Goal: Task Accomplishment & Management: Complete application form

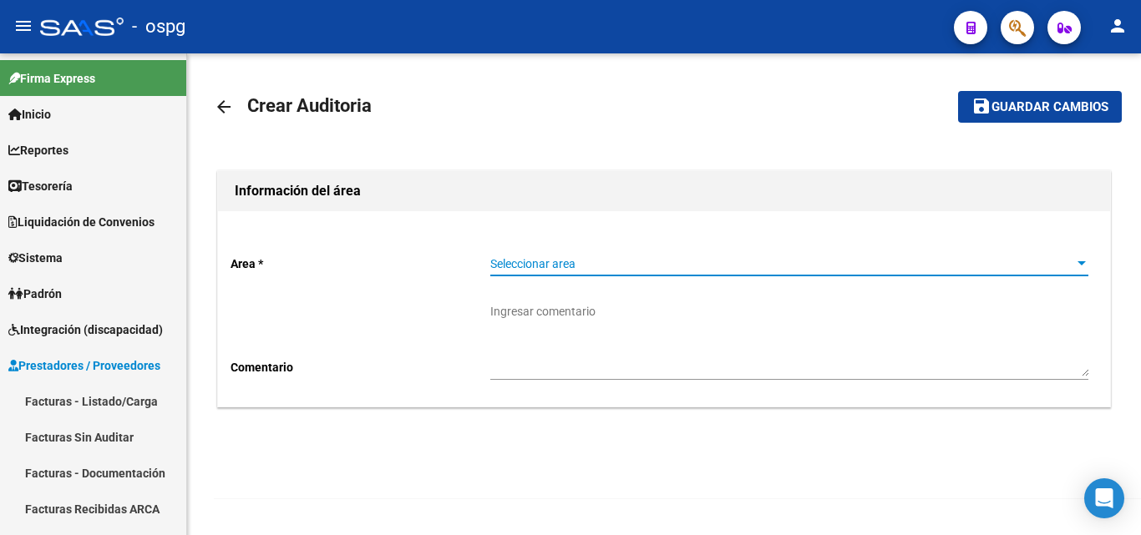
click at [641, 265] on span "Seleccionar area" at bounding box center [781, 264] width 583 height 14
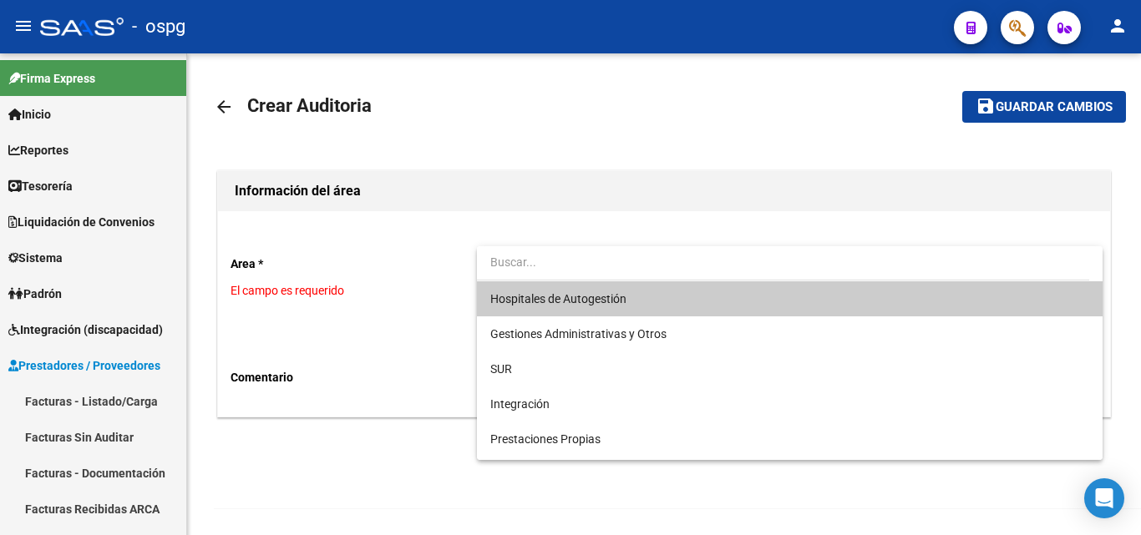
click at [94, 397] on div at bounding box center [570, 267] width 1141 height 535
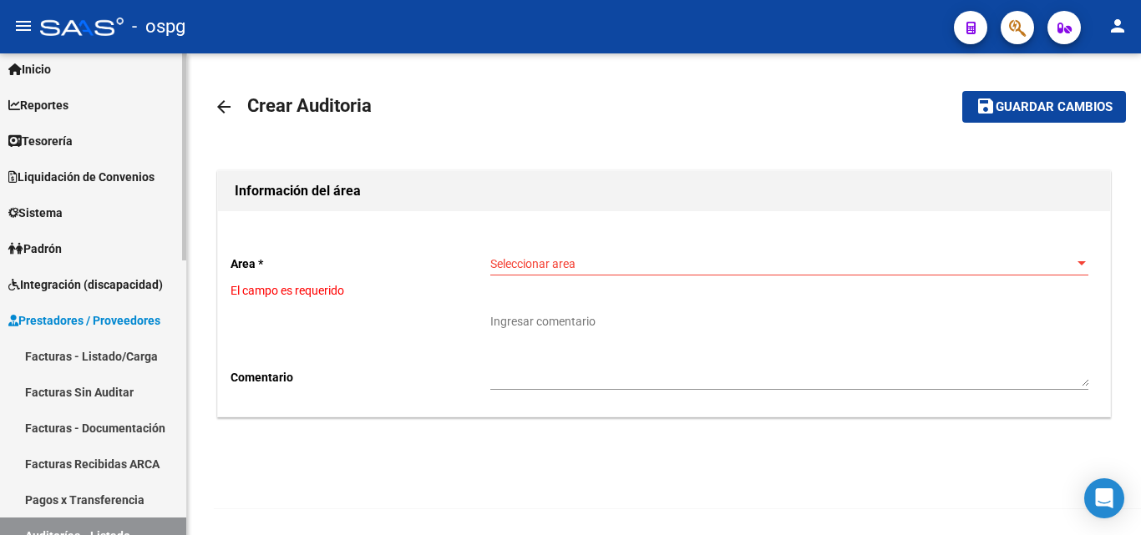
scroll to position [167, 0]
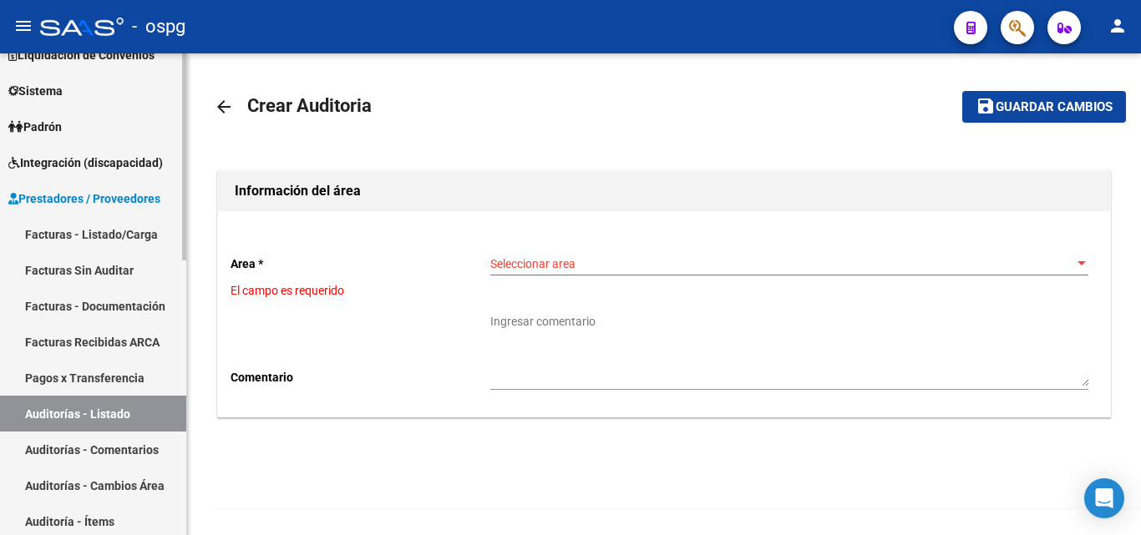
click at [124, 233] on link "Facturas - Listado/Carga" at bounding box center [93, 234] width 186 height 36
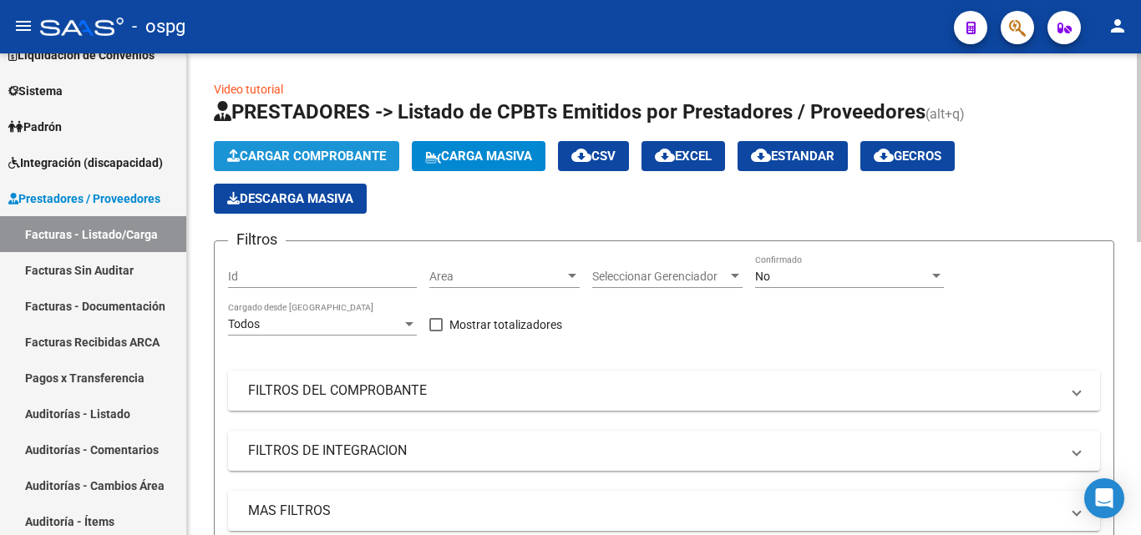
click at [318, 159] on span "Cargar Comprobante" at bounding box center [306, 156] width 159 height 15
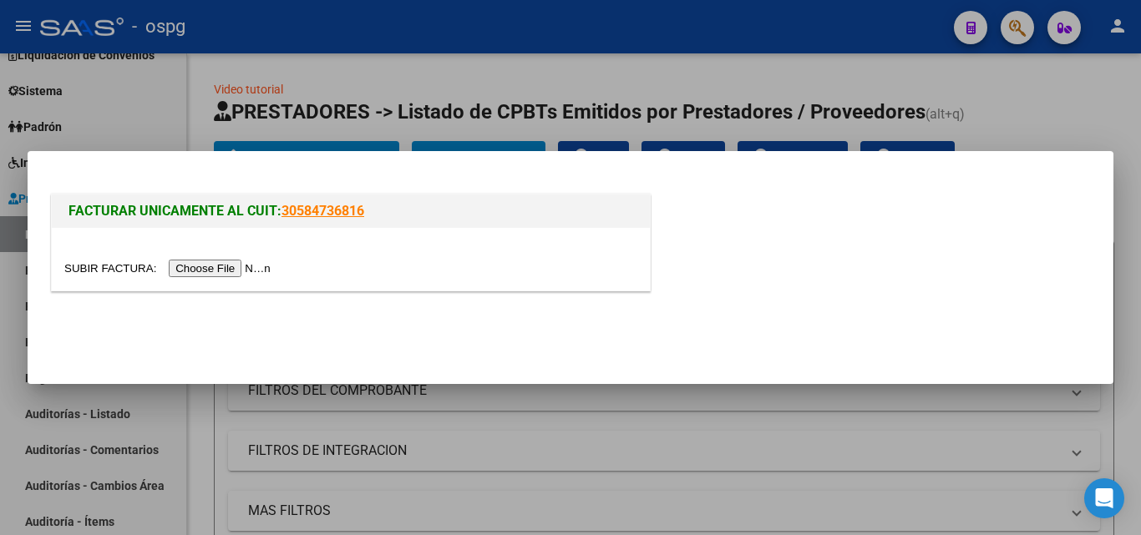
click at [240, 266] on input "file" at bounding box center [169, 269] width 211 height 18
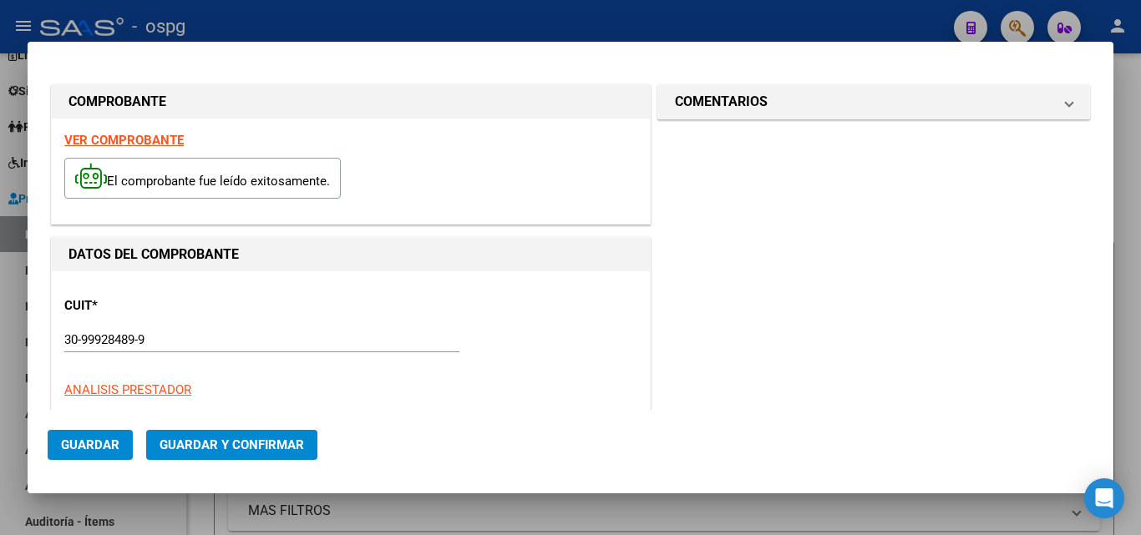
type input "205664"
type input "$ 7.996,00"
type input "[DATE]"
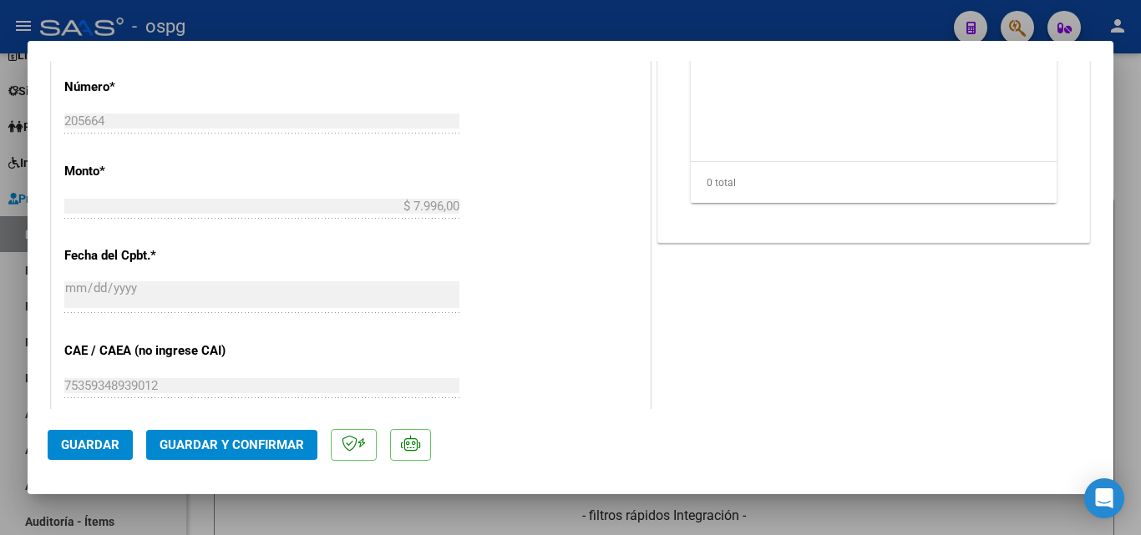
scroll to position [830, 0]
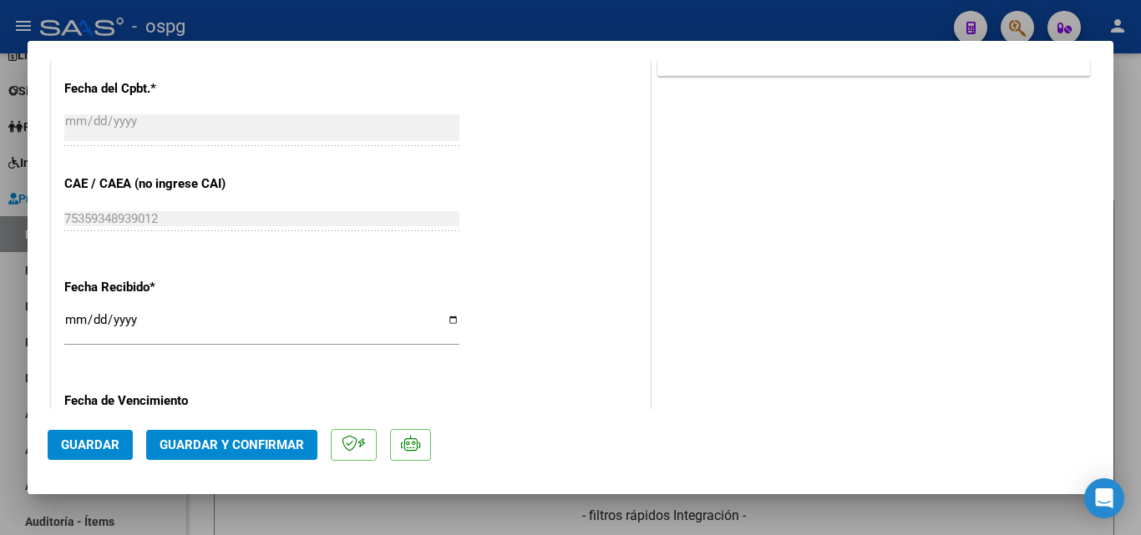
click at [78, 319] on input "[DATE]" at bounding box center [261, 326] width 395 height 27
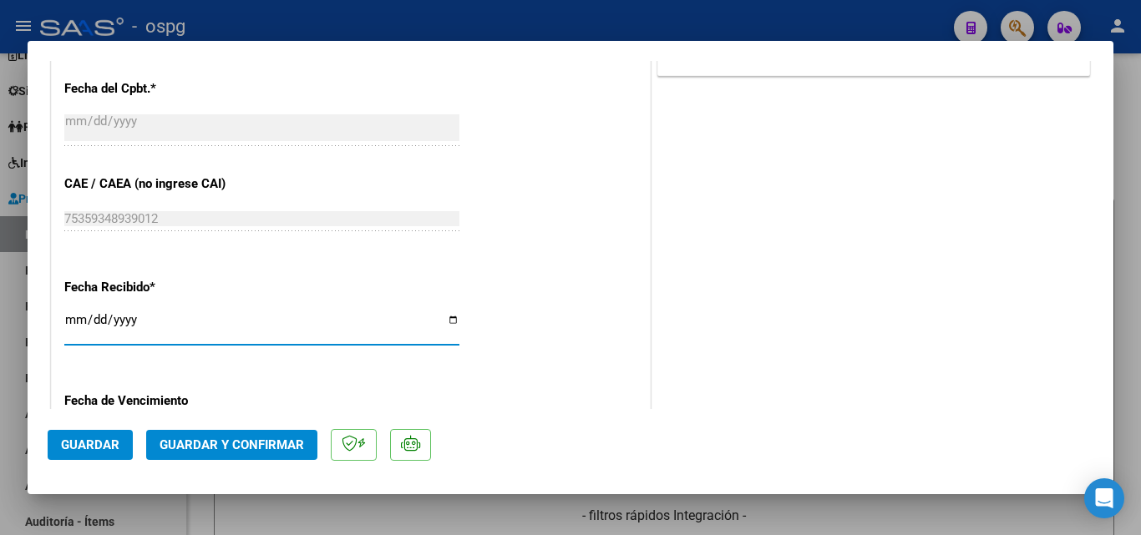
type input "[DATE]"
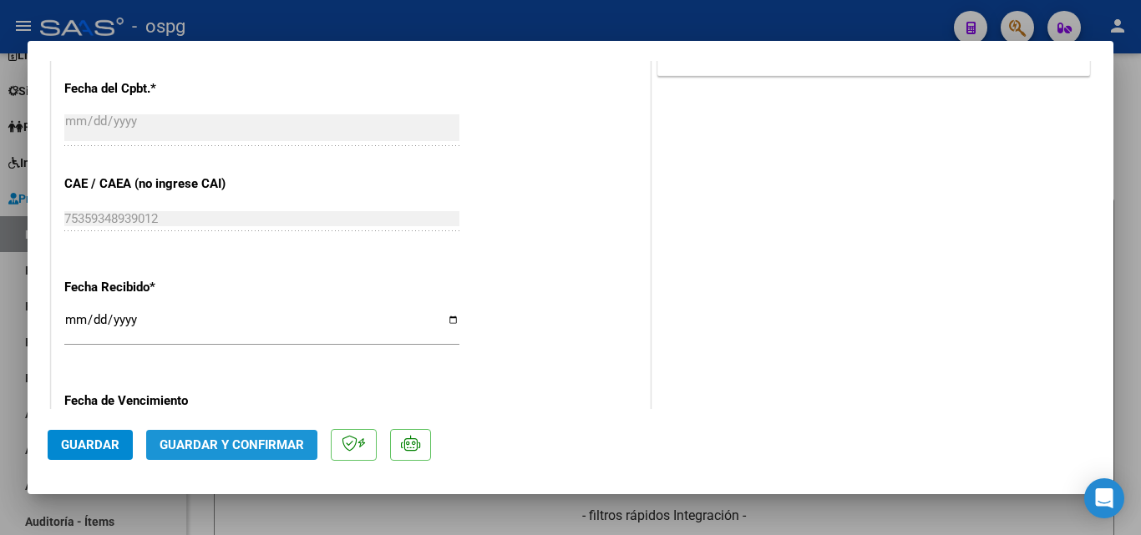
click at [170, 458] on button "Guardar y Confirmar" at bounding box center [231, 445] width 171 height 30
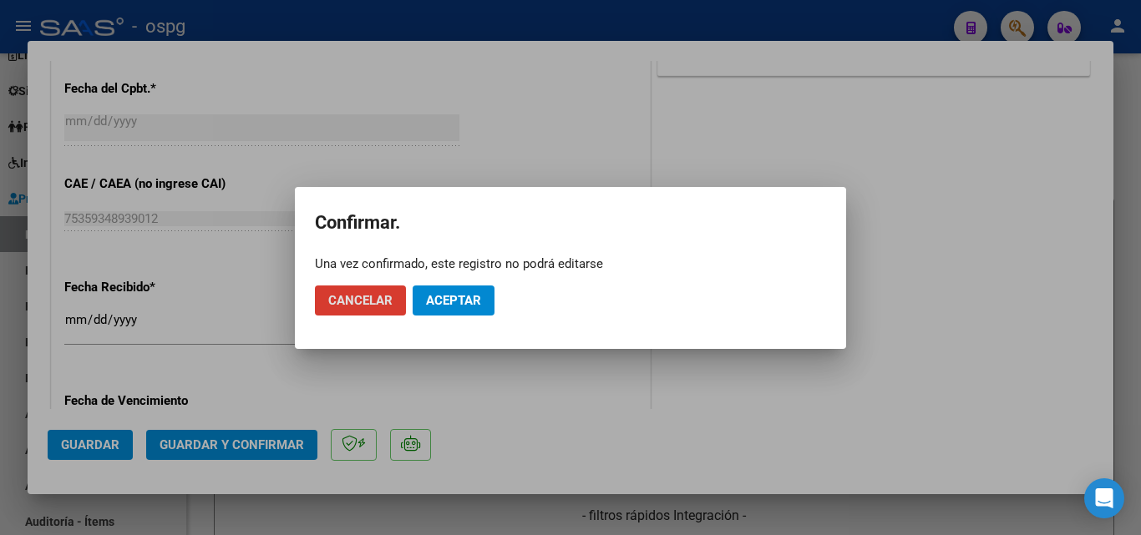
click at [450, 288] on button "Aceptar" at bounding box center [453, 301] width 82 height 30
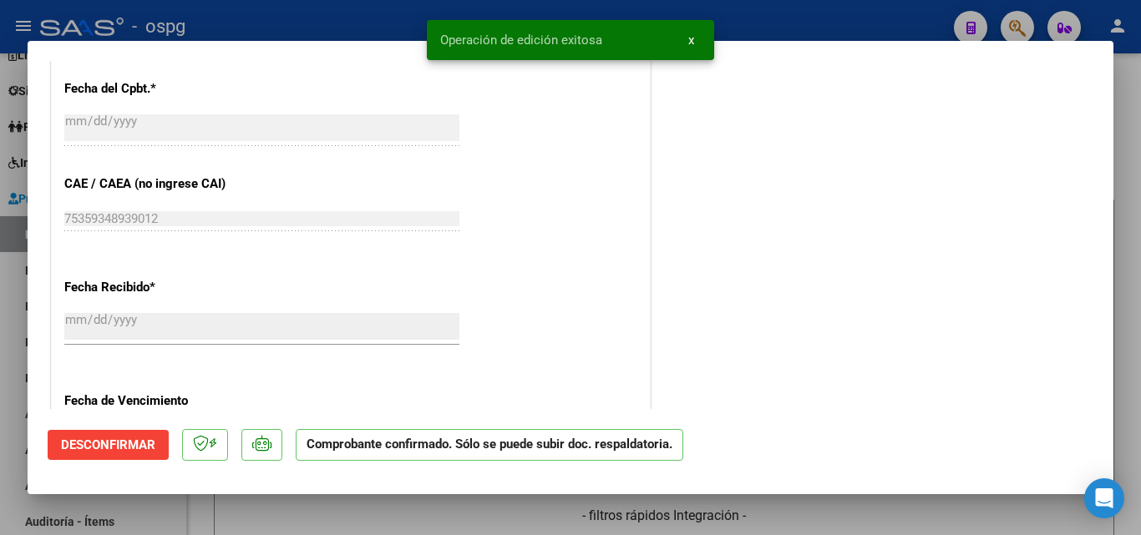
click at [0, 335] on div at bounding box center [570, 267] width 1141 height 535
type input "$ 0,00"
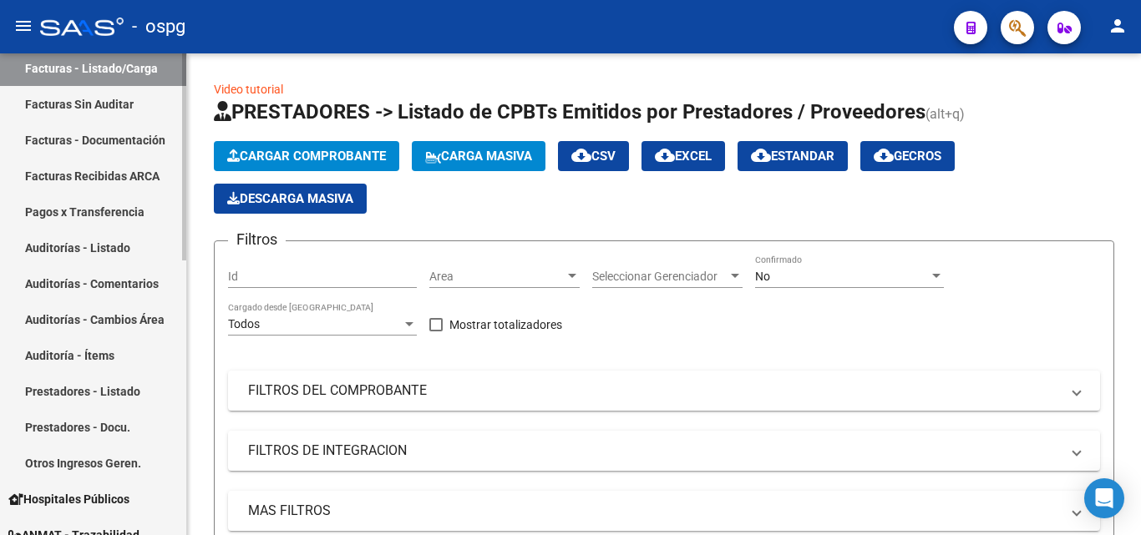
scroll to position [334, 0]
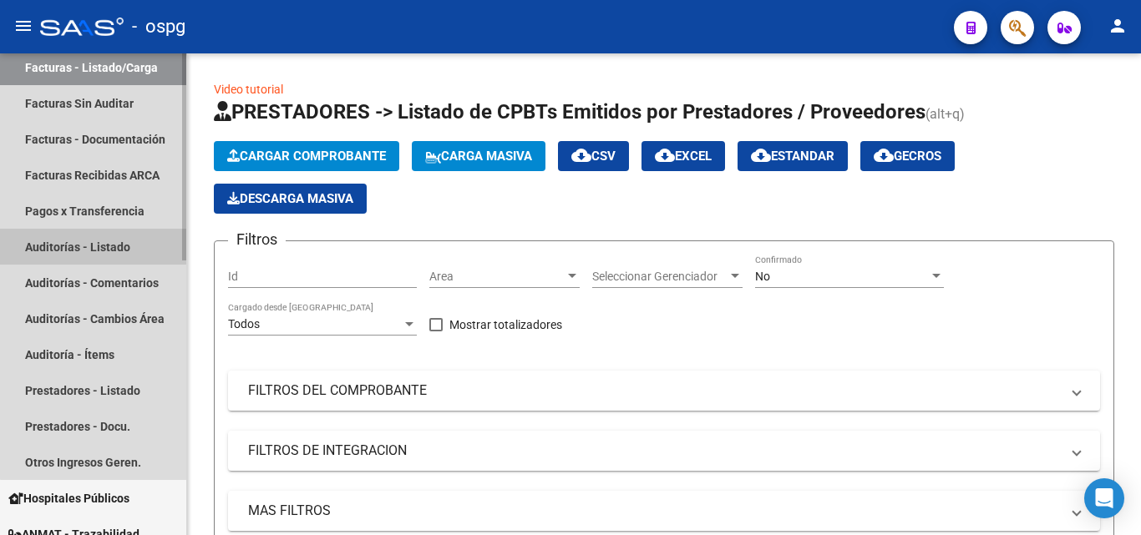
click at [135, 245] on link "Auditorías - Listado" at bounding box center [93, 247] width 186 height 36
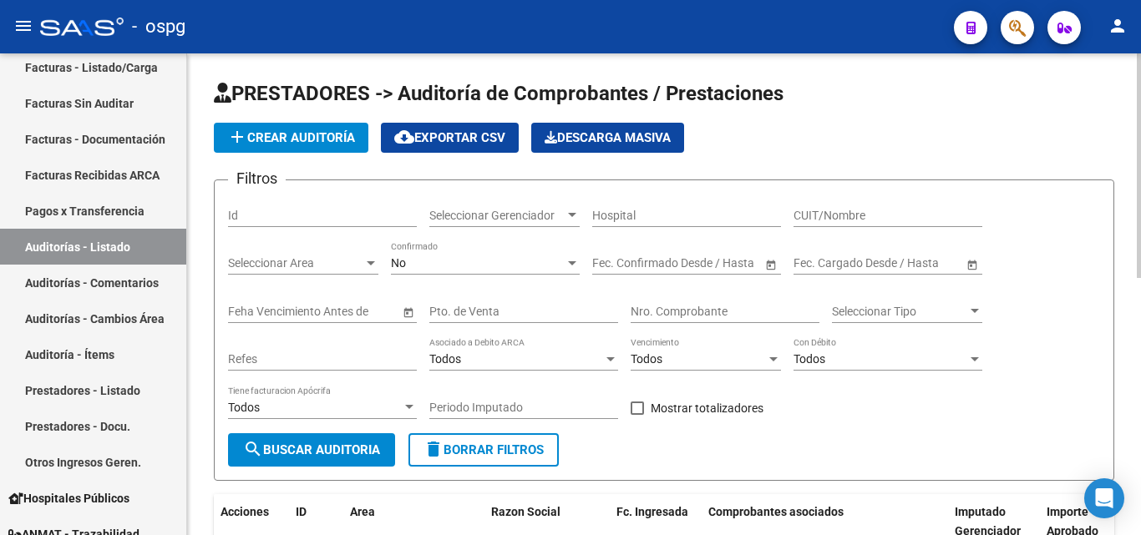
click at [291, 139] on span "add Crear Auditoría" at bounding box center [291, 137] width 128 height 15
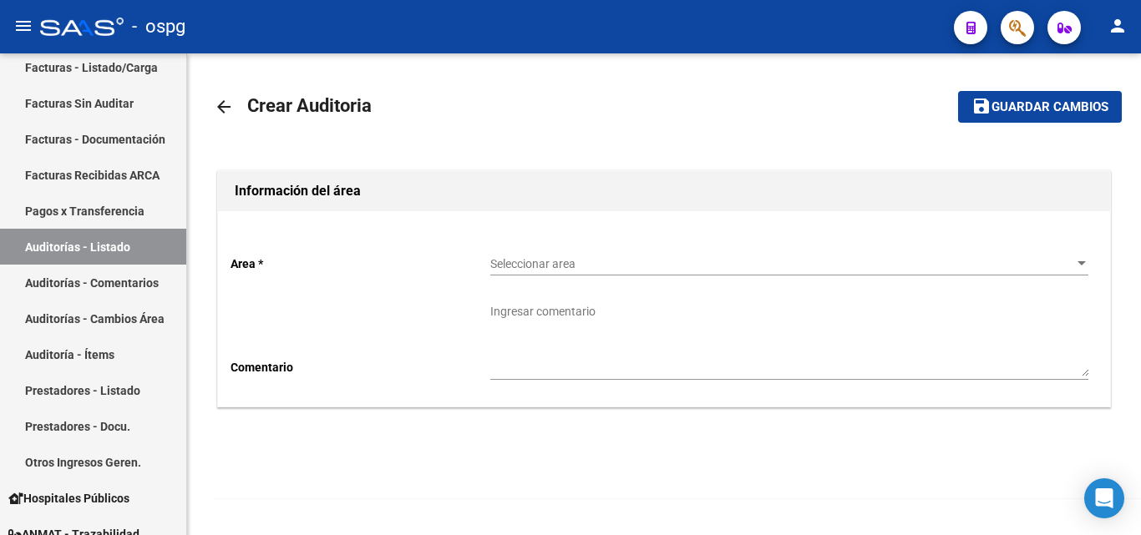
click at [586, 241] on div "Area * Seleccionar area Seleccionar area Comentario Ingresar comentario" at bounding box center [664, 308] width 892 height 195
click at [584, 261] on span "Seleccionar area" at bounding box center [781, 264] width 583 height 14
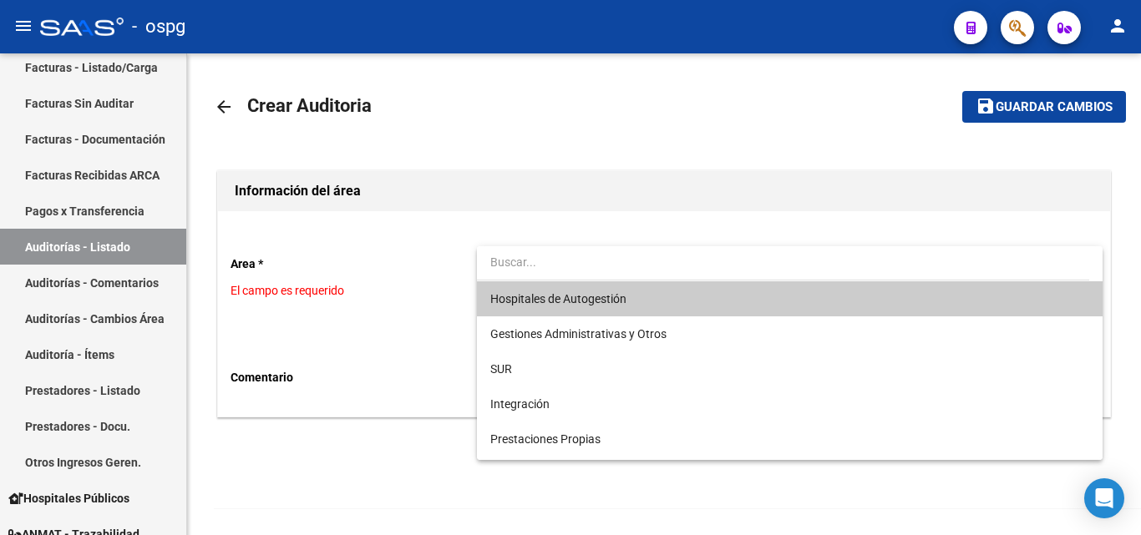
click at [537, 302] on span "Hospitales de Autogestión" at bounding box center [558, 298] width 136 height 13
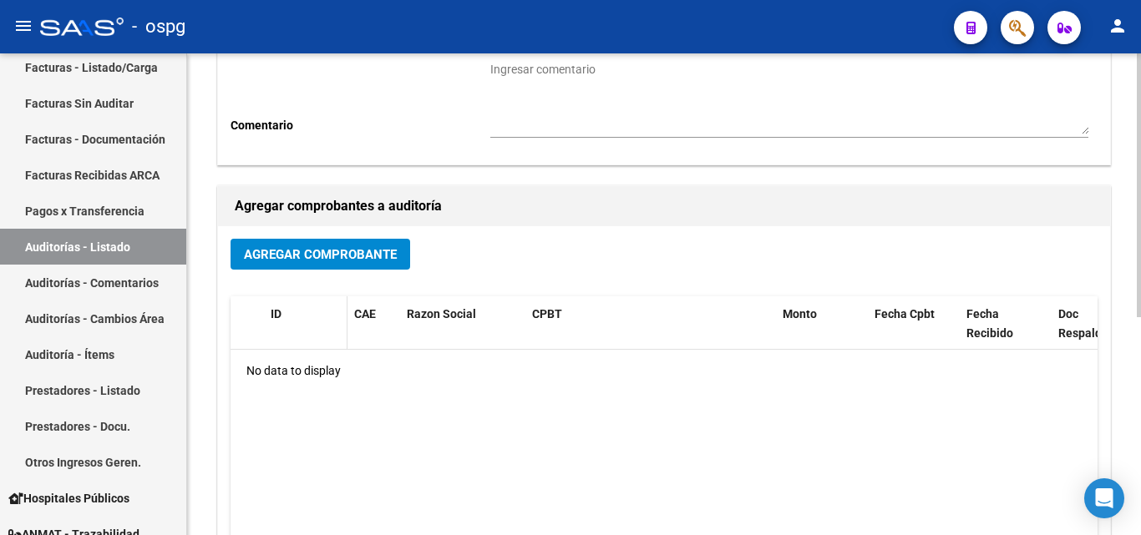
scroll to position [334, 0]
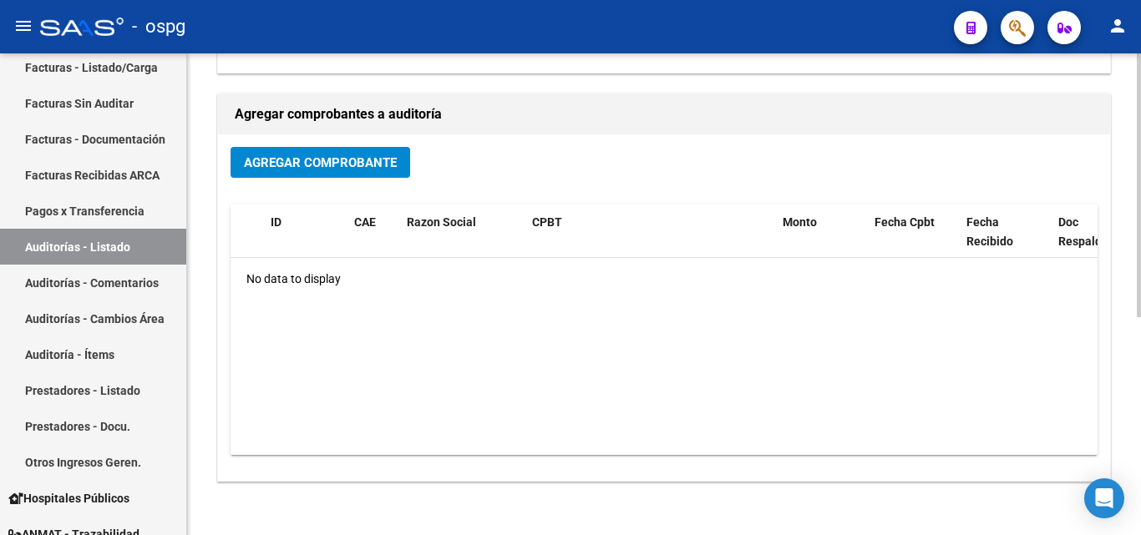
click at [351, 164] on span "Agregar Comprobante" at bounding box center [320, 162] width 153 height 15
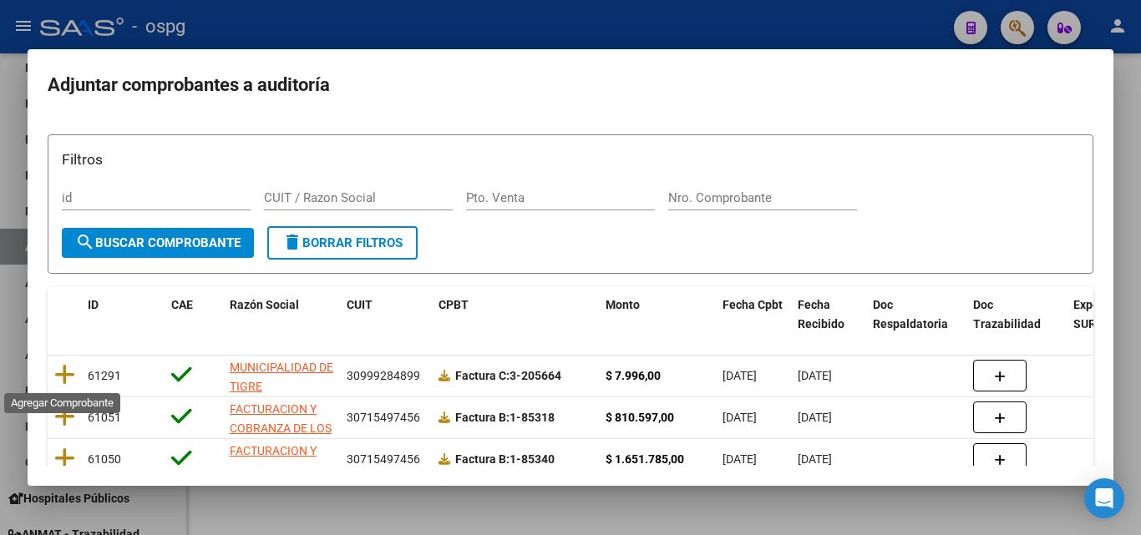
drag, startPoint x: 58, startPoint y: 370, endPoint x: 134, endPoint y: 350, distance: 78.6
click at [63, 369] on icon at bounding box center [64, 374] width 21 height 23
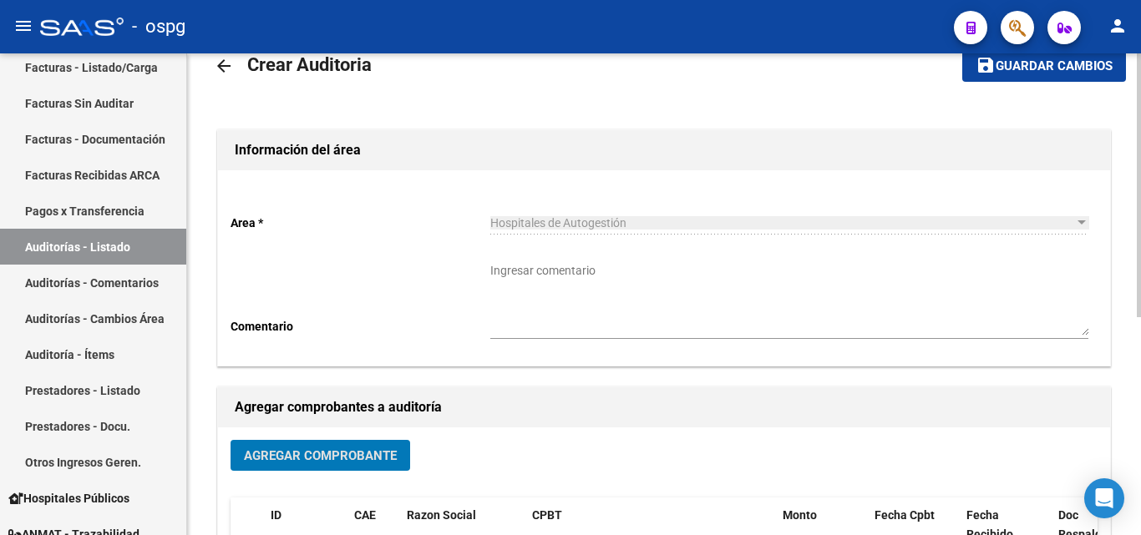
scroll to position [0, 0]
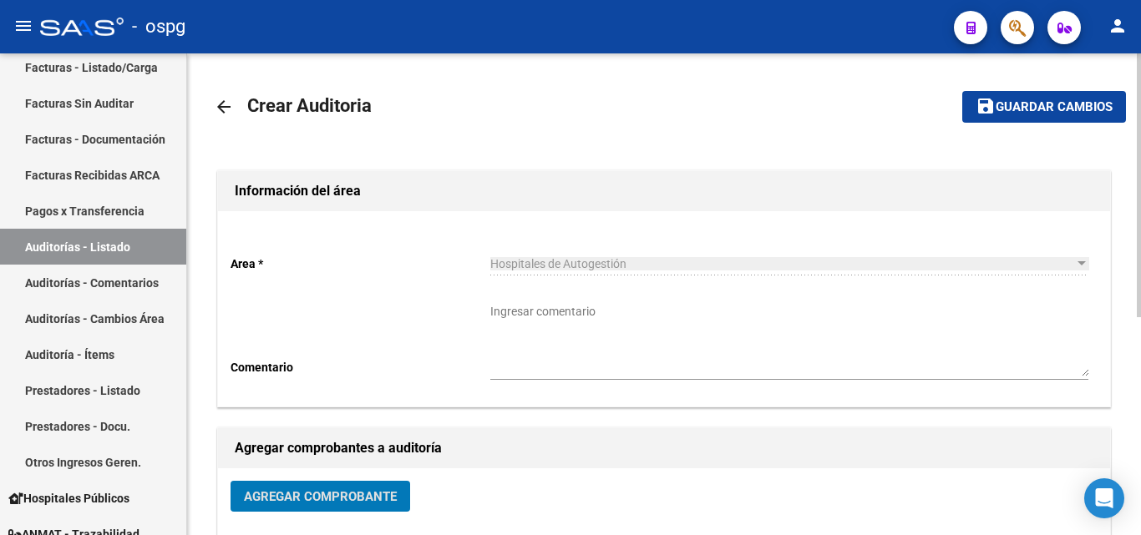
click at [1054, 115] on button "save Guardar cambios" at bounding box center [1044, 106] width 164 height 31
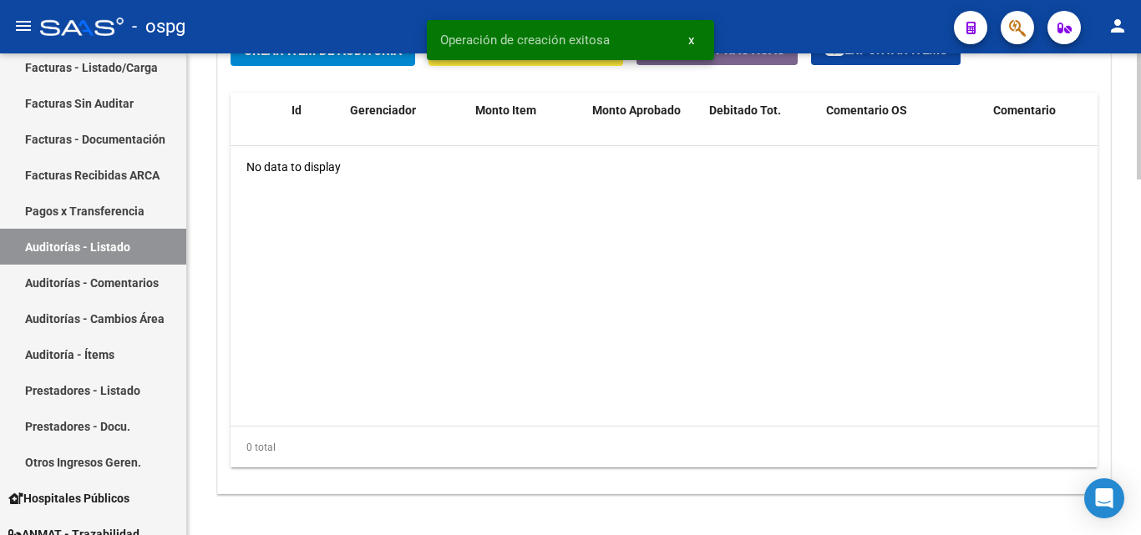
scroll to position [1169, 0]
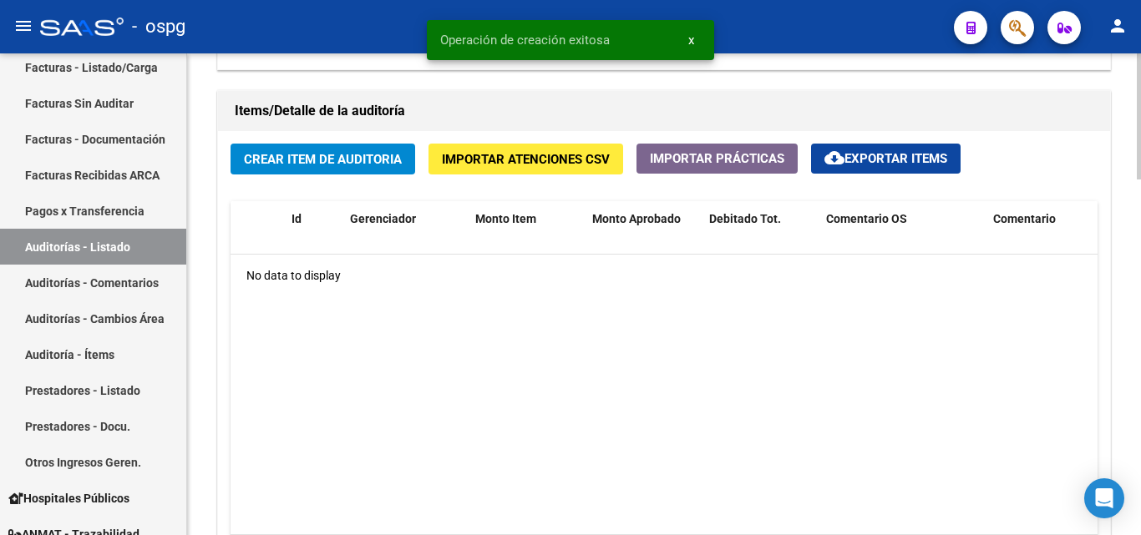
click at [307, 163] on span "Crear Item de Auditoria" at bounding box center [323, 159] width 158 height 15
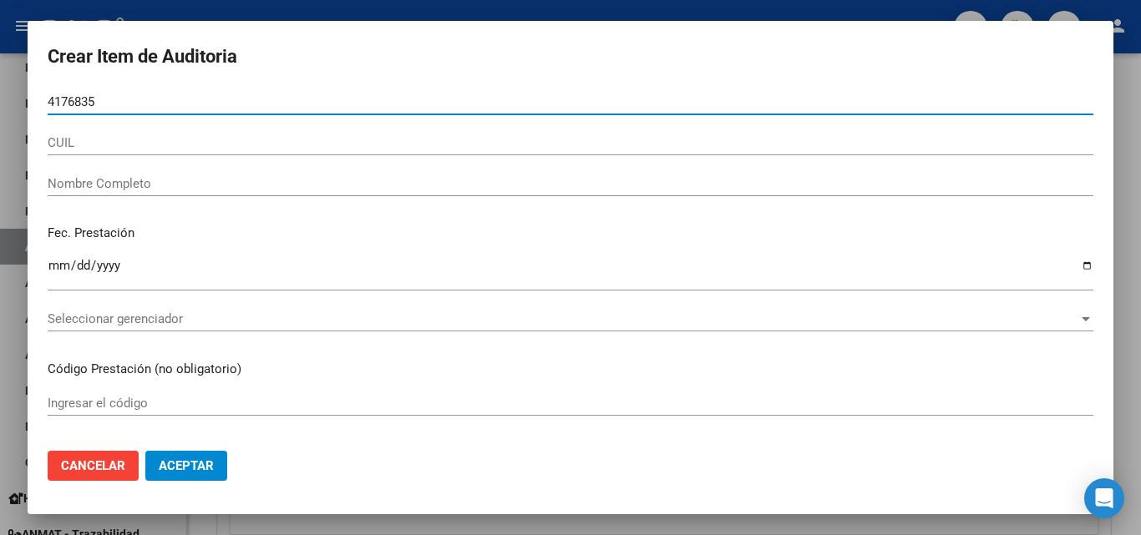
type input "41768352"
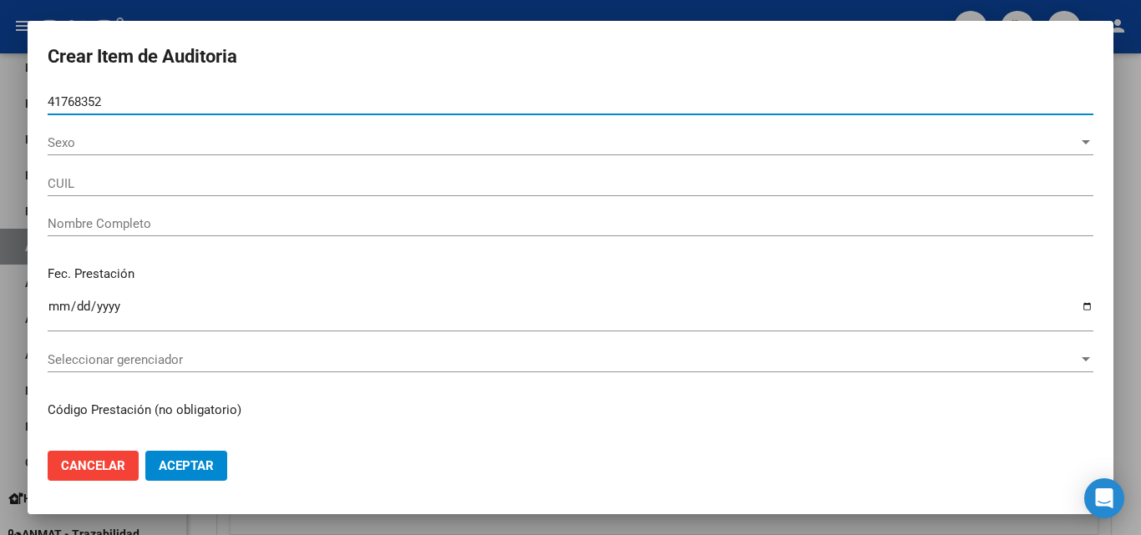
type input "20417683527"
type input "[PERSON_NAME] -"
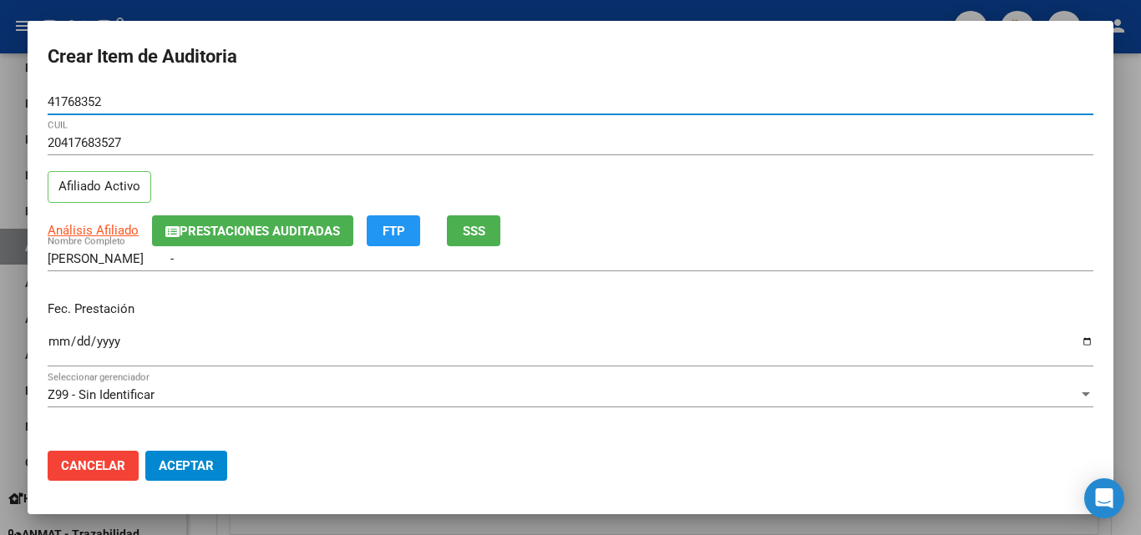
type input "41768352"
click at [471, 227] on span "SSS" at bounding box center [474, 231] width 23 height 15
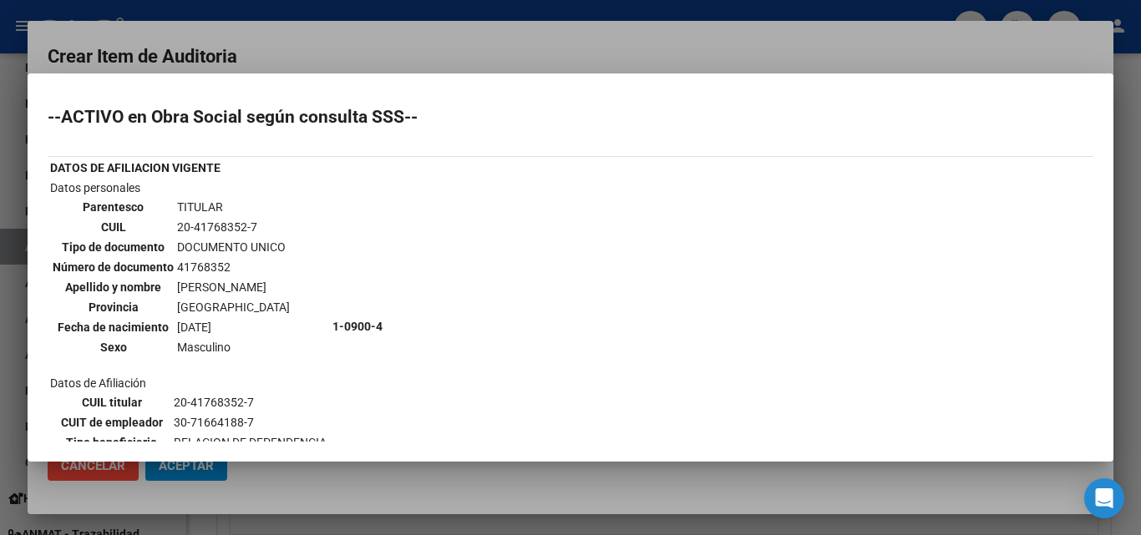
click at [530, 39] on div at bounding box center [570, 267] width 1141 height 535
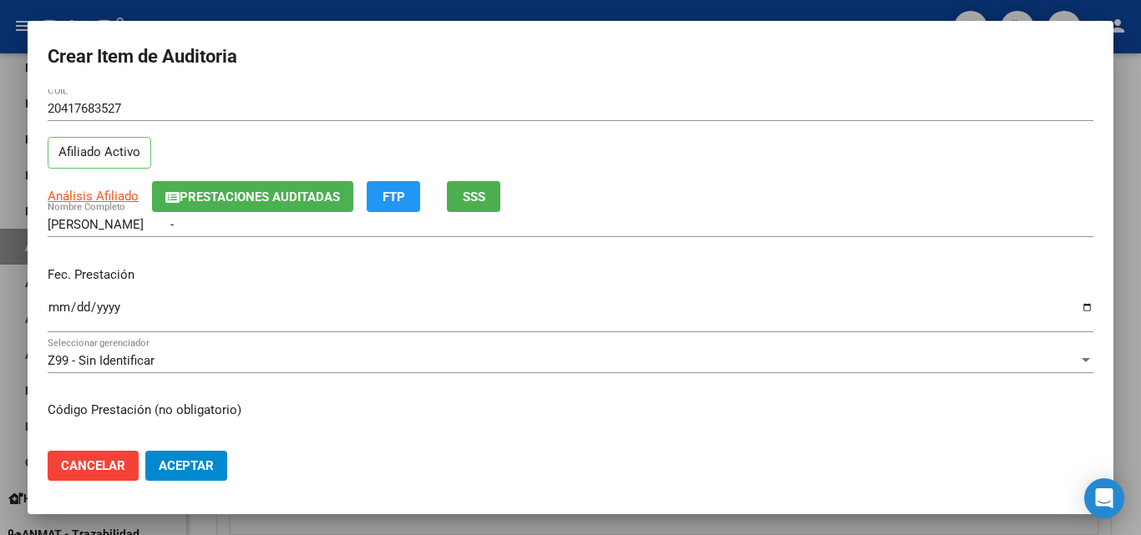
scroll to position [84, 0]
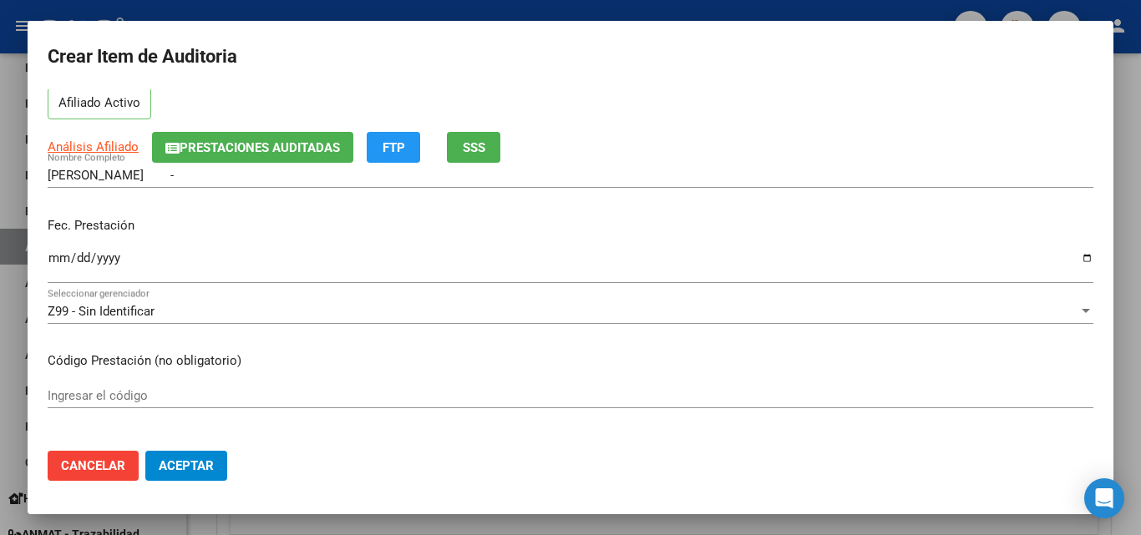
click at [53, 259] on input "Ingresar la fecha" at bounding box center [570, 264] width 1045 height 27
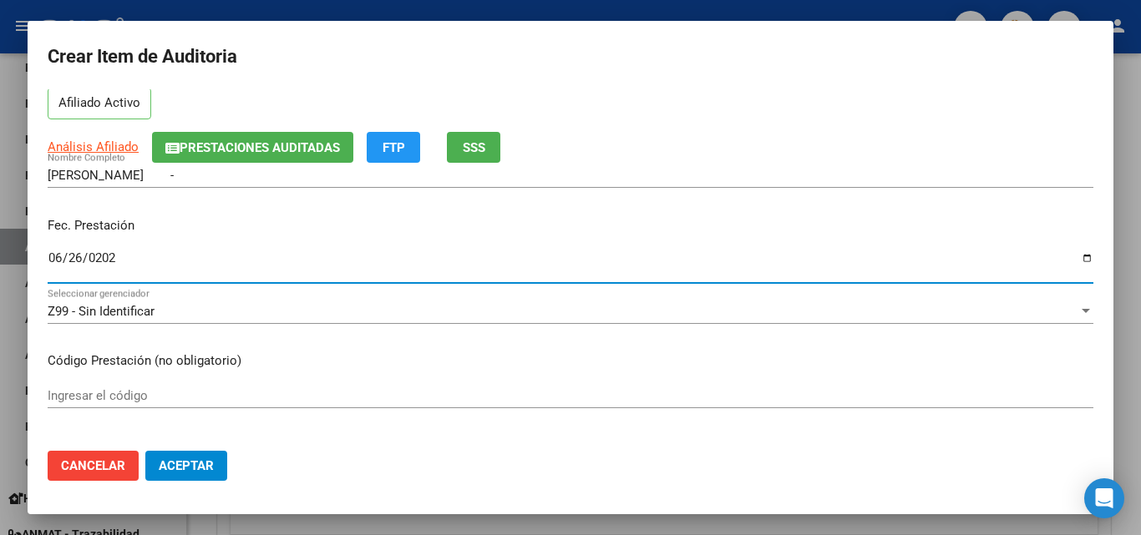
type input "[DATE]"
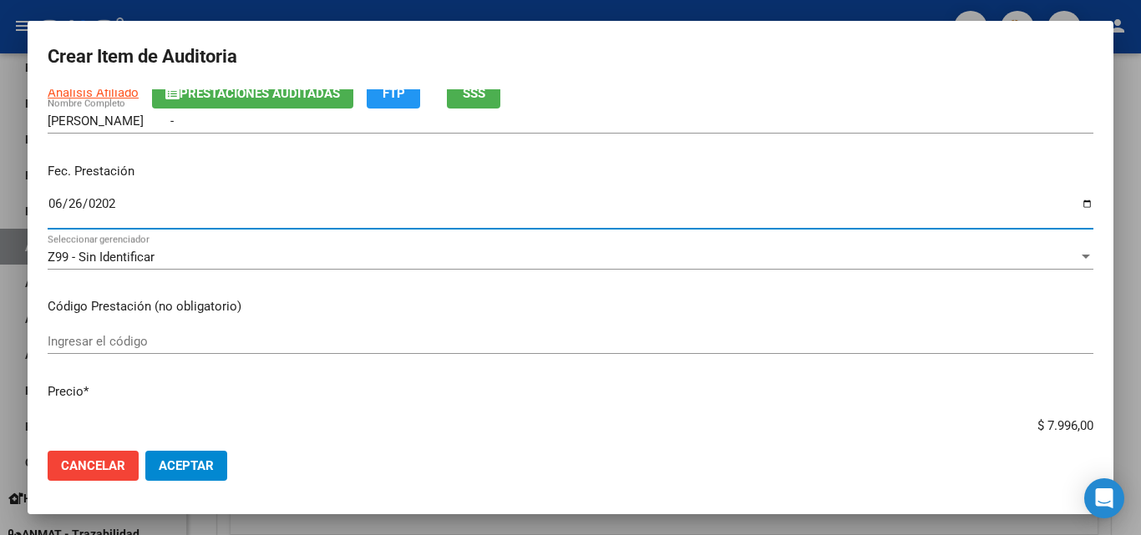
scroll to position [167, 0]
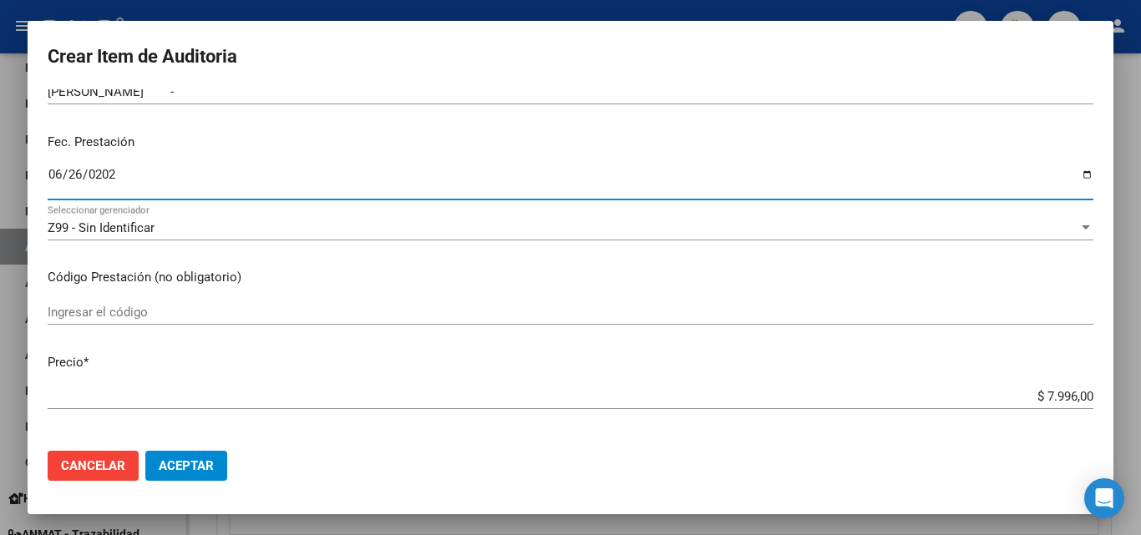
click at [85, 225] on span "Z99 - Sin Identificar" at bounding box center [101, 227] width 107 height 15
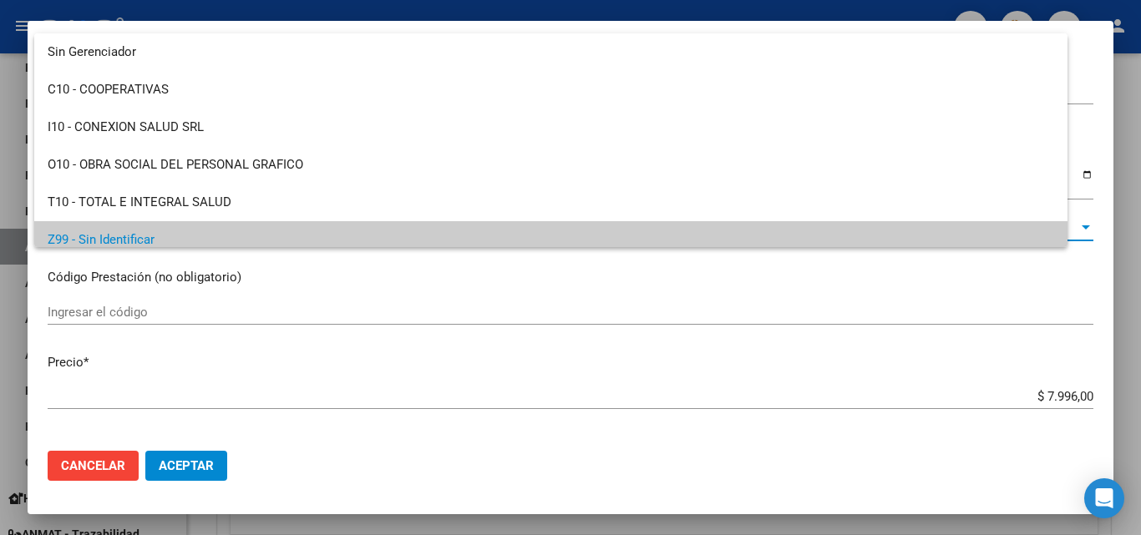
scroll to position [12, 0]
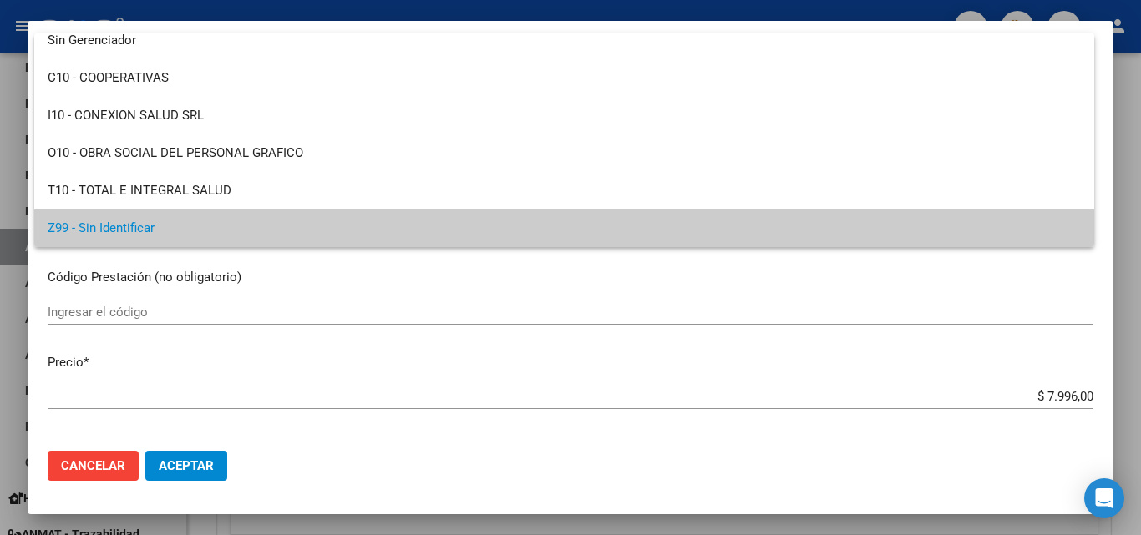
click at [308, 313] on div at bounding box center [570, 267] width 1141 height 535
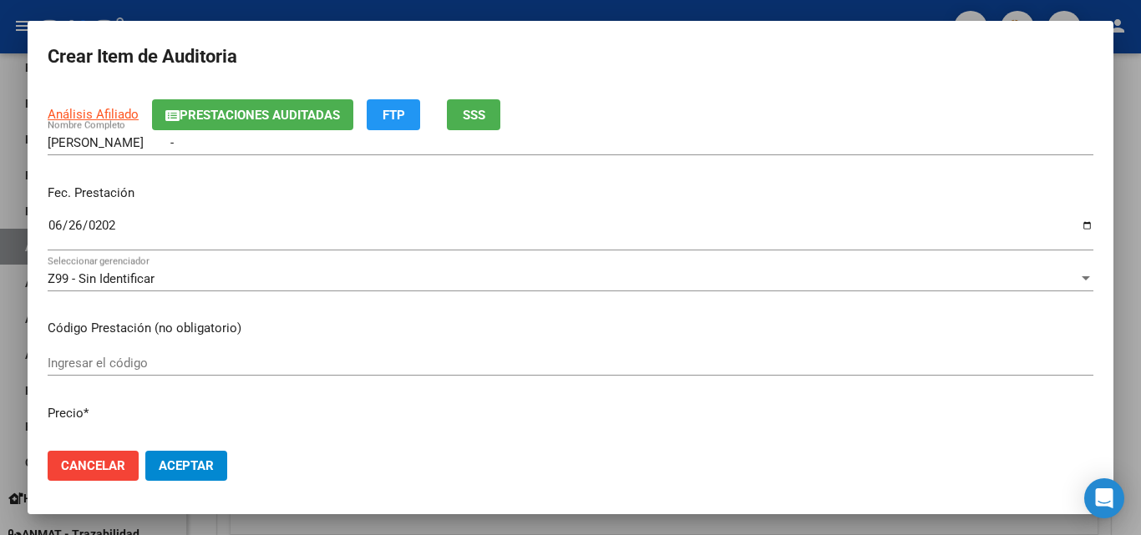
scroll to position [0, 0]
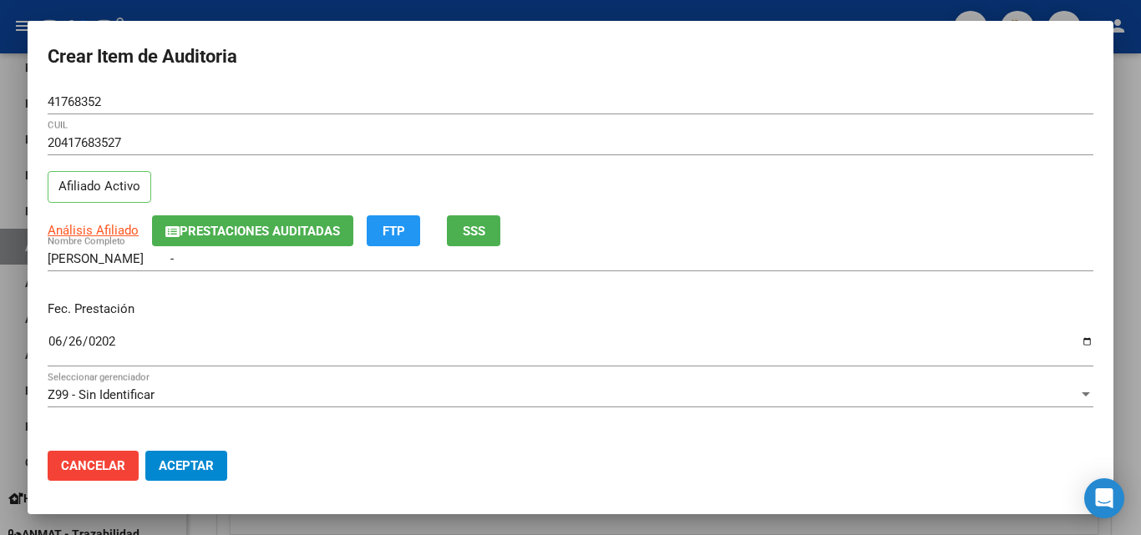
click at [509, 228] on div "Análisis Afiliado Prestaciones Auditadas FTP SSS" at bounding box center [570, 230] width 1045 height 31
click at [496, 232] on button "SSS" at bounding box center [473, 230] width 53 height 31
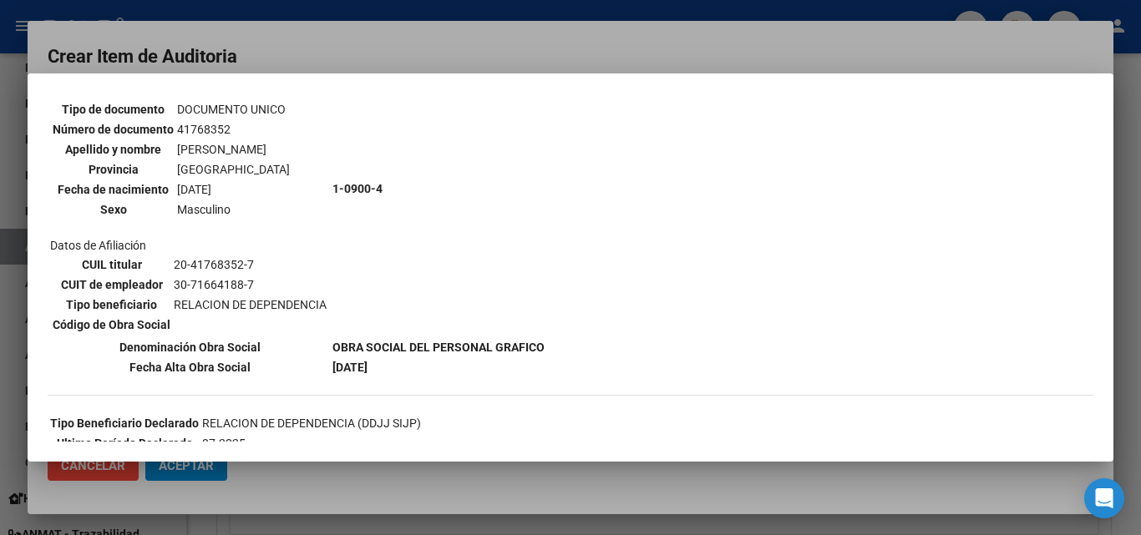
scroll to position [130, 0]
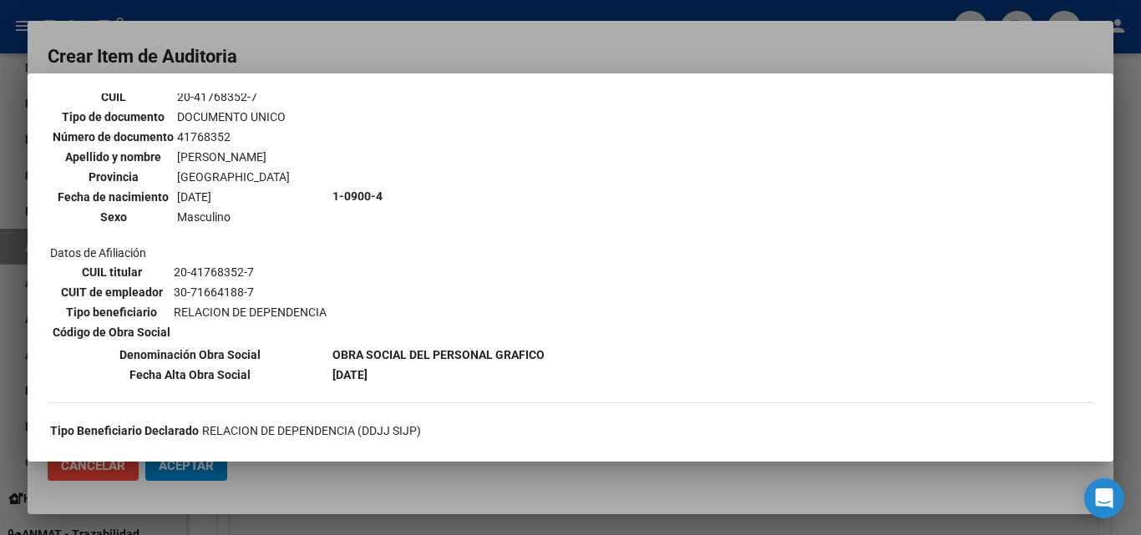
click at [569, 44] on div at bounding box center [570, 267] width 1141 height 535
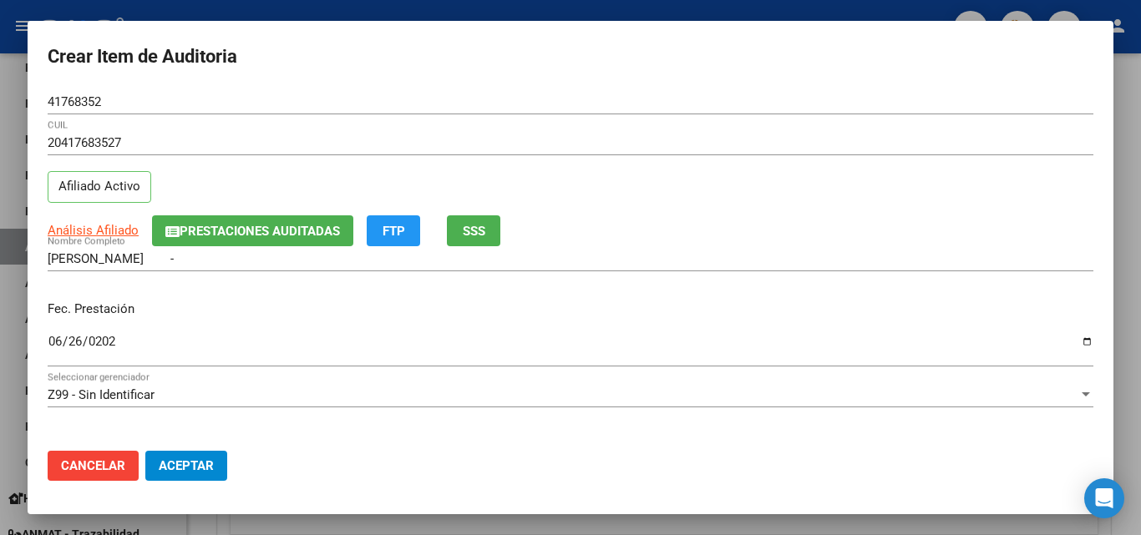
click at [102, 385] on div "Z99 - Sin Identificar Seleccionar gerenciador" at bounding box center [570, 394] width 1045 height 25
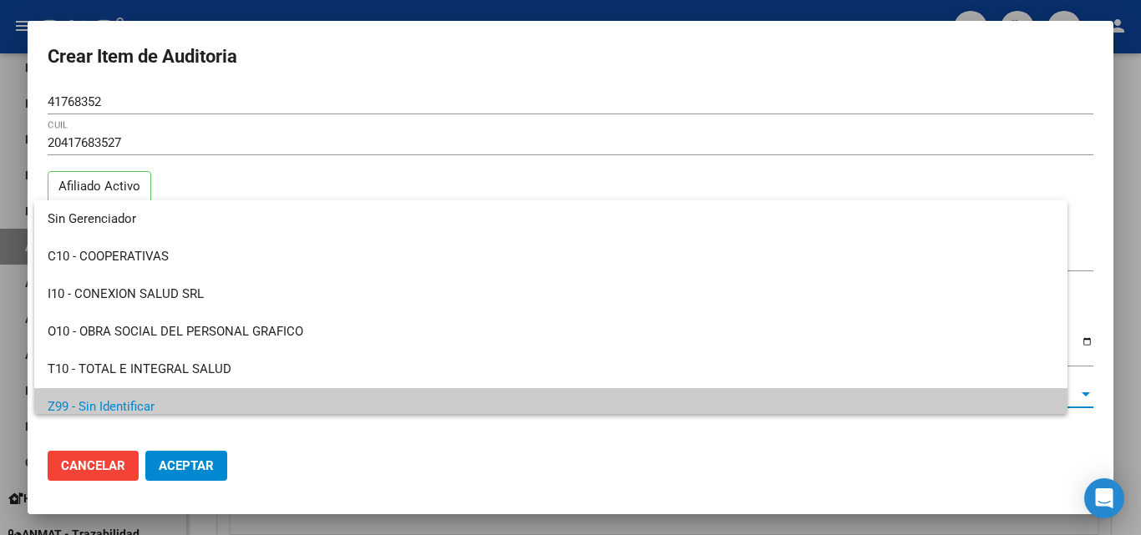
scroll to position [12, 0]
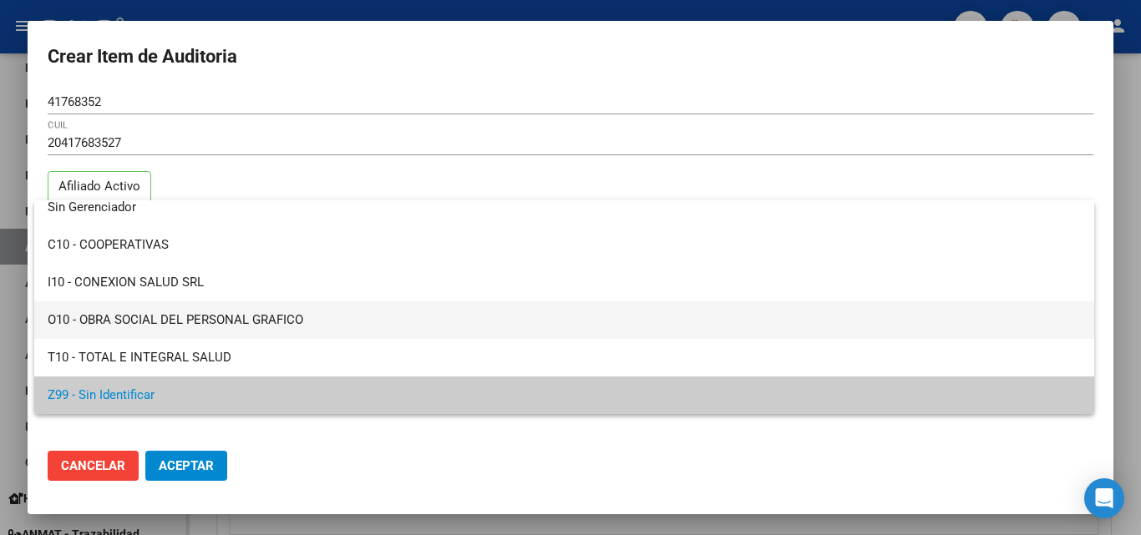
click at [165, 329] on span "O10 - OBRA SOCIAL DEL PERSONAL GRAFICO" at bounding box center [564, 320] width 1033 height 38
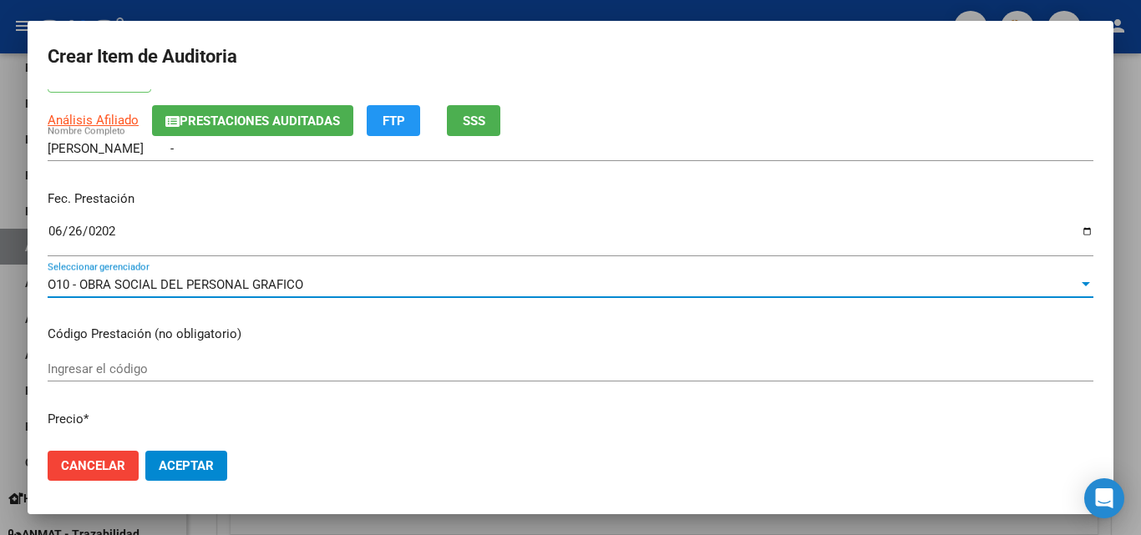
scroll to position [0, 0]
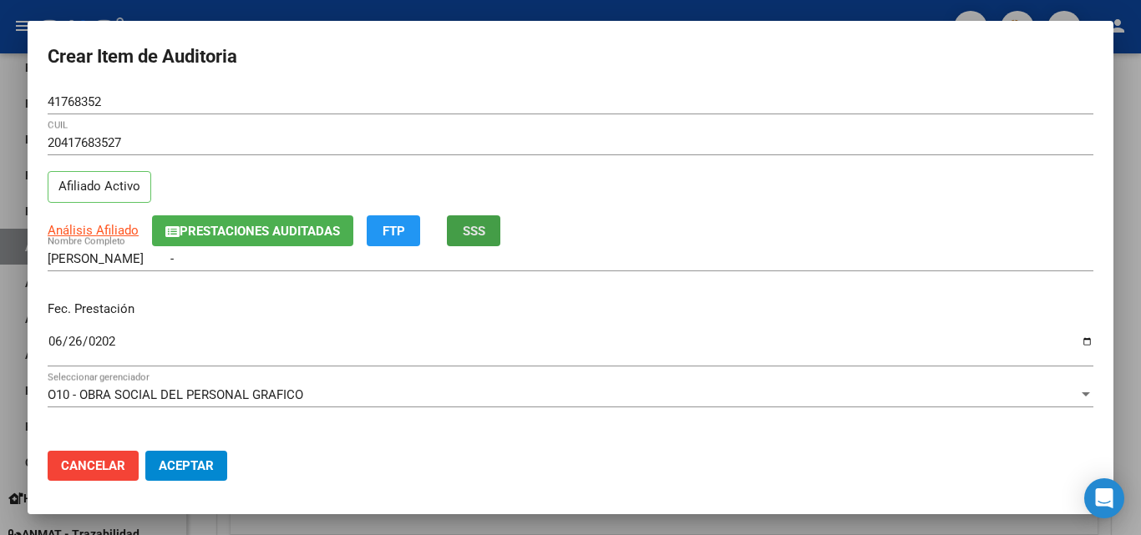
click at [474, 240] on button "SSS" at bounding box center [473, 230] width 53 height 31
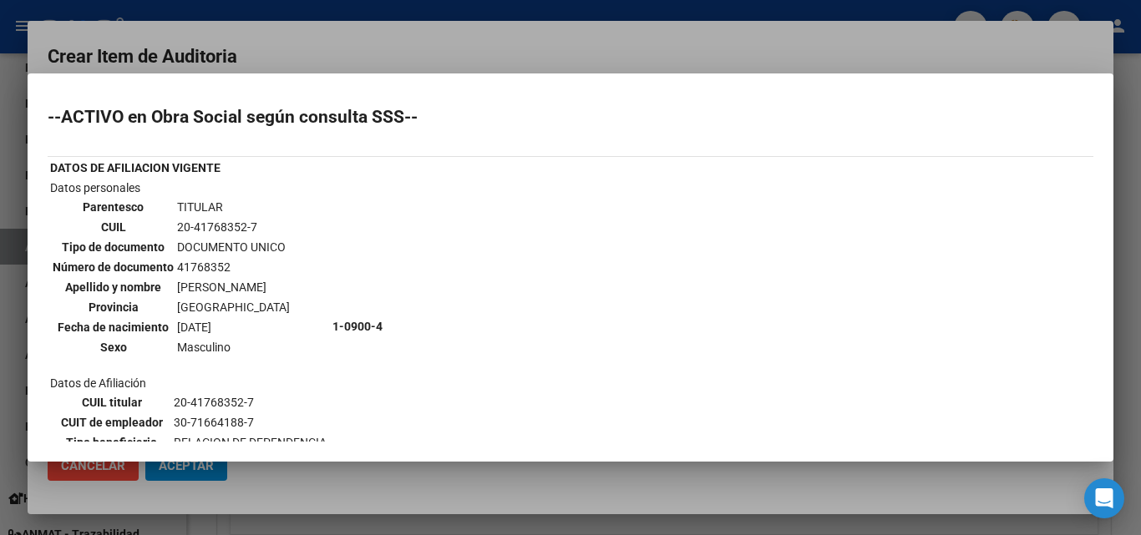
click at [481, 55] on div at bounding box center [570, 267] width 1141 height 535
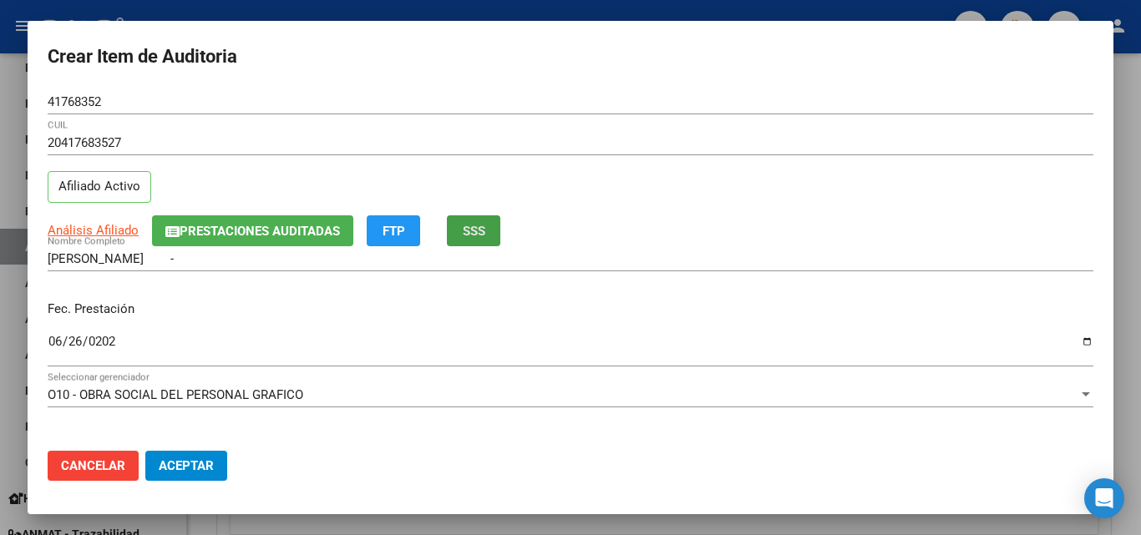
click at [480, 234] on span "SSS" at bounding box center [474, 231] width 23 height 15
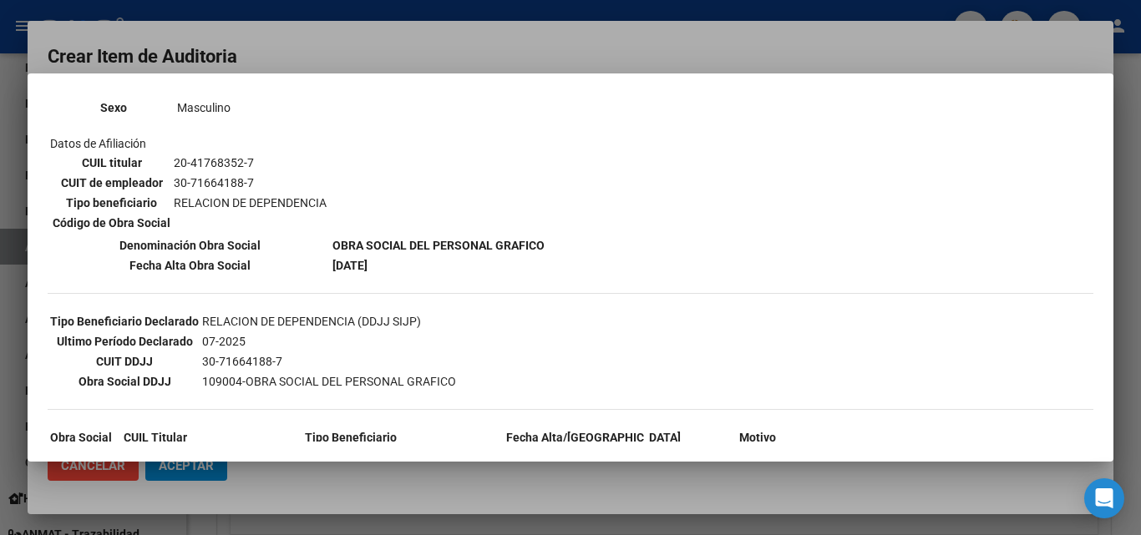
scroll to position [251, 0]
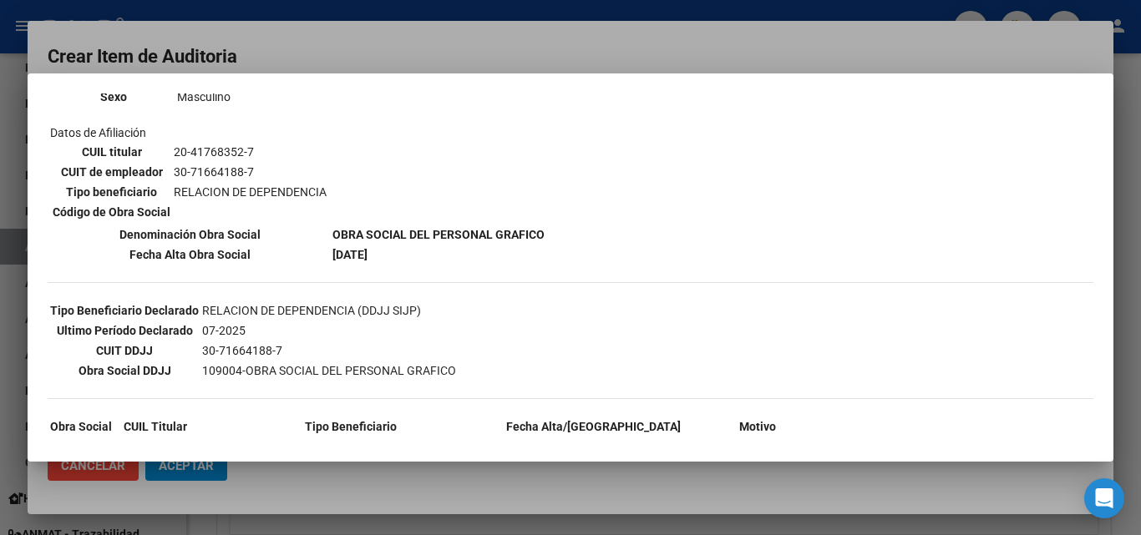
click at [597, 31] on div at bounding box center [570, 267] width 1141 height 535
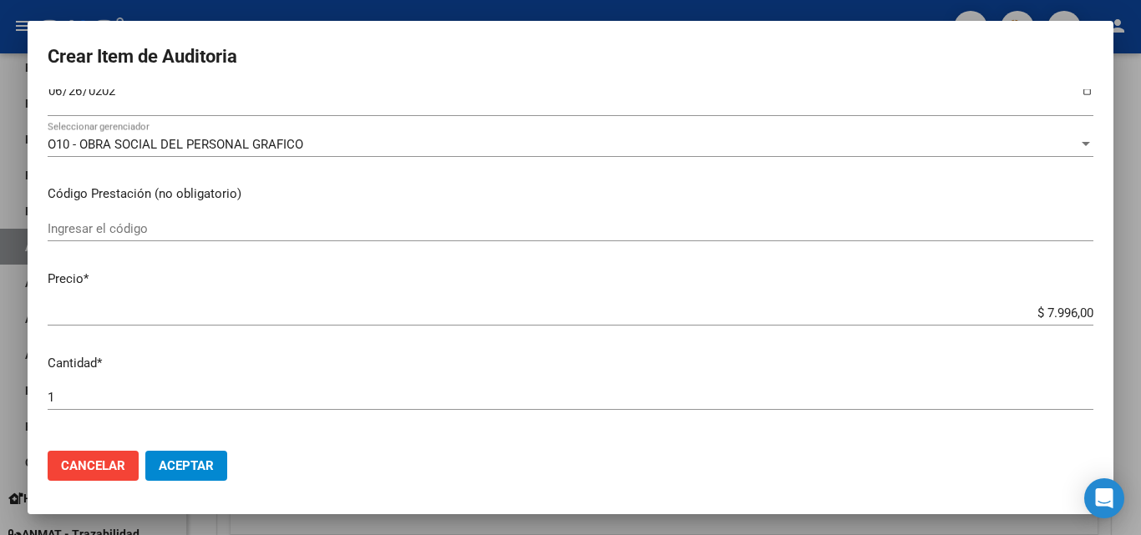
scroll to position [418, 0]
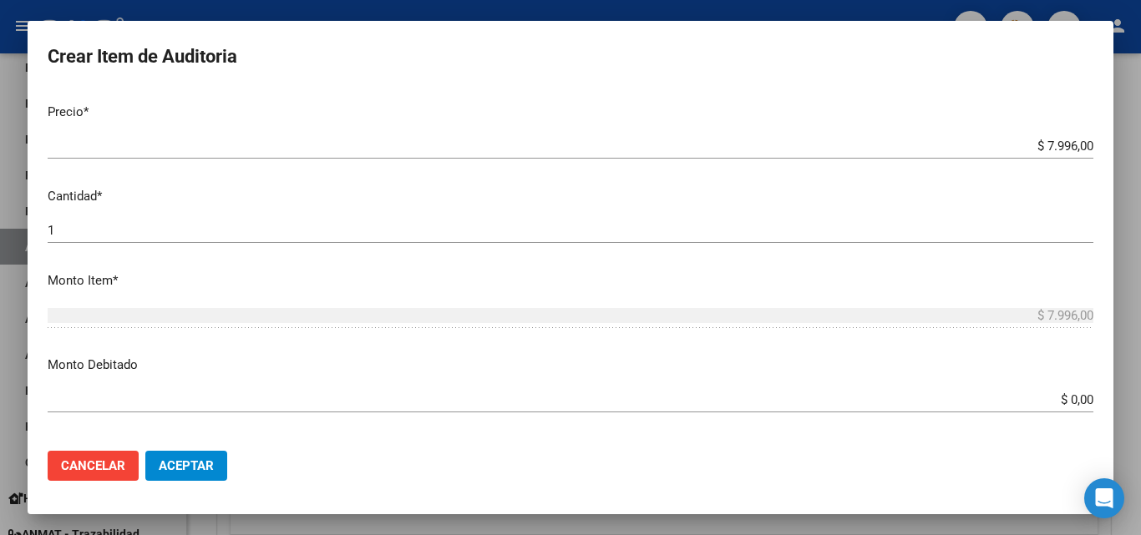
drag, startPoint x: 1032, startPoint y: 139, endPoint x: 1058, endPoint y: 142, distance: 26.1
click at [1062, 142] on div "$ 7.996,00 Ingresar el precio" at bounding box center [570, 146] width 1045 height 25
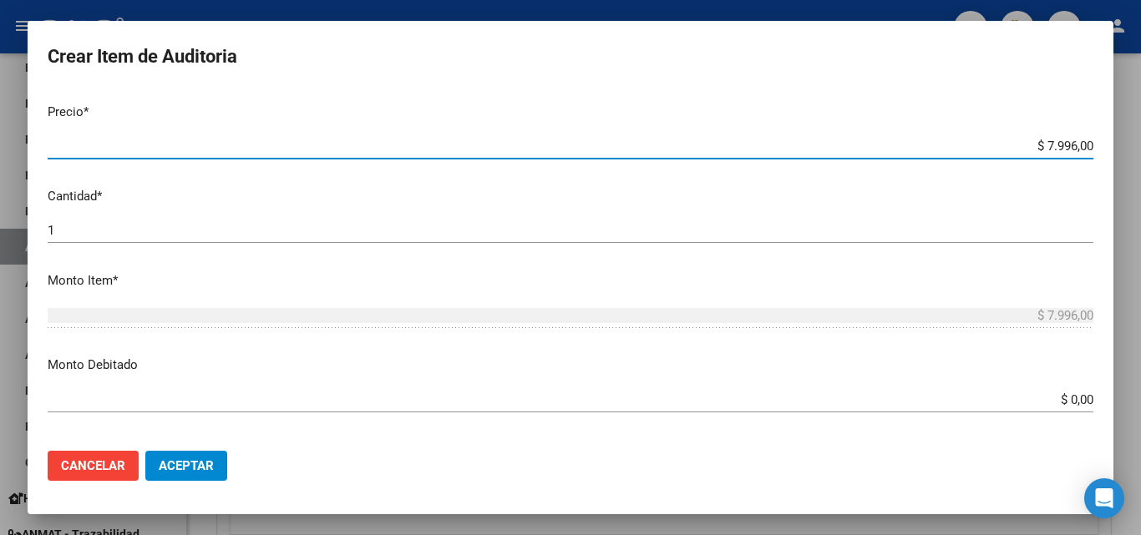
drag, startPoint x: 1032, startPoint y: 144, endPoint x: 1062, endPoint y: 144, distance: 30.1
click at [1062, 144] on input "$ 7.996,00" at bounding box center [570, 146] width 1045 height 15
type input "$ 3,00"
type input "$ 39,00"
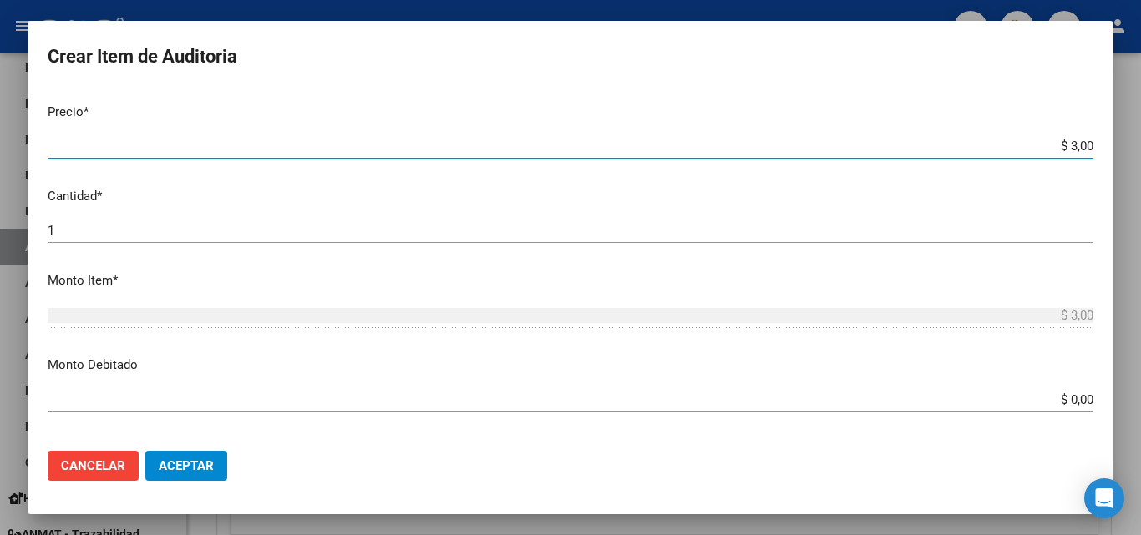
type input "$ 39,00"
type input "$ 399,00"
type input "$ 3.998,00"
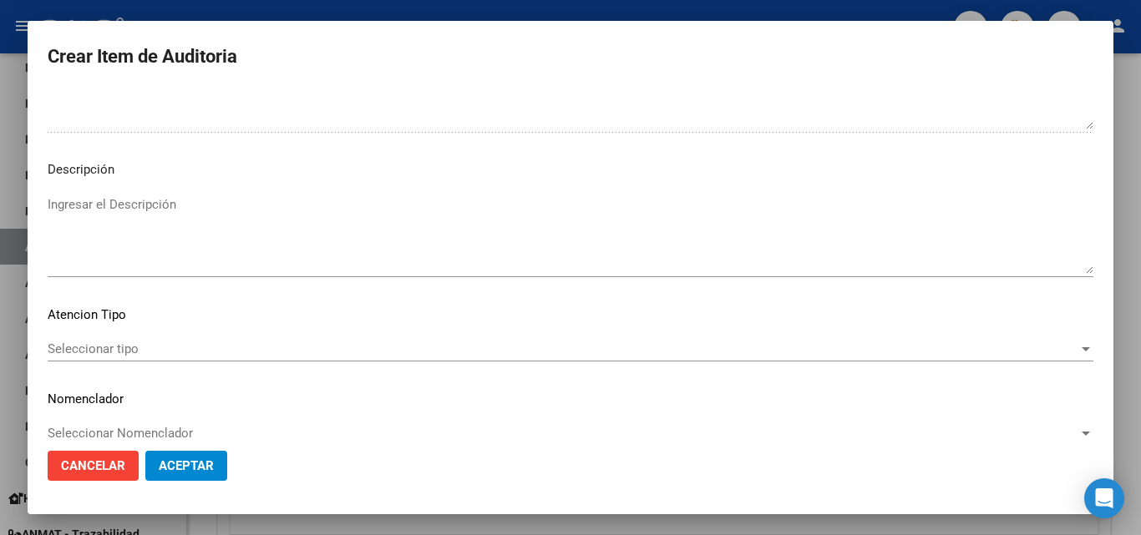
scroll to position [1156, 0]
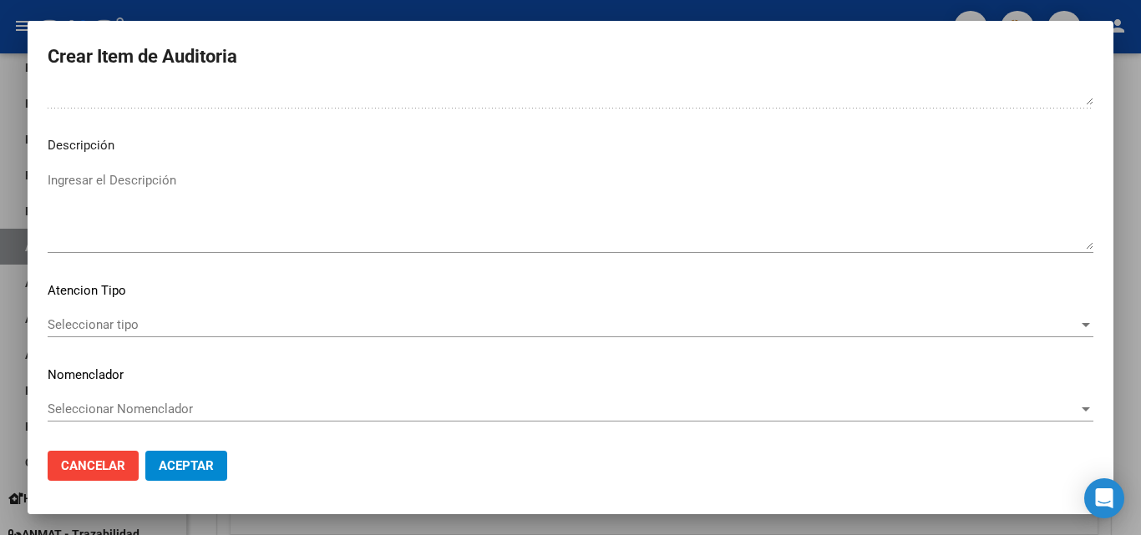
click at [85, 334] on div "Seleccionar tipo Seleccionar tipo" at bounding box center [570, 324] width 1045 height 25
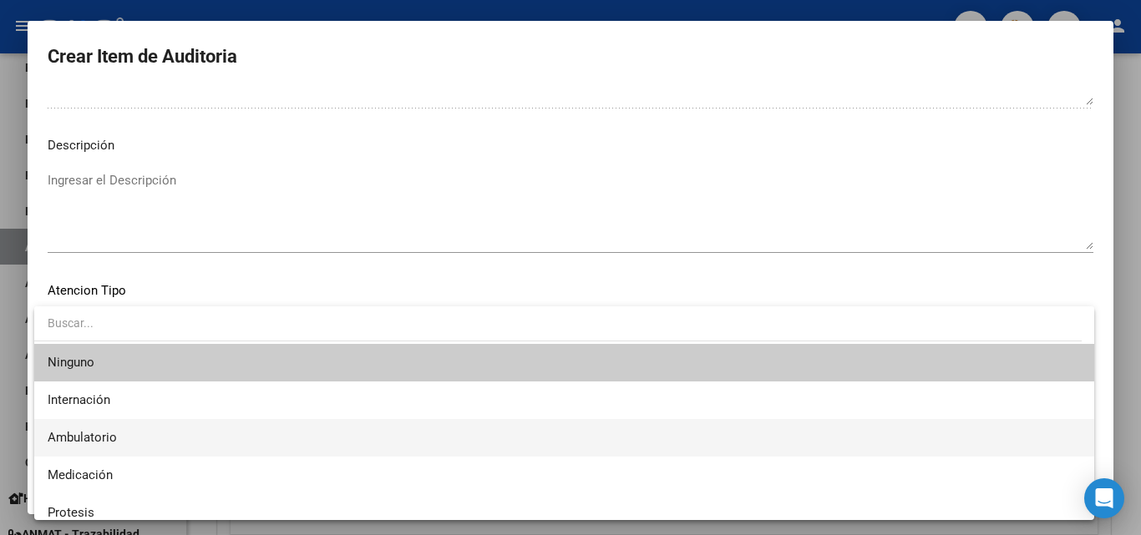
click at [134, 433] on span "Ambulatorio" at bounding box center [564, 438] width 1033 height 38
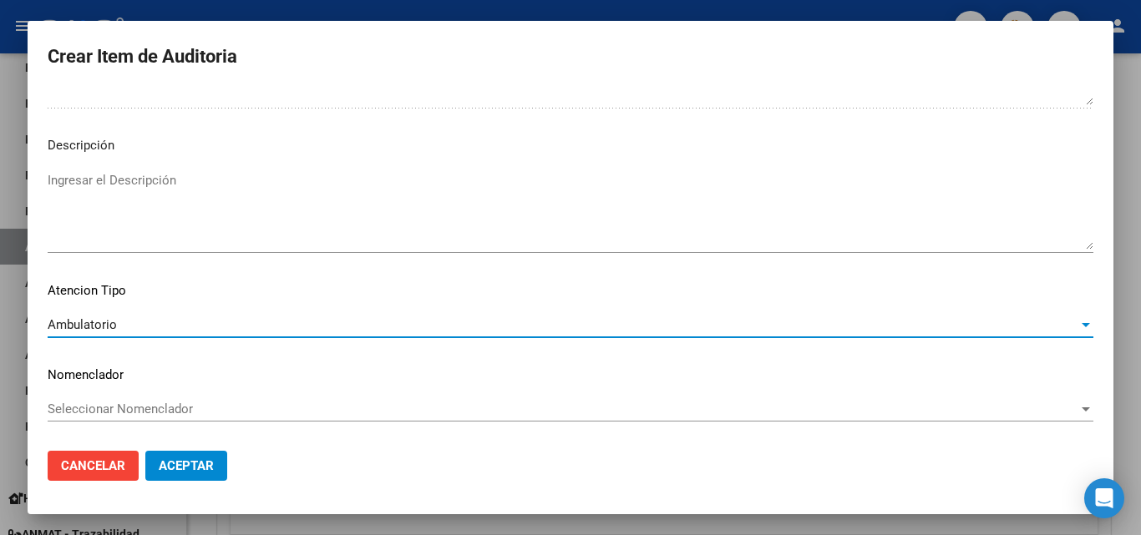
click at [190, 468] on span "Aceptar" at bounding box center [186, 465] width 55 height 15
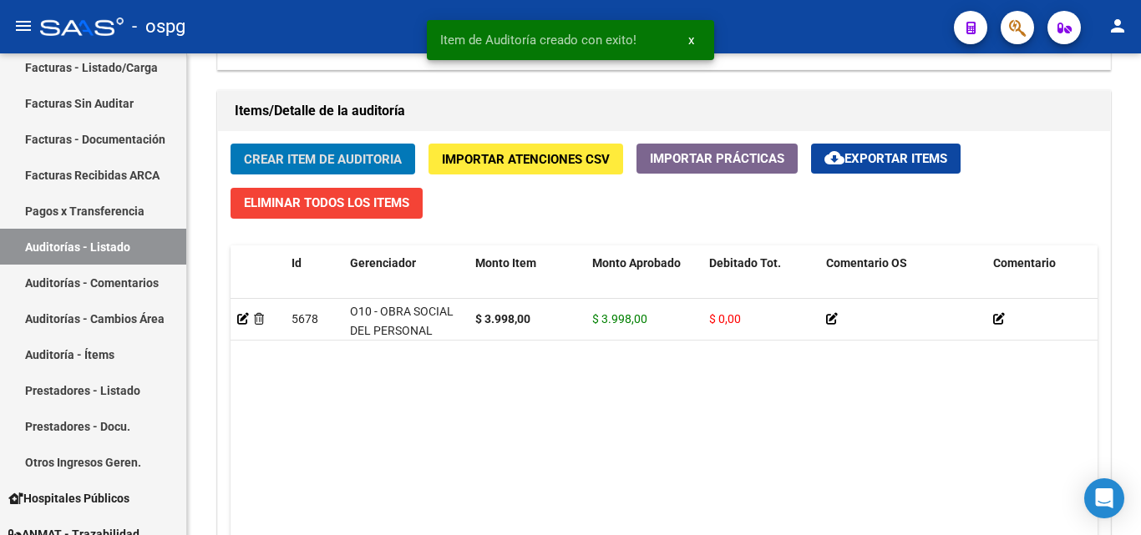
scroll to position [1170, 0]
click at [367, 146] on button "Crear Item de Auditoria" at bounding box center [322, 159] width 185 height 31
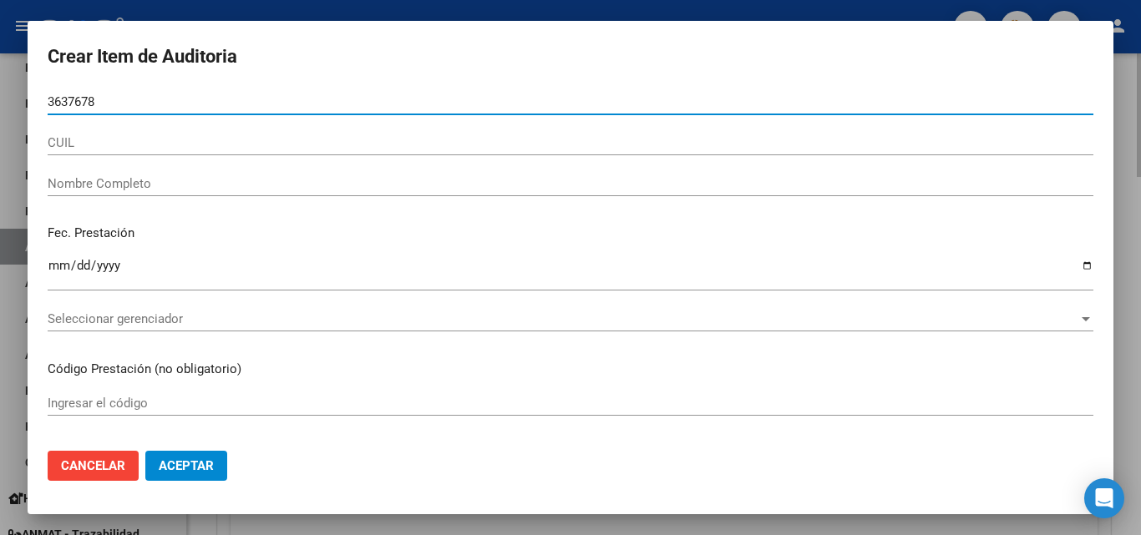
type input "36376788"
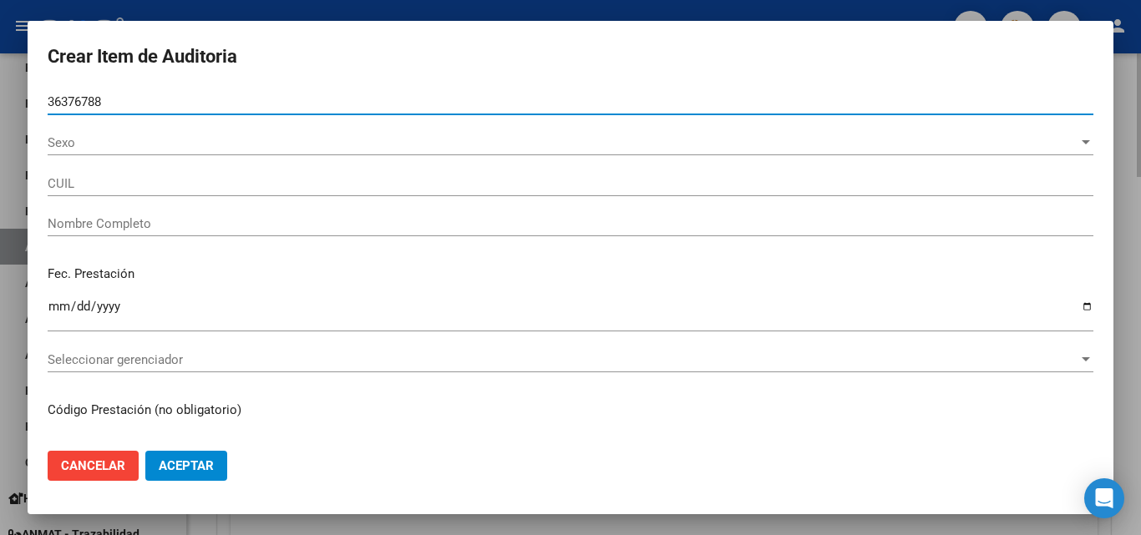
type input "27363767880"
type input "[PERSON_NAME]"
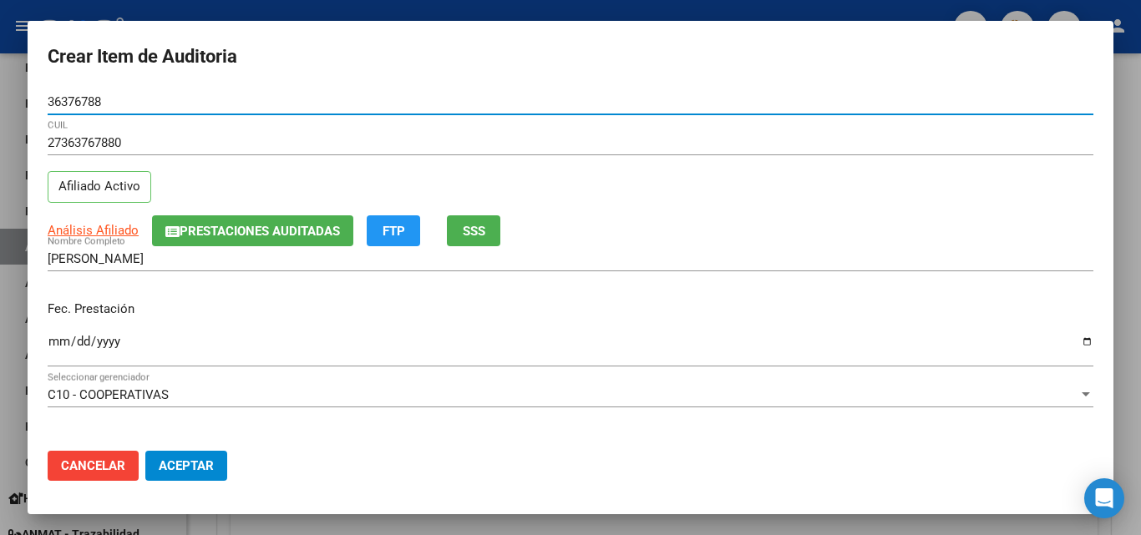
type input "36376788"
click at [469, 230] on span "SSS" at bounding box center [474, 231] width 23 height 15
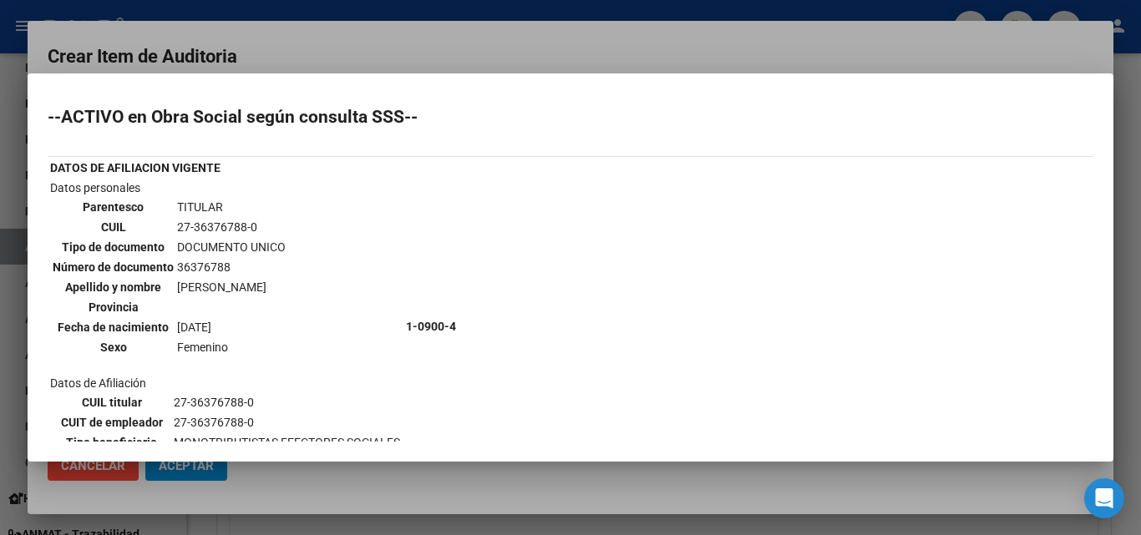
click at [421, 41] on div at bounding box center [570, 267] width 1141 height 535
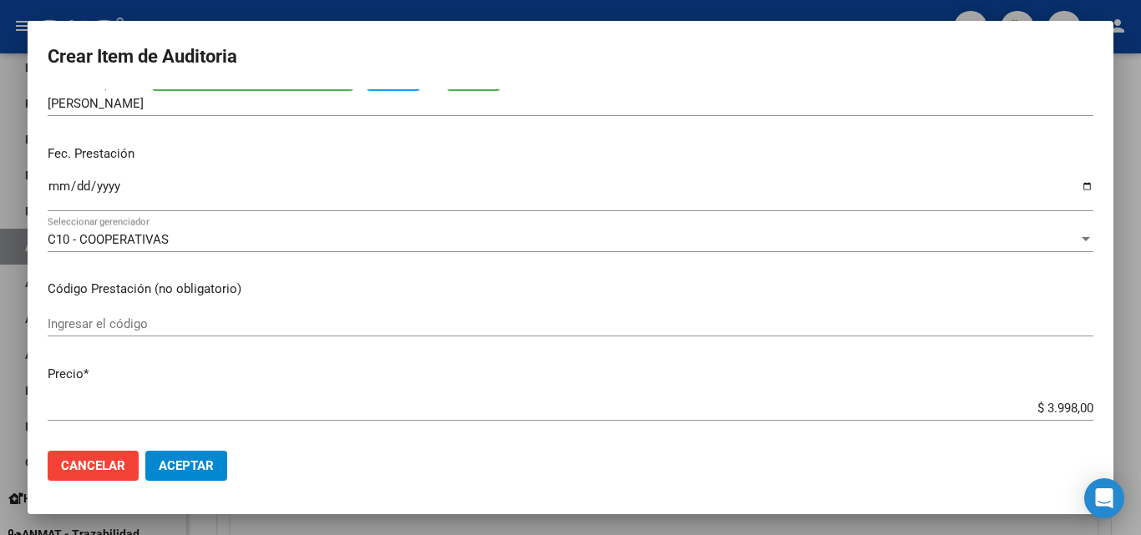
scroll to position [167, 0]
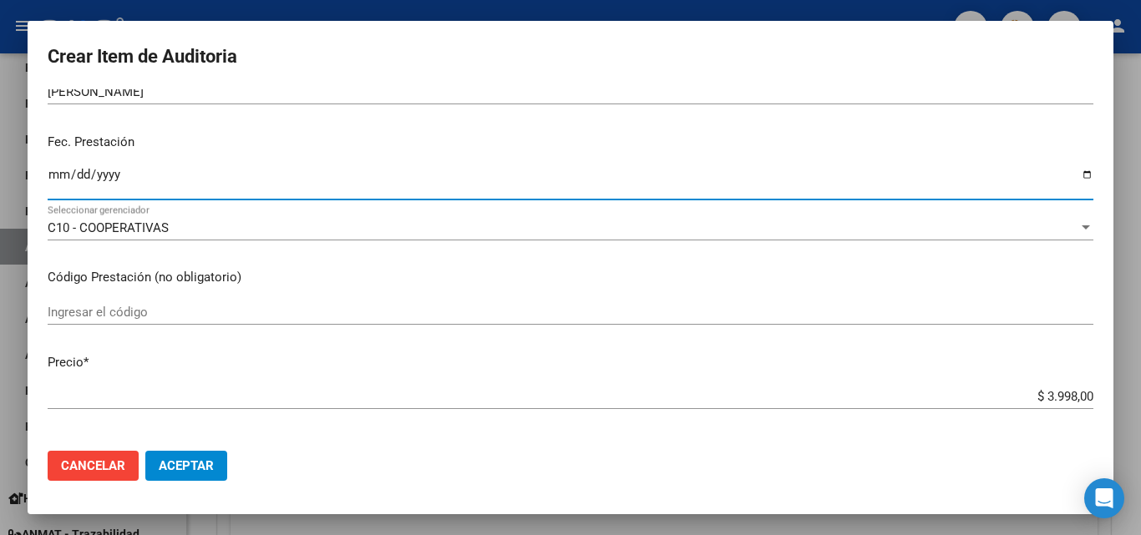
drag, startPoint x: 58, startPoint y: 177, endPoint x: 58, endPoint y: 185, distance: 8.4
click at [58, 176] on input "Ingresar la fecha" at bounding box center [570, 181] width 1045 height 27
type input "[DATE]"
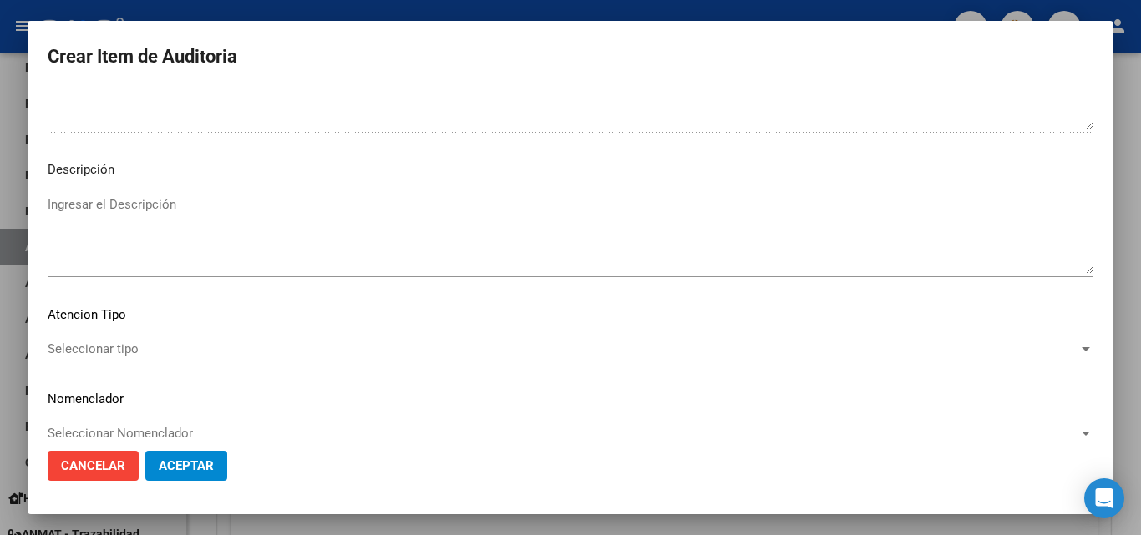
scroll to position [1156, 0]
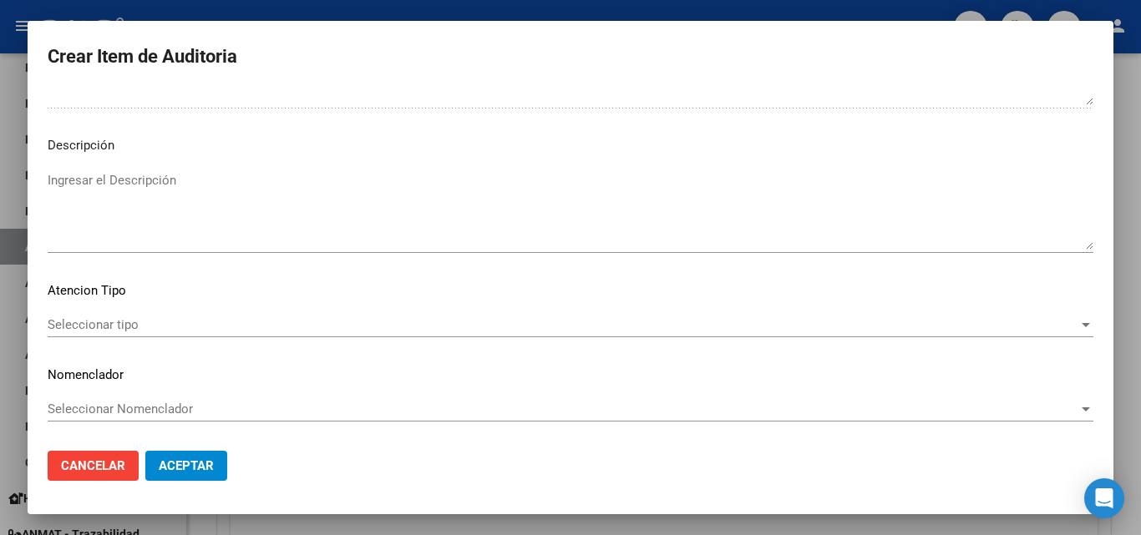
click at [119, 337] on div "Seleccionar tipo Seleccionar tipo" at bounding box center [570, 324] width 1045 height 25
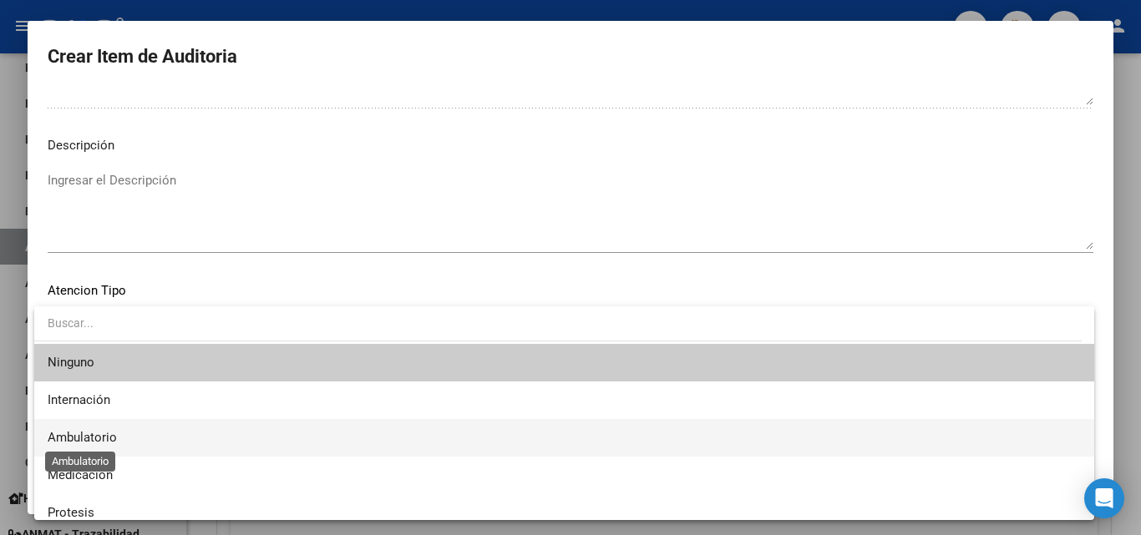
click at [90, 437] on span "Ambulatorio" at bounding box center [82, 437] width 69 height 15
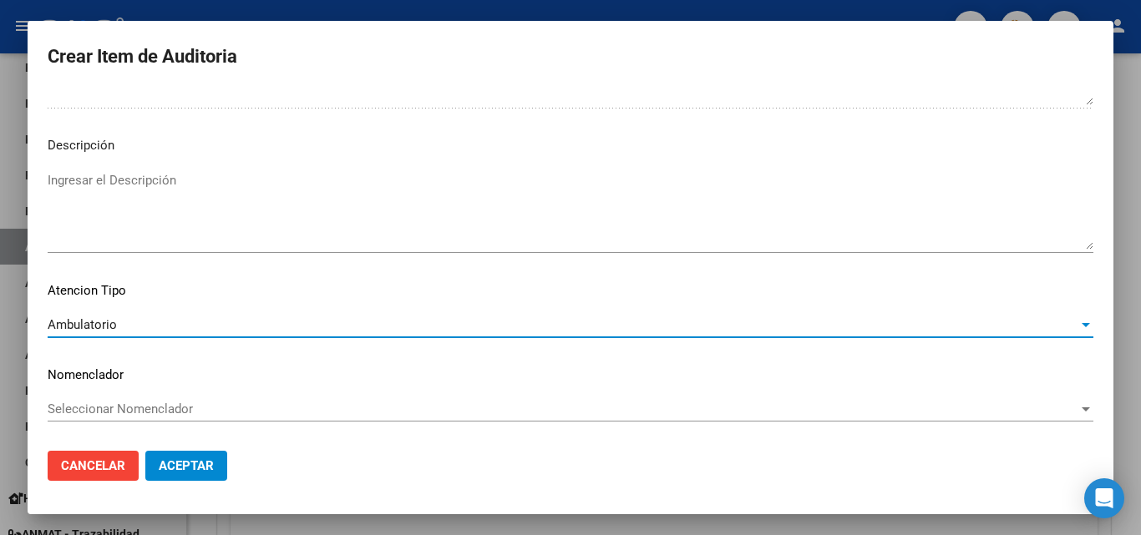
click at [170, 463] on span "Aceptar" at bounding box center [186, 465] width 55 height 15
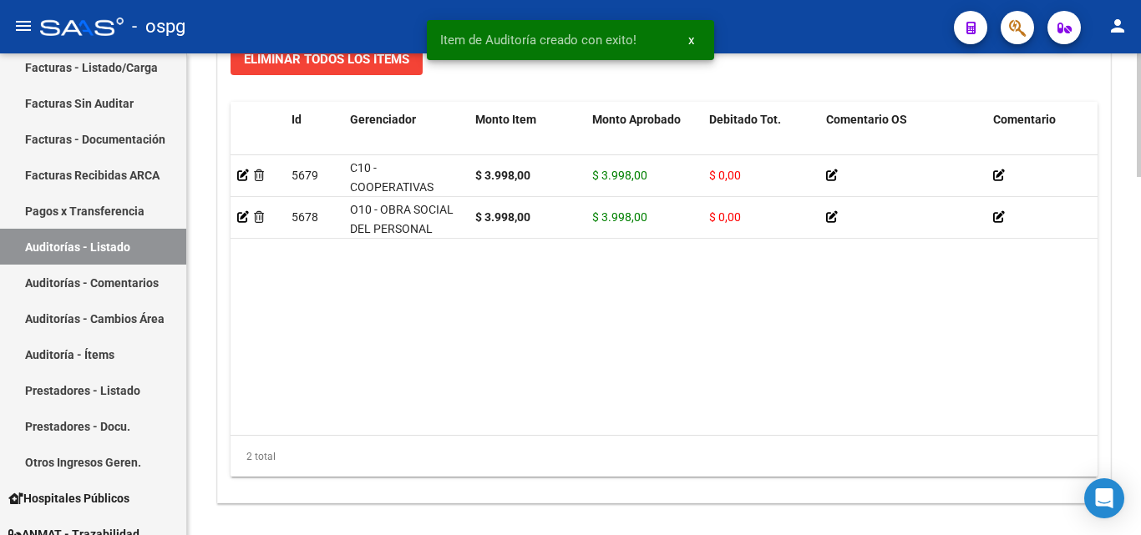
scroll to position [1400, 0]
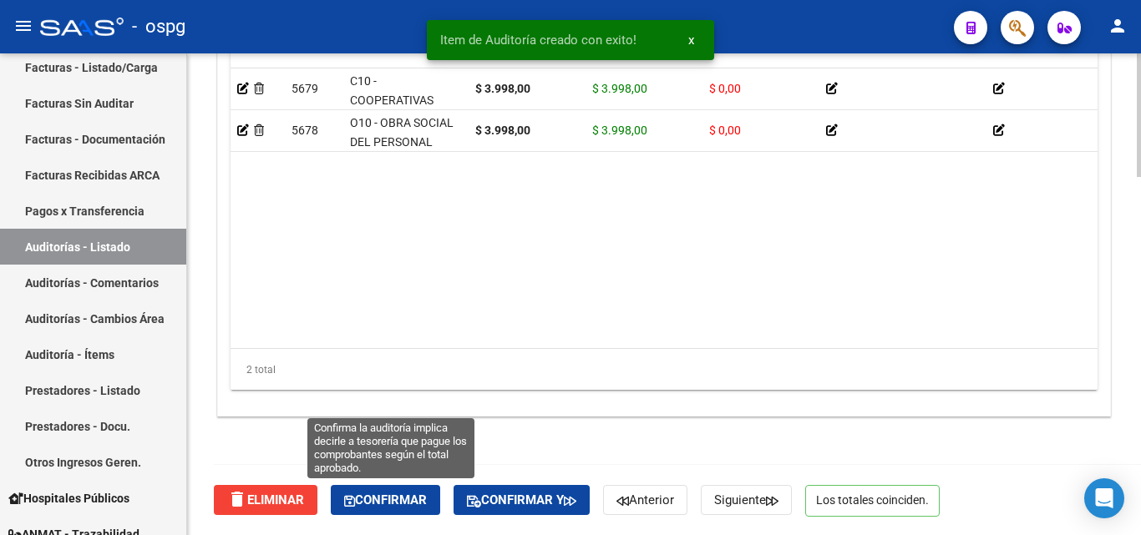
click at [407, 496] on span "Confirmar" at bounding box center [385, 500] width 83 height 15
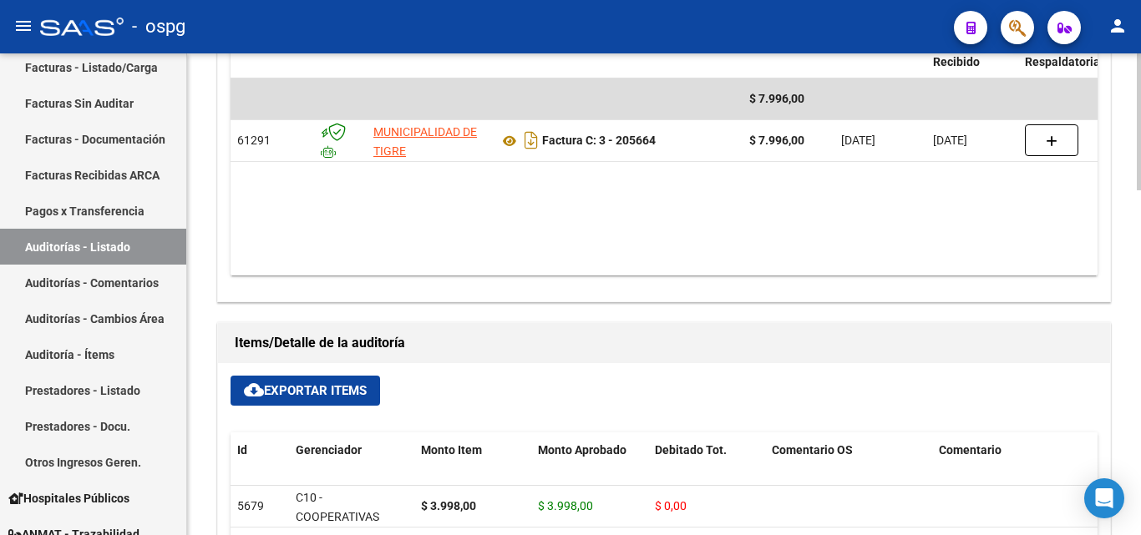
type input "202509"
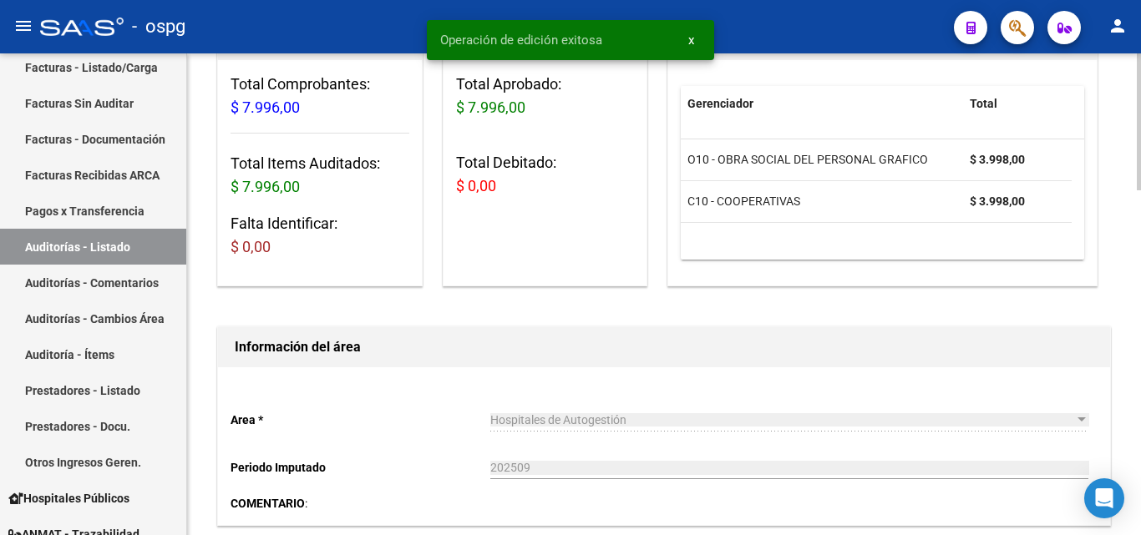
scroll to position [0, 0]
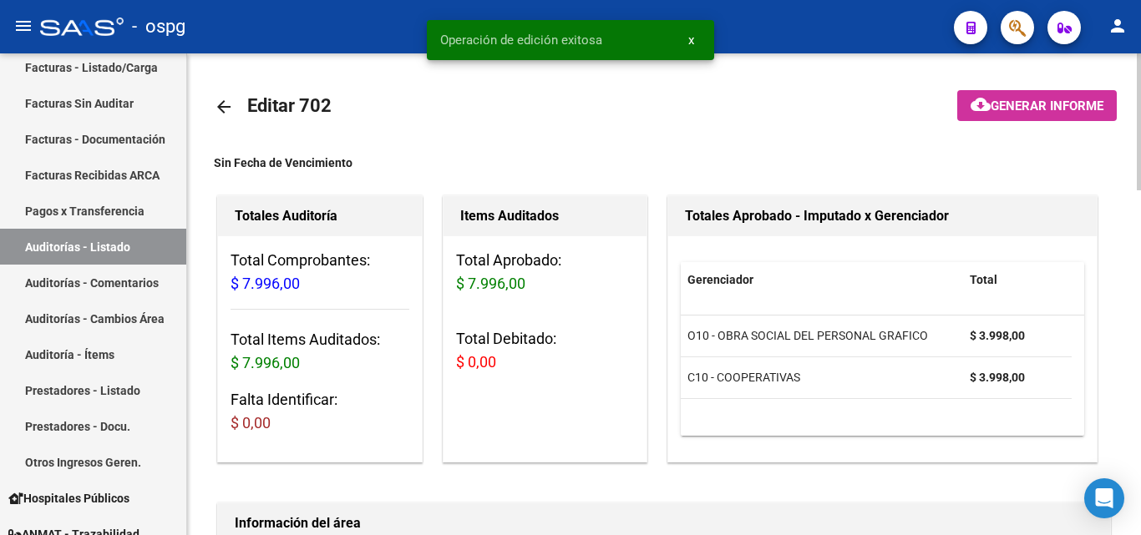
click at [1077, 103] on span "Generar informe" at bounding box center [1046, 106] width 113 height 15
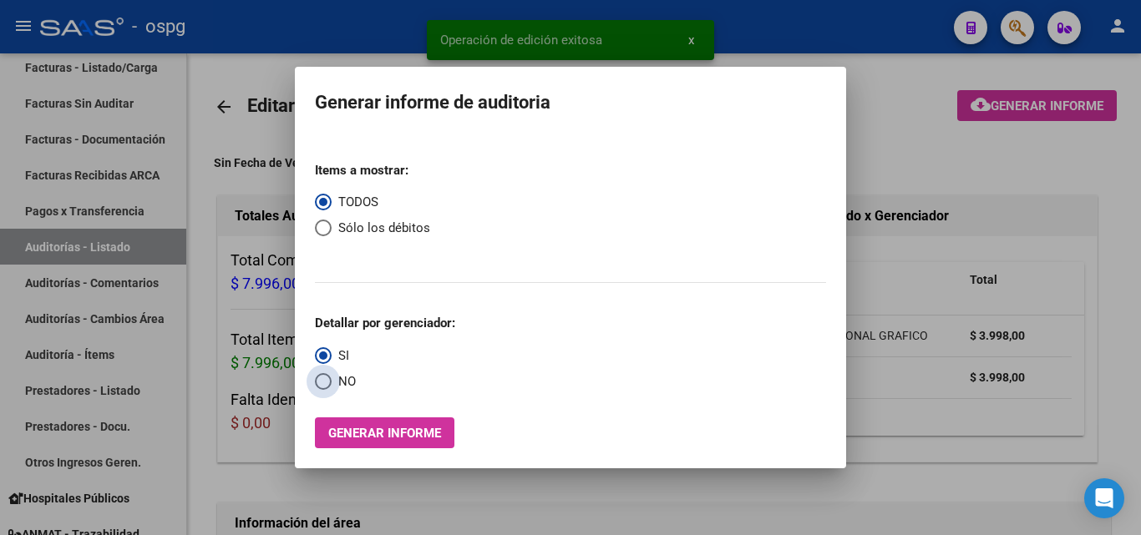
click at [332, 384] on span "NO" at bounding box center [344, 381] width 24 height 19
click at [332, 384] on input "NO" at bounding box center [323, 381] width 17 height 17
radio input "true"
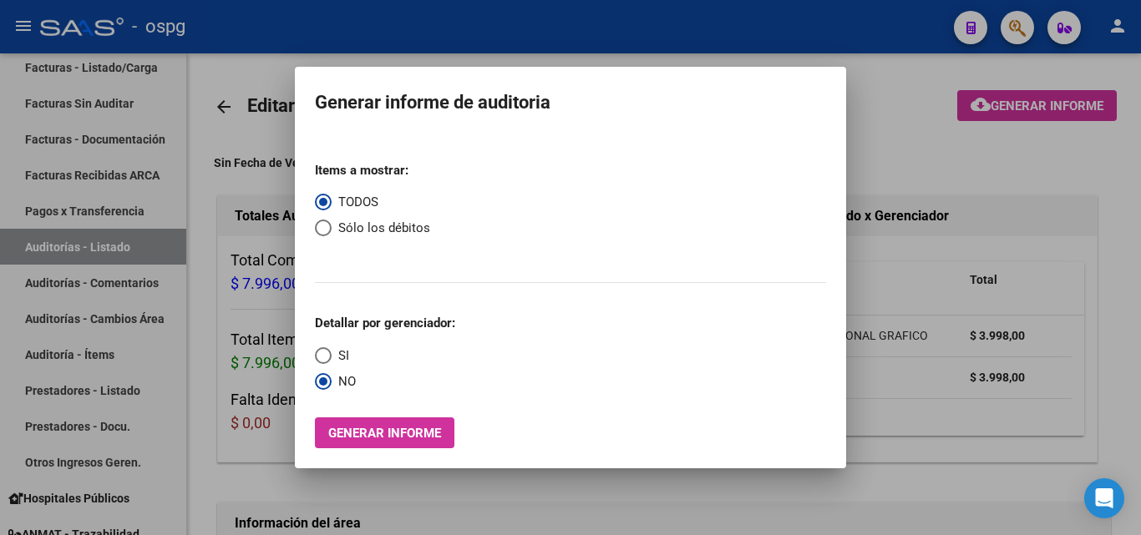
click at [399, 442] on button "Generar informe" at bounding box center [384, 433] width 139 height 31
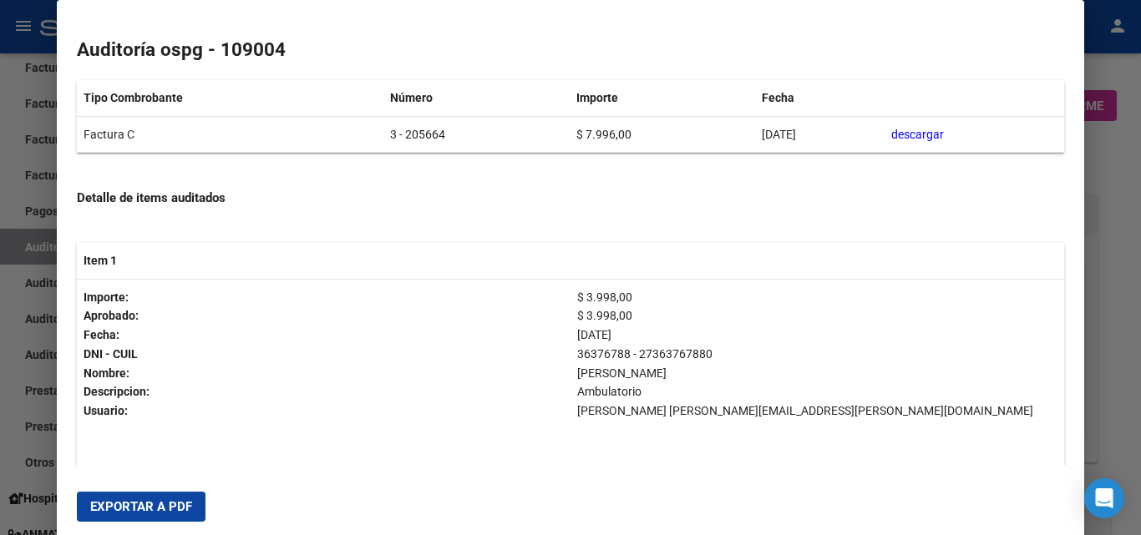
scroll to position [167, 0]
click at [137, 504] on span "Exportar a PDF" at bounding box center [141, 506] width 102 height 15
click at [13, 238] on div at bounding box center [570, 267] width 1141 height 535
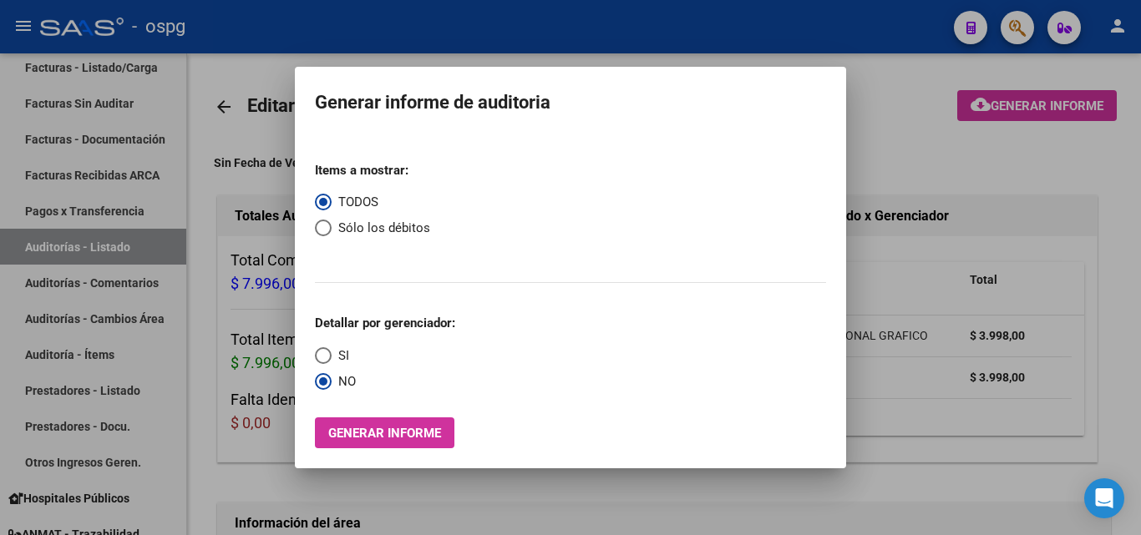
click at [119, 94] on div at bounding box center [570, 267] width 1141 height 535
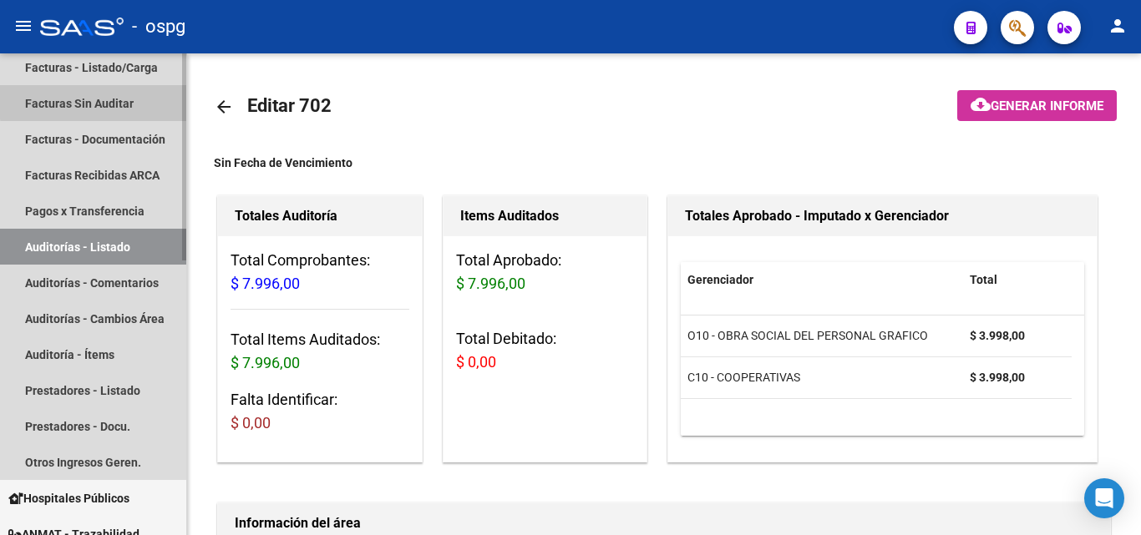
click at [119, 100] on link "Facturas Sin Auditar" at bounding box center [93, 103] width 186 height 36
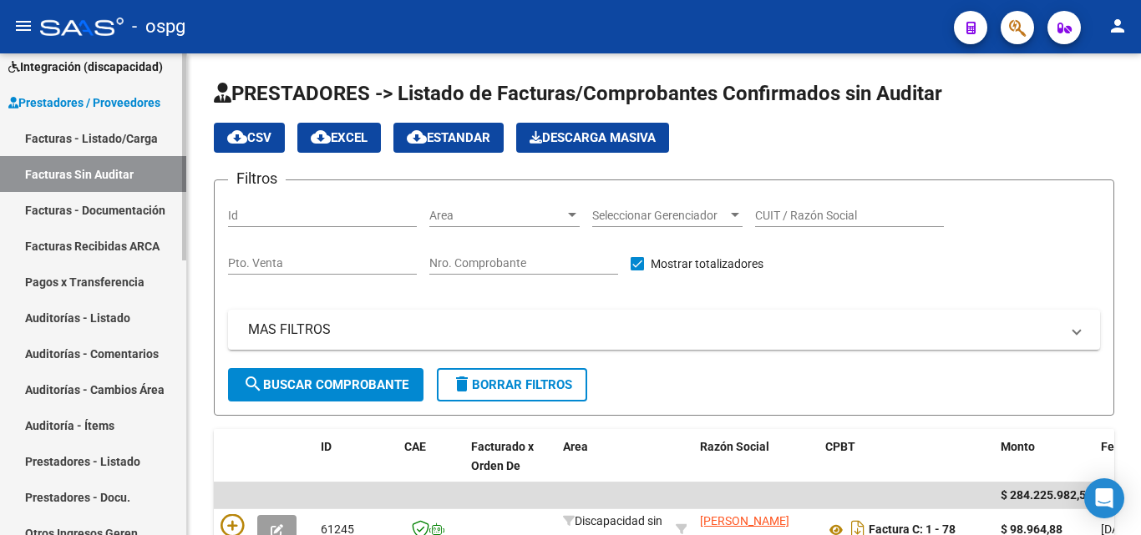
scroll to position [251, 0]
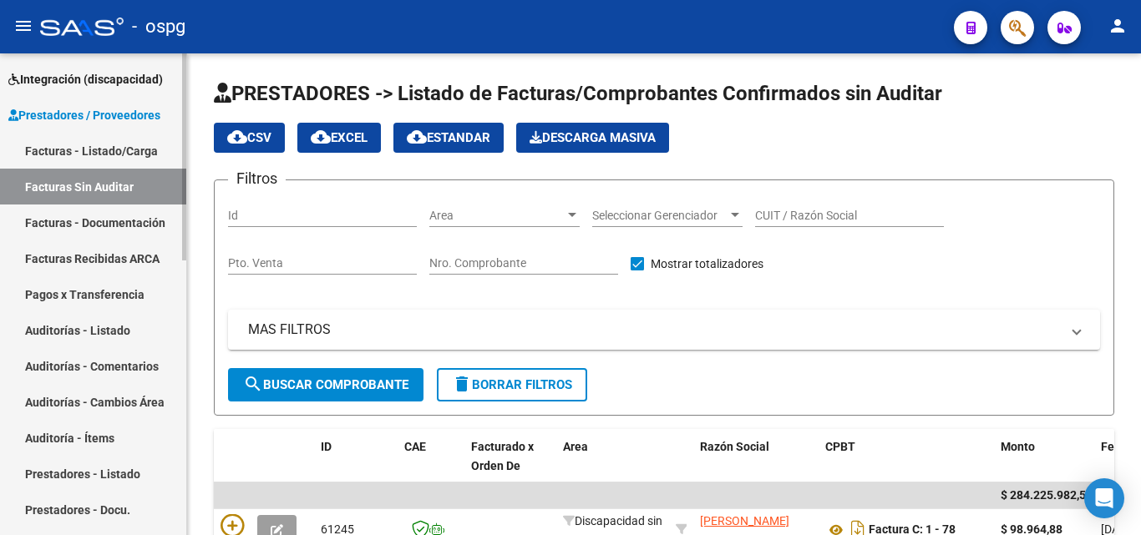
click at [100, 150] on link "Facturas - Listado/Carga" at bounding box center [93, 151] width 186 height 36
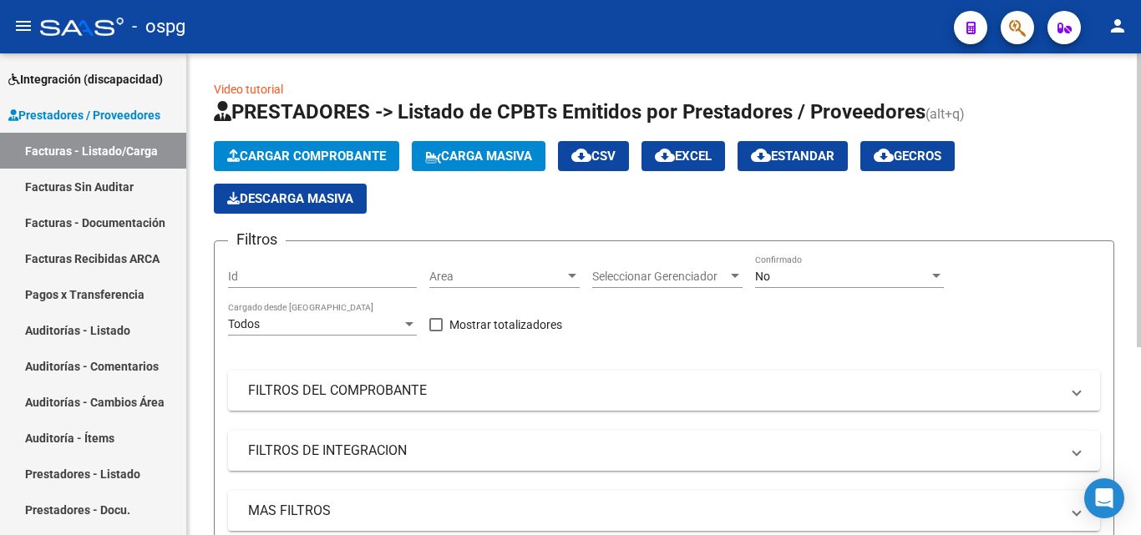
click at [237, 158] on icon "button" at bounding box center [233, 155] width 13 height 13
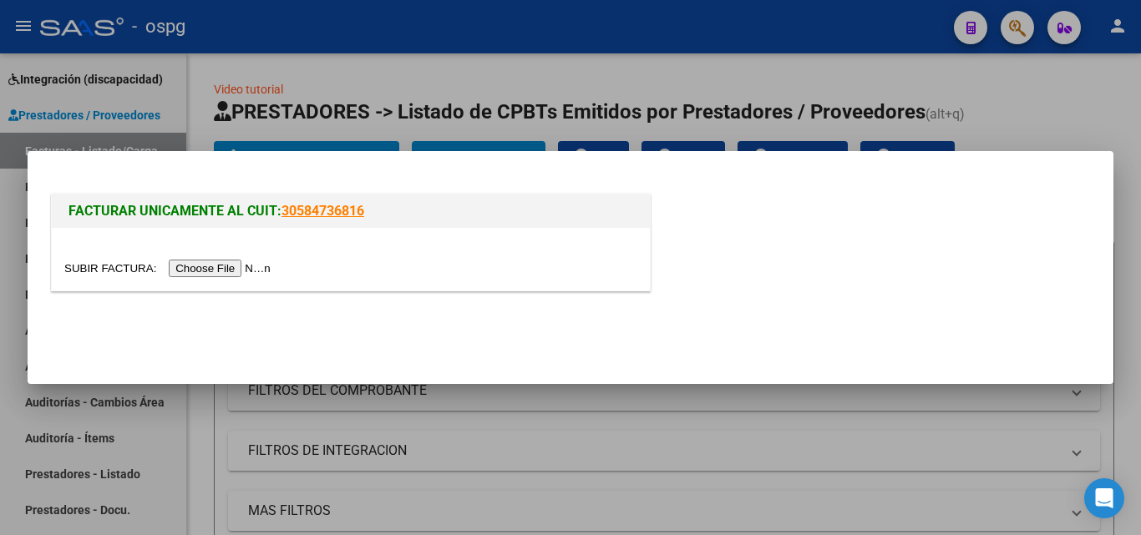
click at [267, 271] on input "file" at bounding box center [169, 269] width 211 height 18
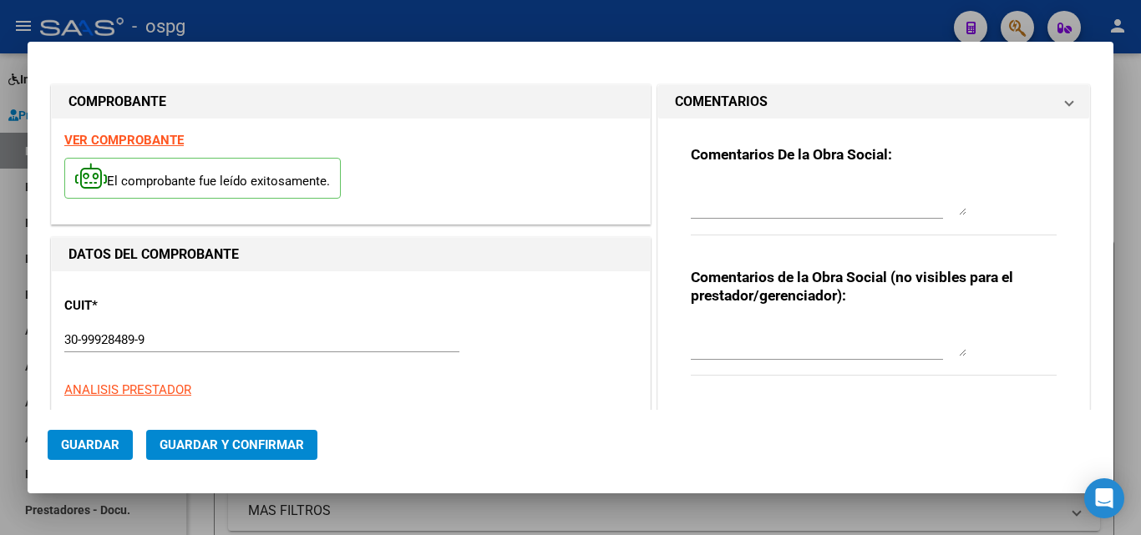
type input "205661"
type input "$ 7.996,00"
type input "[DATE]"
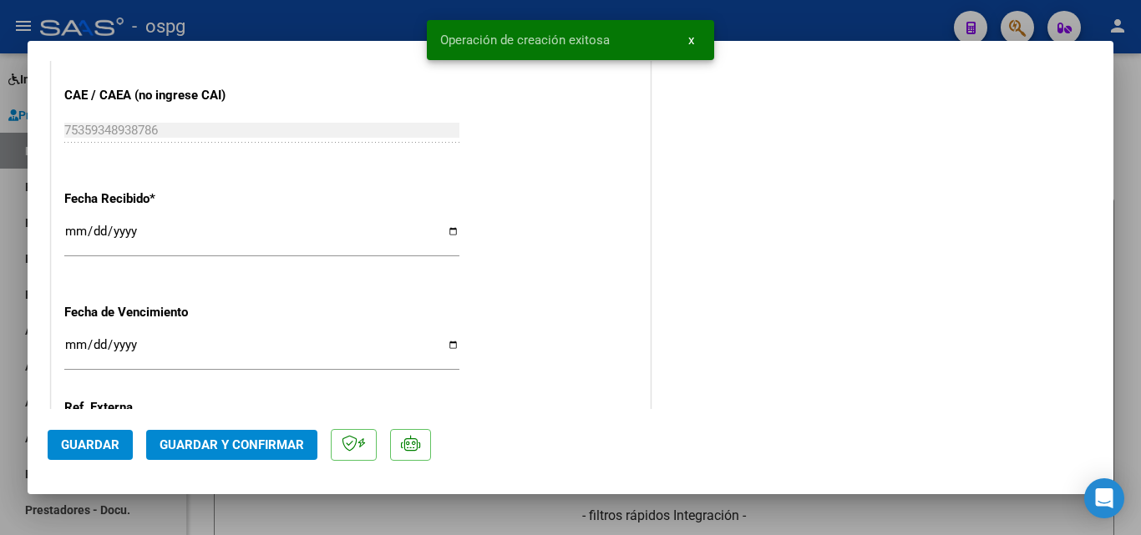
scroll to position [1002, 0]
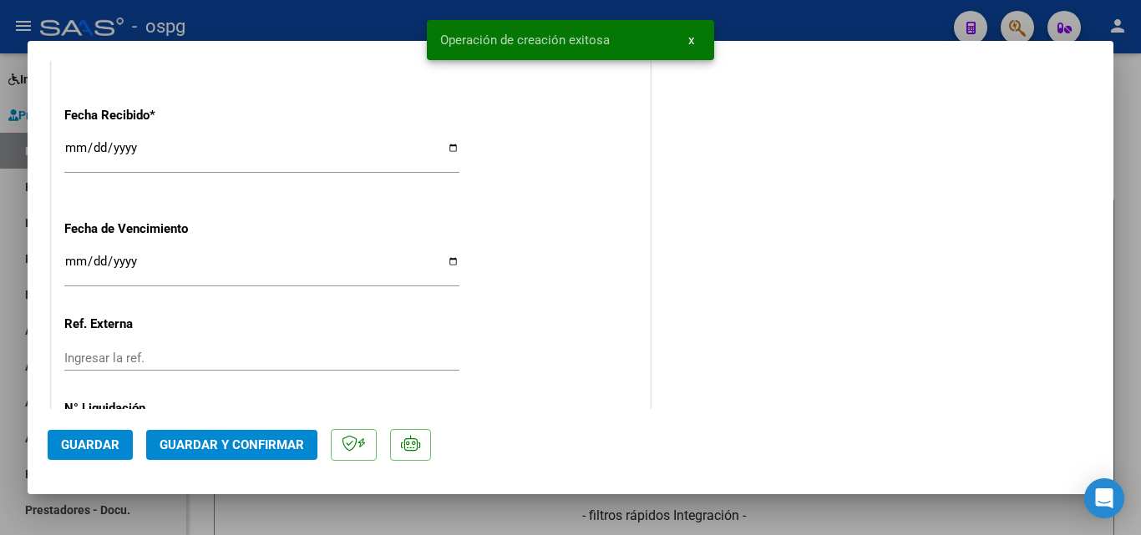
click at [76, 152] on input "[DATE]" at bounding box center [261, 154] width 395 height 27
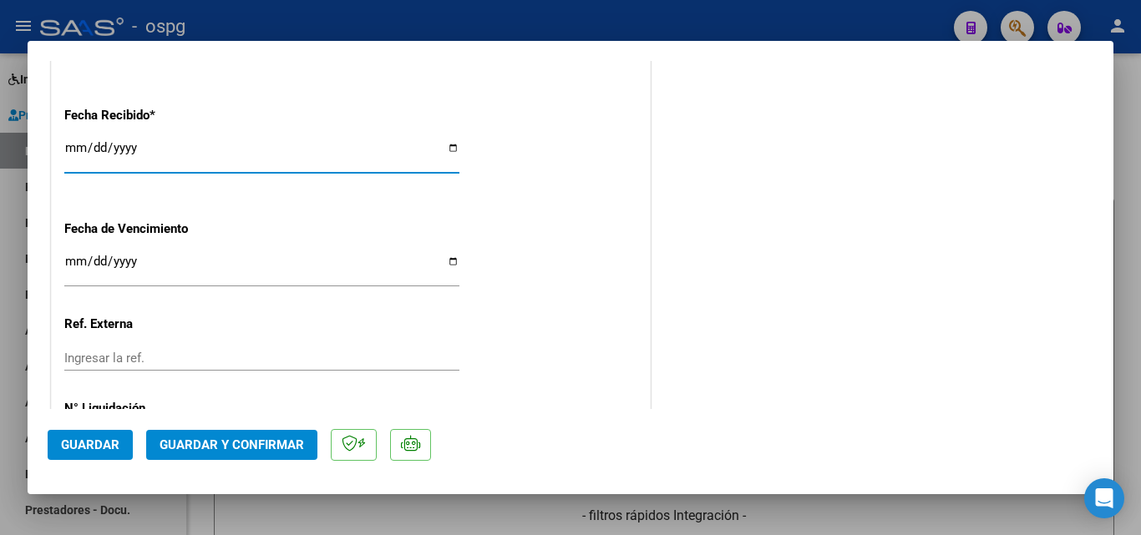
type input "[DATE]"
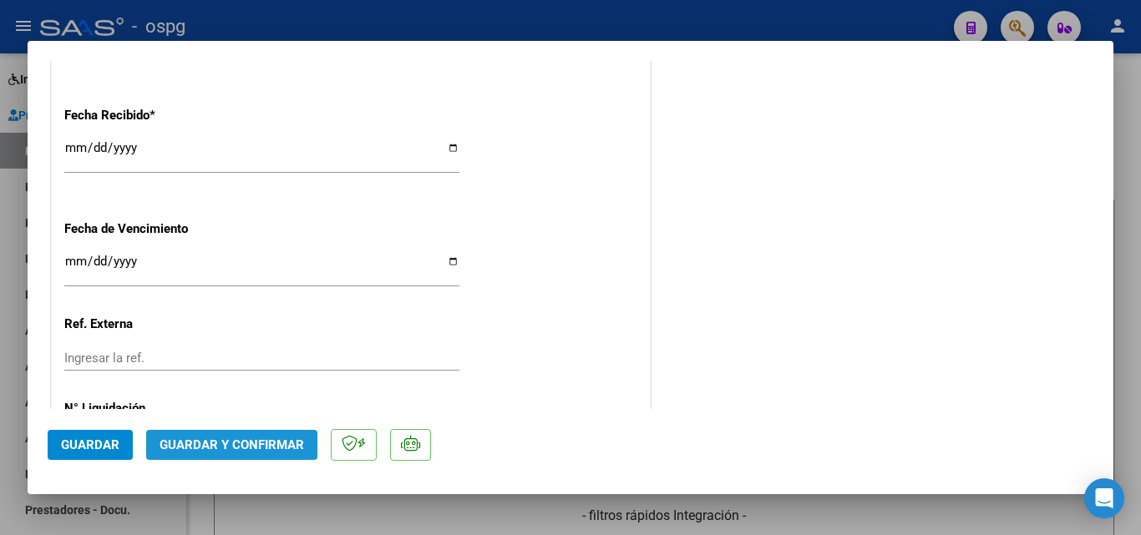
click at [250, 455] on button "Guardar y Confirmar" at bounding box center [231, 445] width 171 height 30
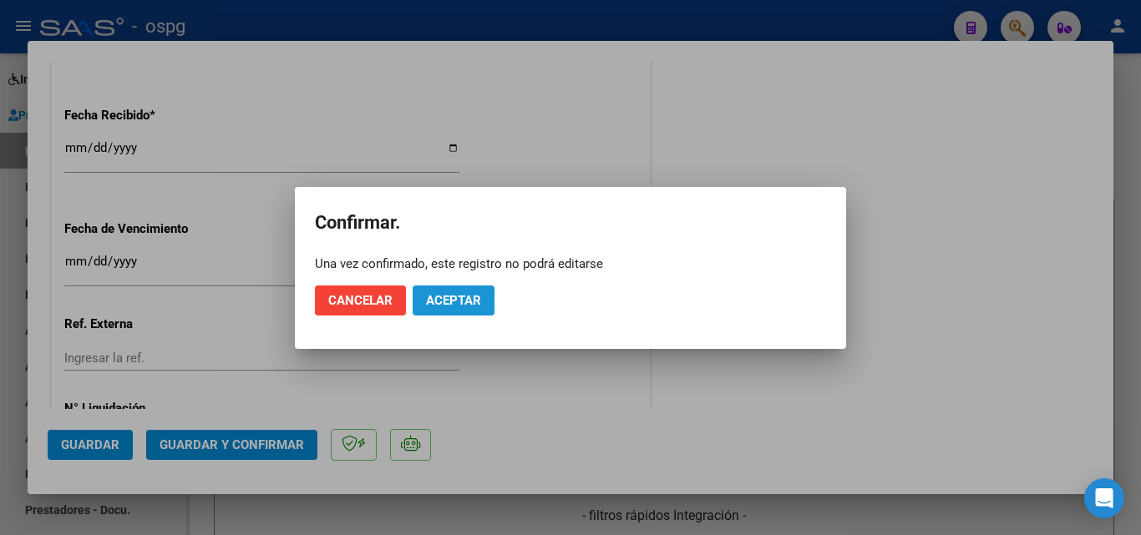
click at [429, 306] on span "Aceptar" at bounding box center [453, 300] width 55 height 15
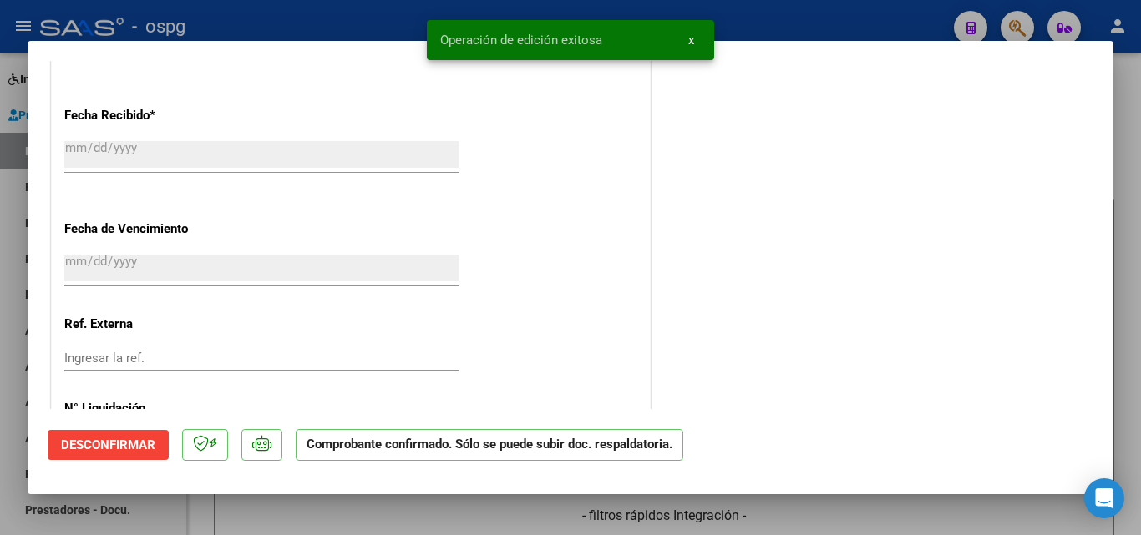
click at [0, 313] on div at bounding box center [570, 267] width 1141 height 535
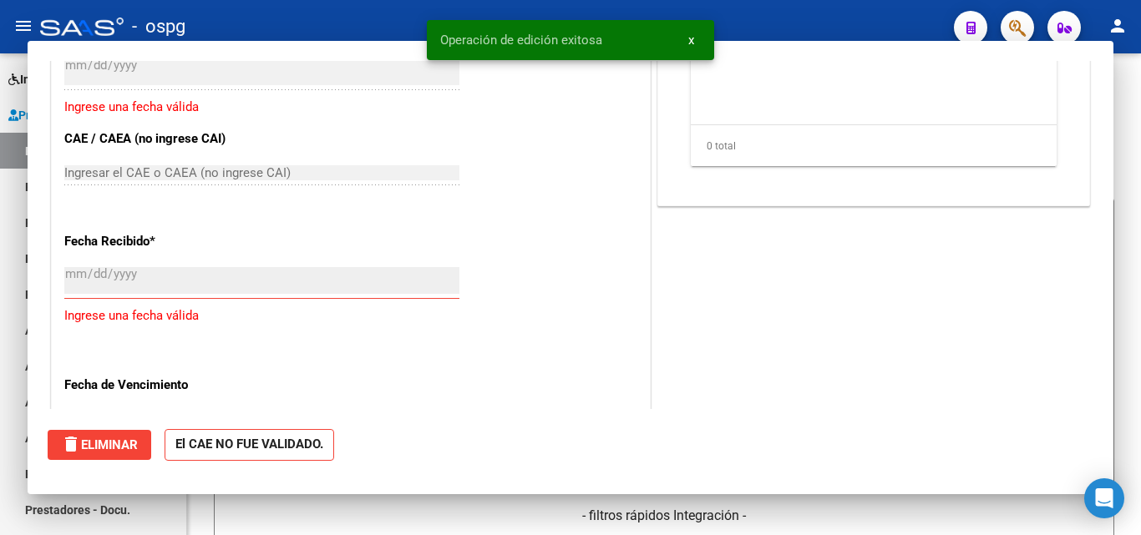
scroll to position [0, 0]
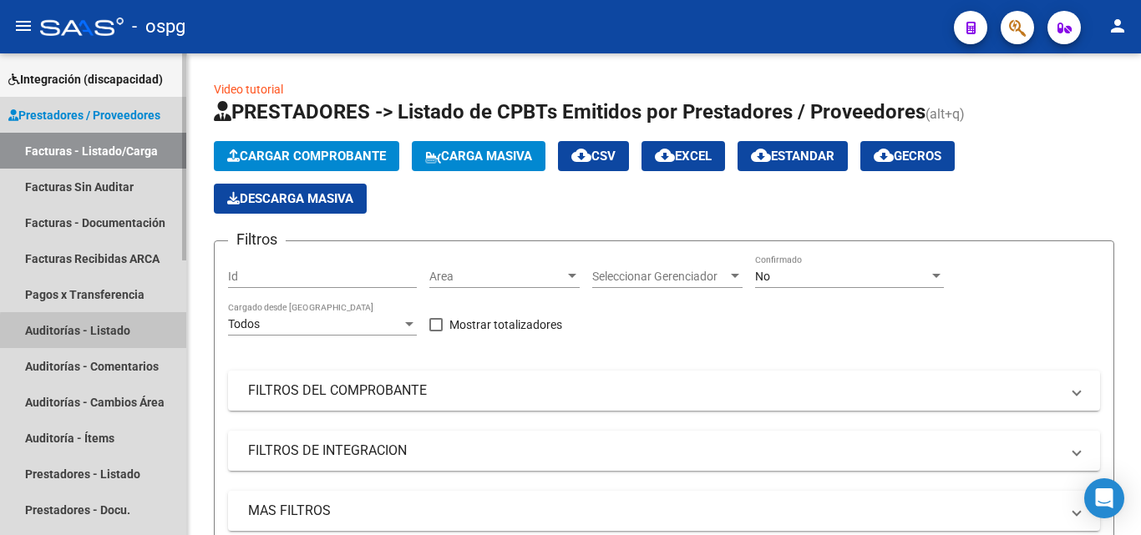
click at [142, 342] on link "Auditorías - Listado" at bounding box center [93, 330] width 186 height 36
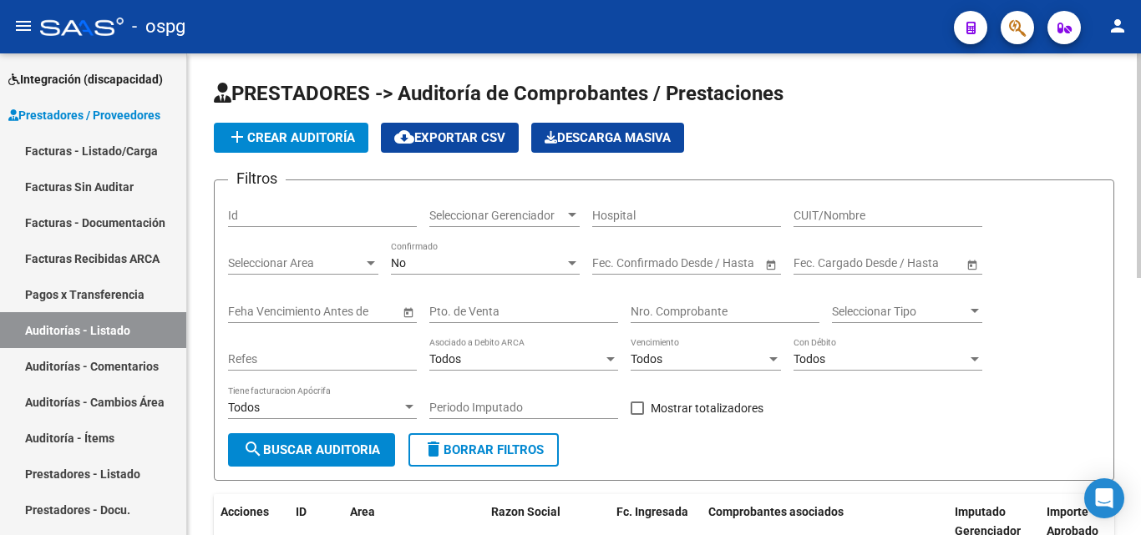
click at [296, 139] on span "add Crear Auditoría" at bounding box center [291, 137] width 128 height 15
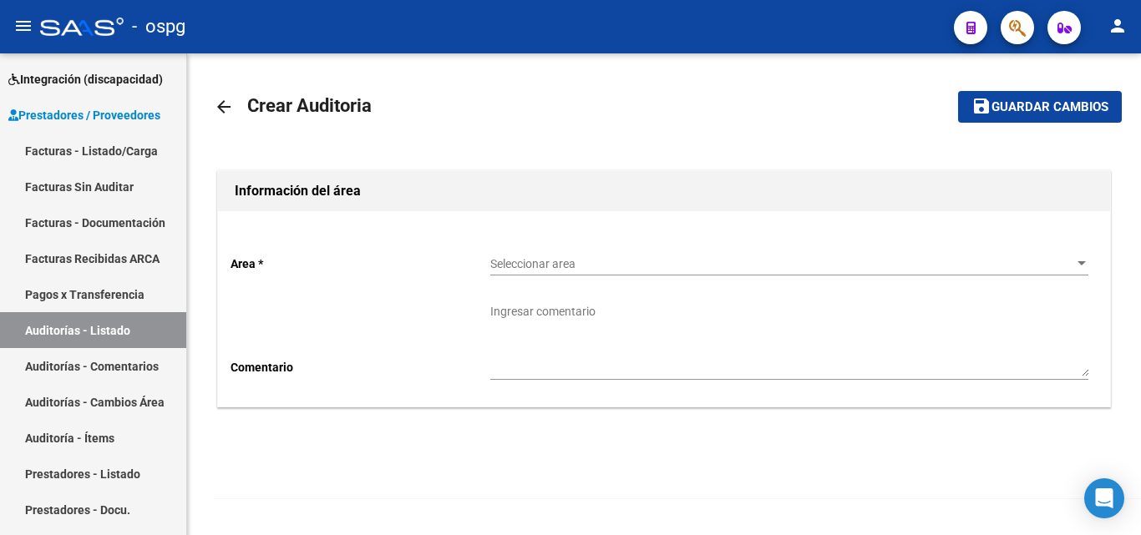
click at [528, 275] on div "Seleccionar area Seleccionar area" at bounding box center [789, 258] width 598 height 33
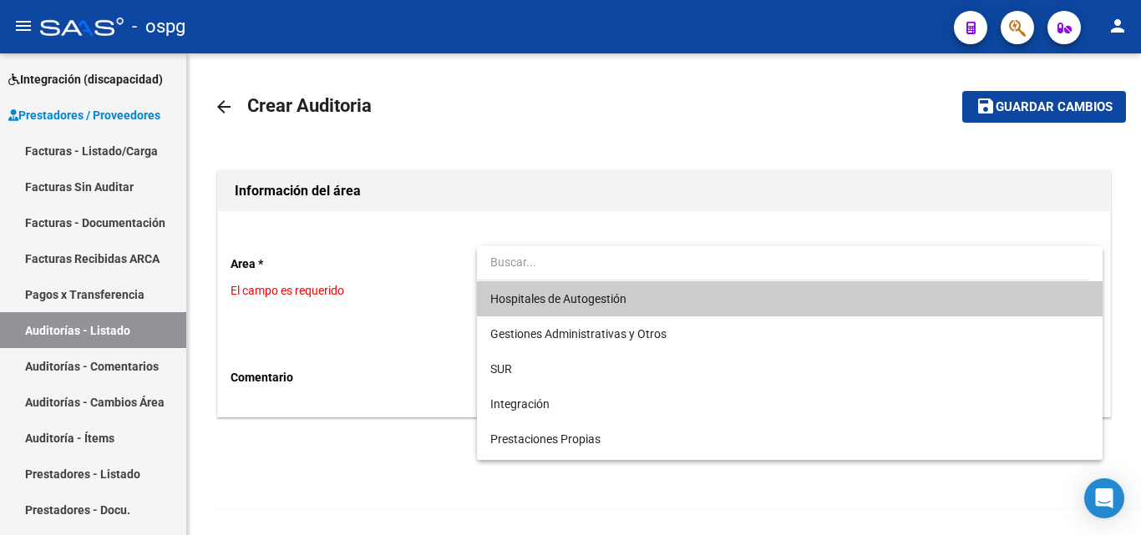
click at [559, 308] on span "Hospitales de Autogestión" at bounding box center [789, 298] width 598 height 35
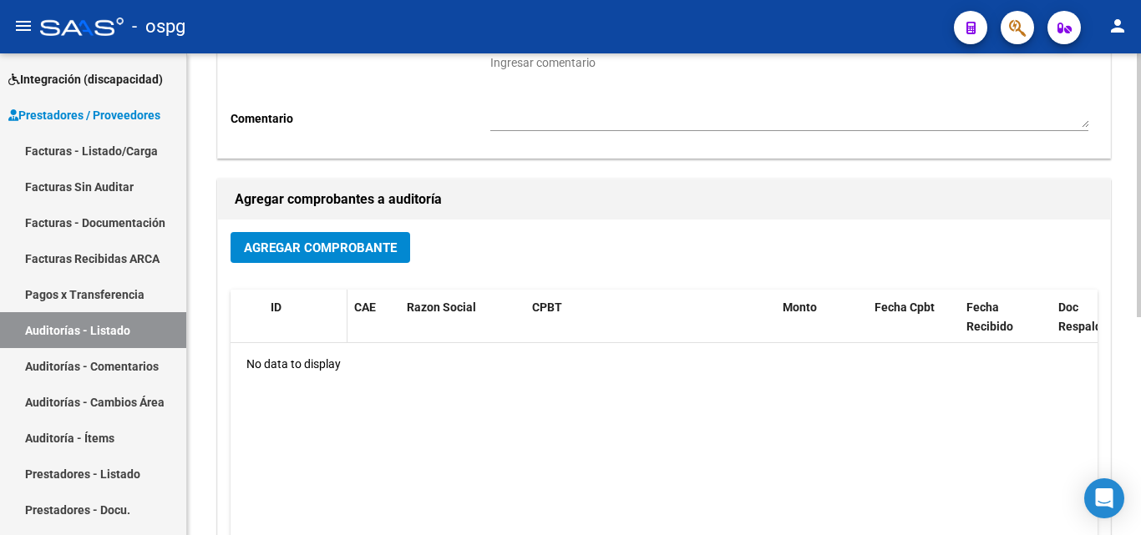
scroll to position [251, 0]
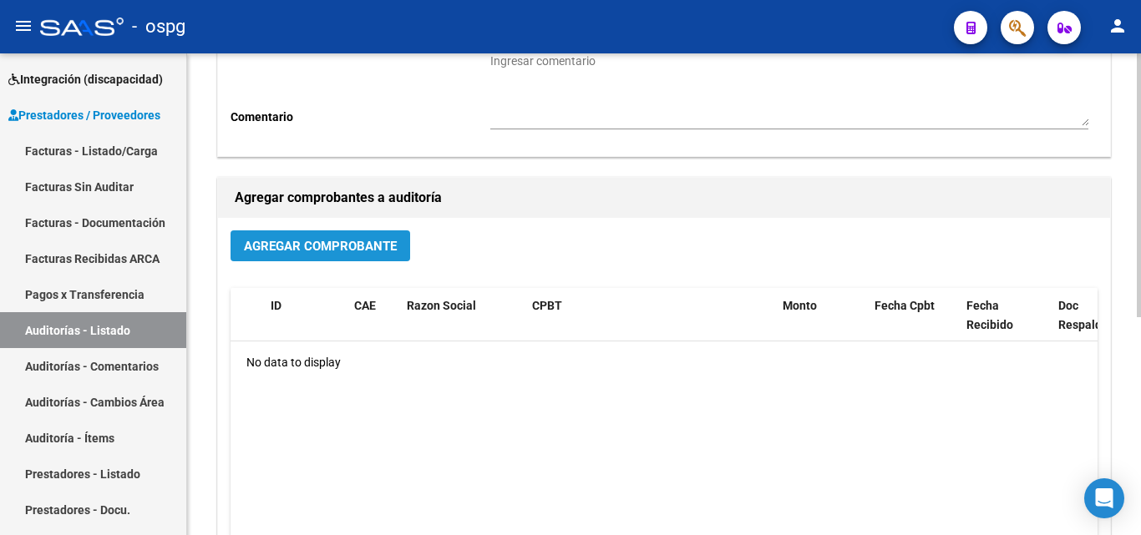
click at [282, 248] on span "Agregar Comprobante" at bounding box center [320, 246] width 153 height 15
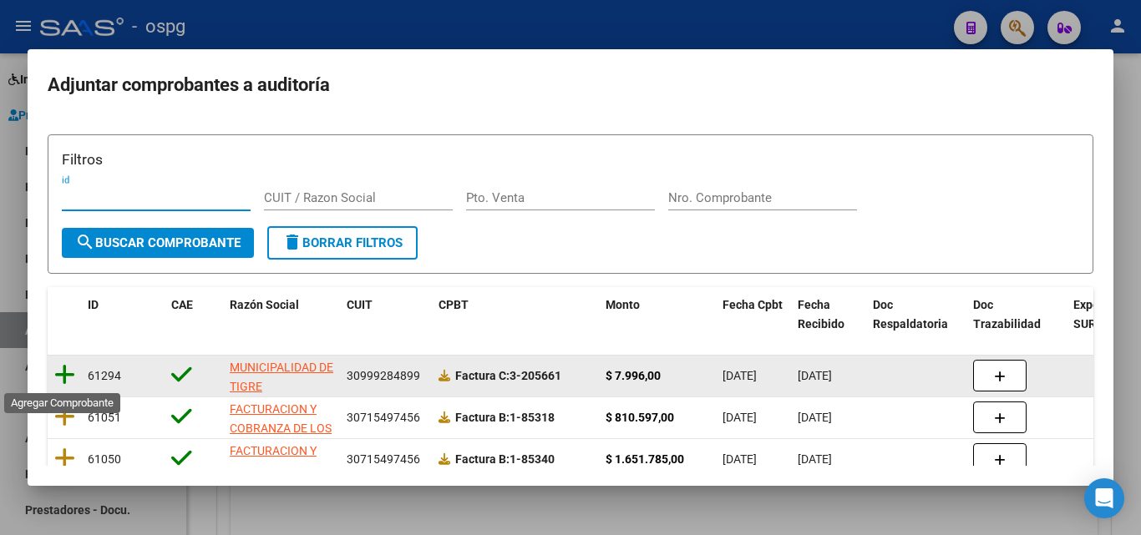
click at [68, 380] on icon at bounding box center [64, 374] width 21 height 23
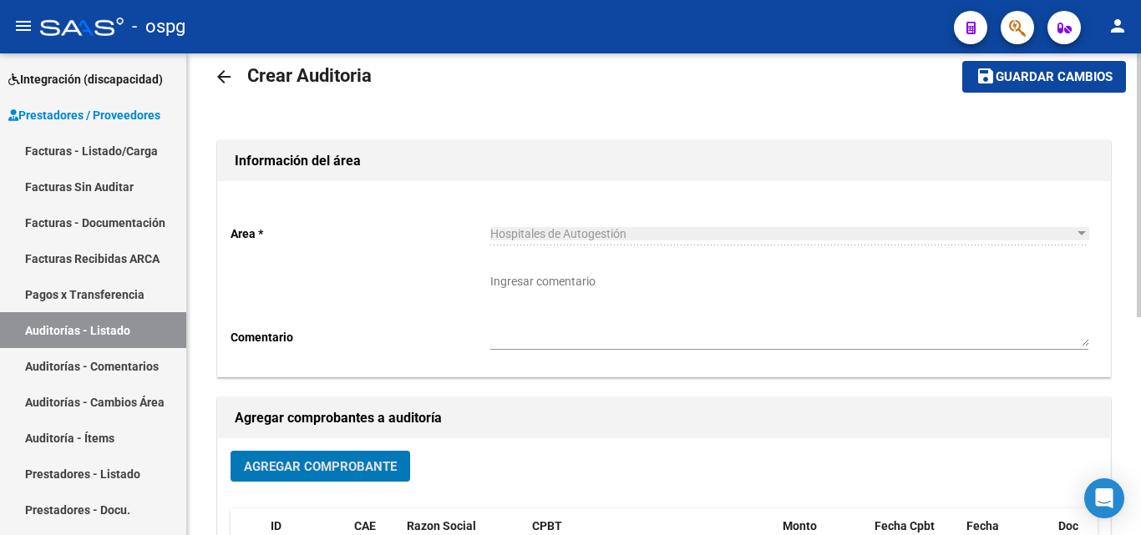
scroll to position [0, 0]
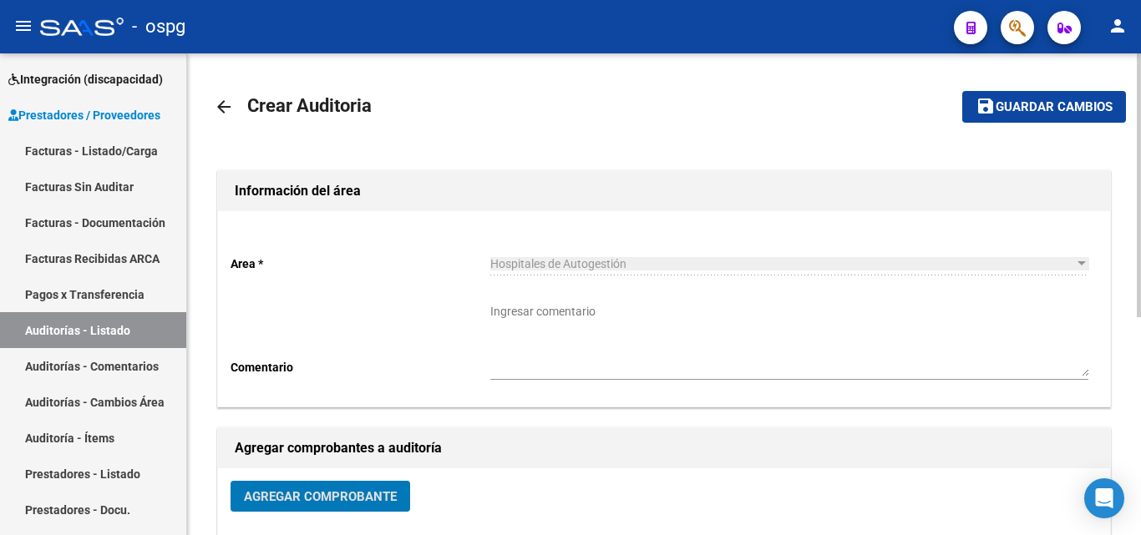
click at [989, 119] on button "save Guardar cambios" at bounding box center [1044, 106] width 164 height 31
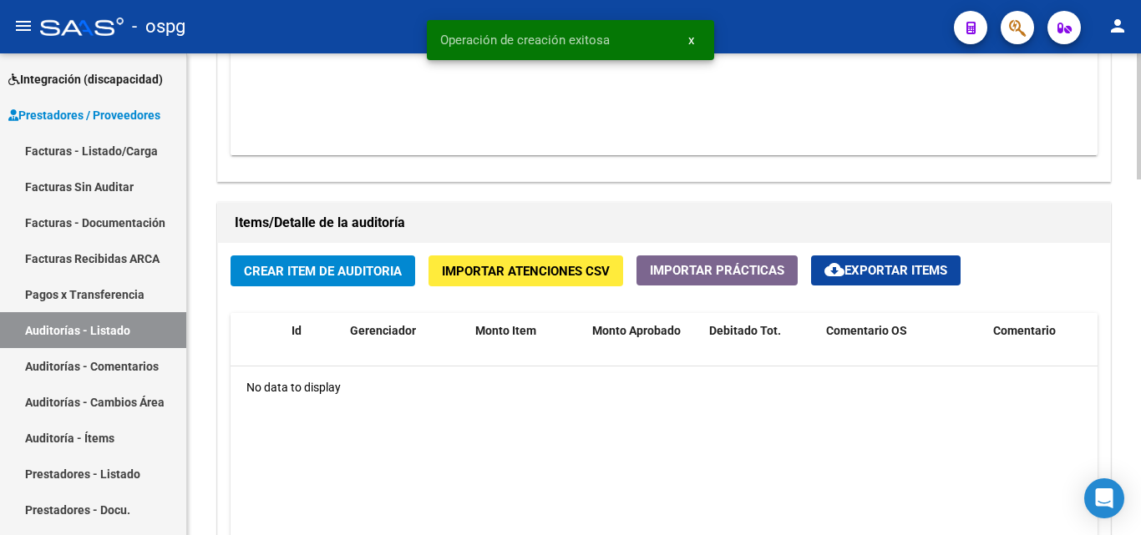
scroll to position [1086, 0]
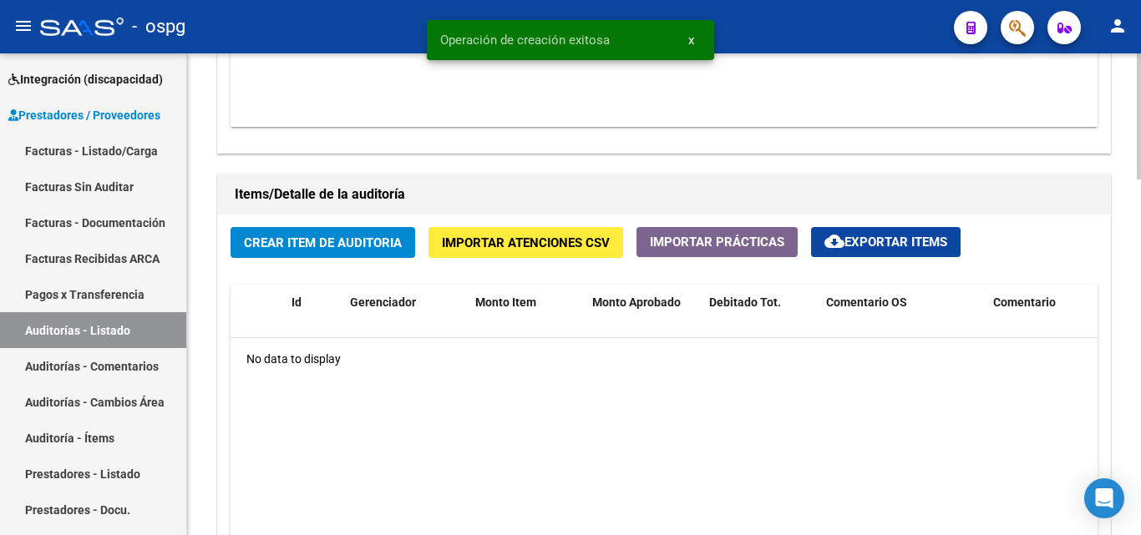
click at [326, 239] on span "Crear Item de Auditoria" at bounding box center [323, 242] width 158 height 15
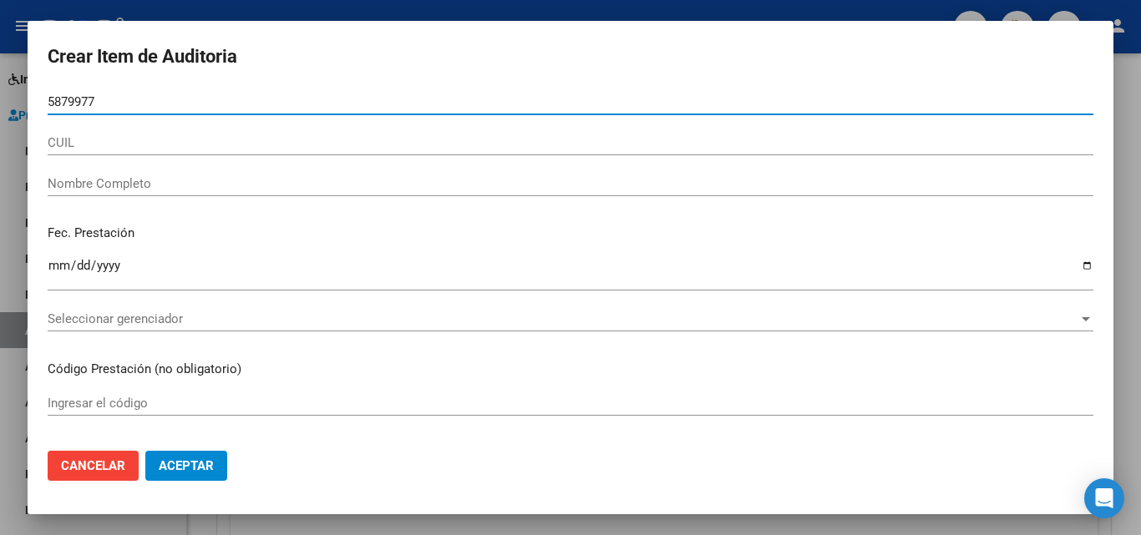
type input "58799773"
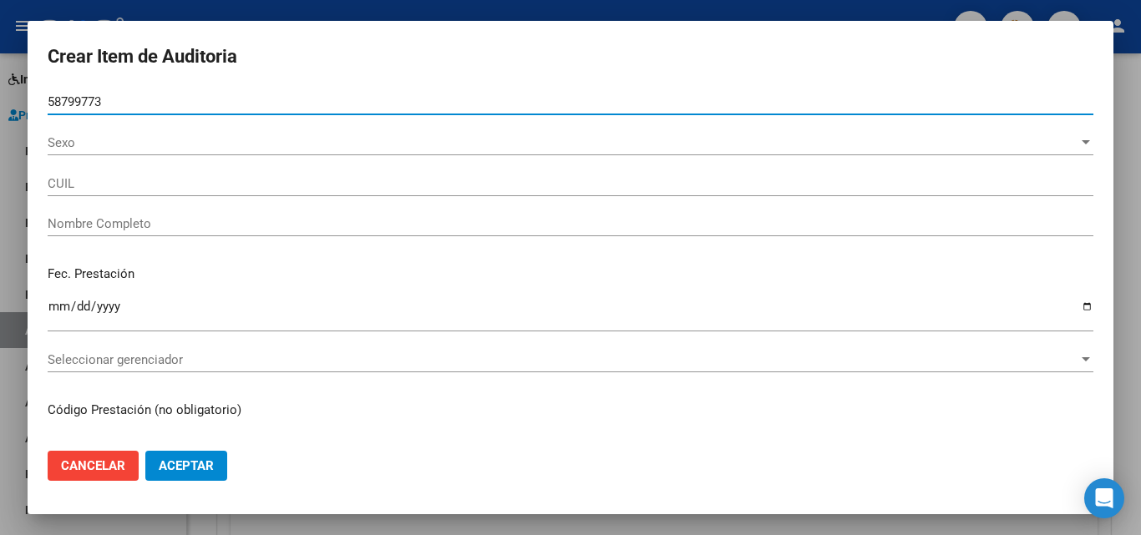
type input "27587997733"
type input "[PERSON_NAME] [PERSON_NAME]"
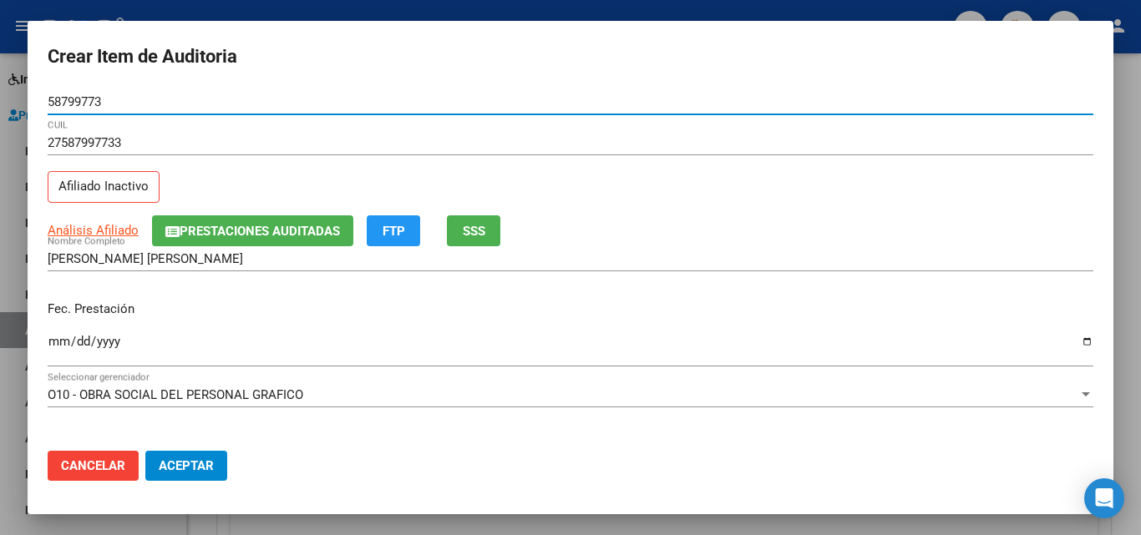
type input "58799773"
click at [457, 238] on button "SSS" at bounding box center [473, 230] width 53 height 31
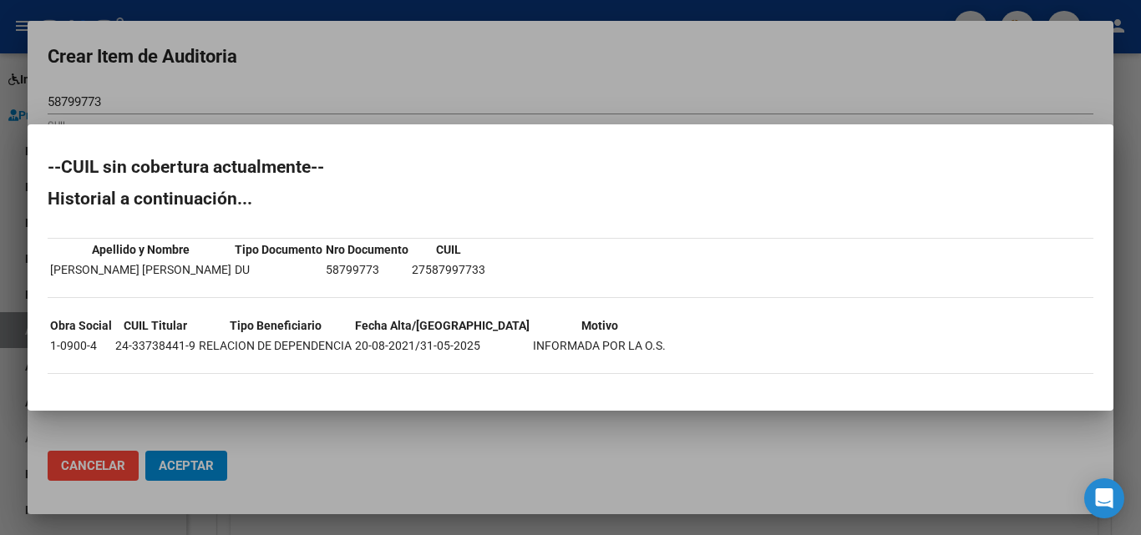
drag, startPoint x: 413, startPoint y: 347, endPoint x: 475, endPoint y: 347, distance: 61.8
click at [478, 352] on tr "1-0900-4 24-33738441-9 RELACION DE DEPENDENCIA 20-08-2021/31-05-2025 INFORMADA …" at bounding box center [357, 346] width 617 height 18
copy td "/31-05-2025"
click at [443, 94] on div at bounding box center [570, 267] width 1141 height 535
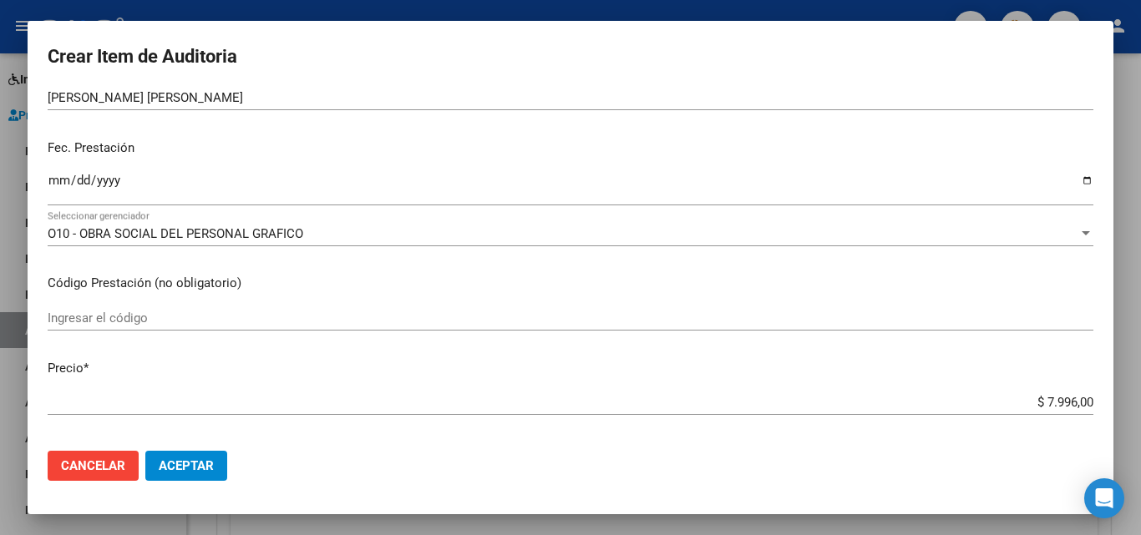
scroll to position [167, 0]
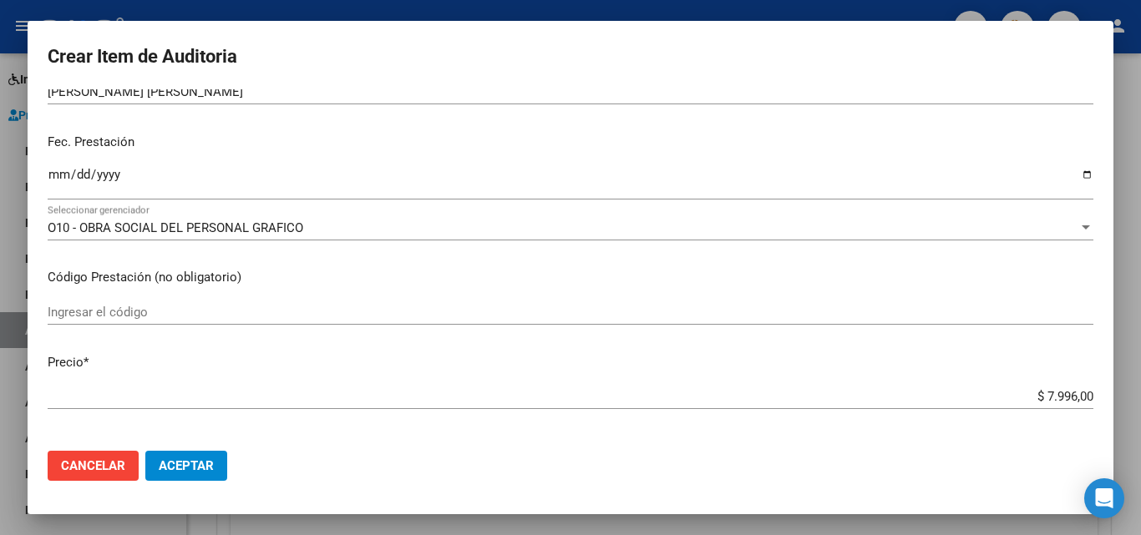
click at [60, 175] on input "Ingresar la fecha" at bounding box center [570, 181] width 1045 height 27
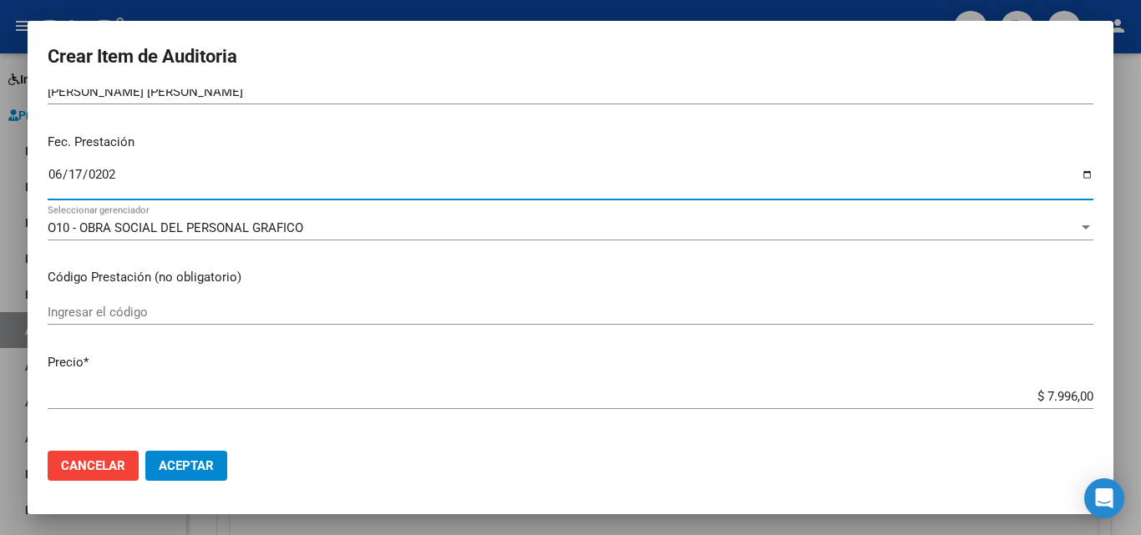
type input "[DATE]"
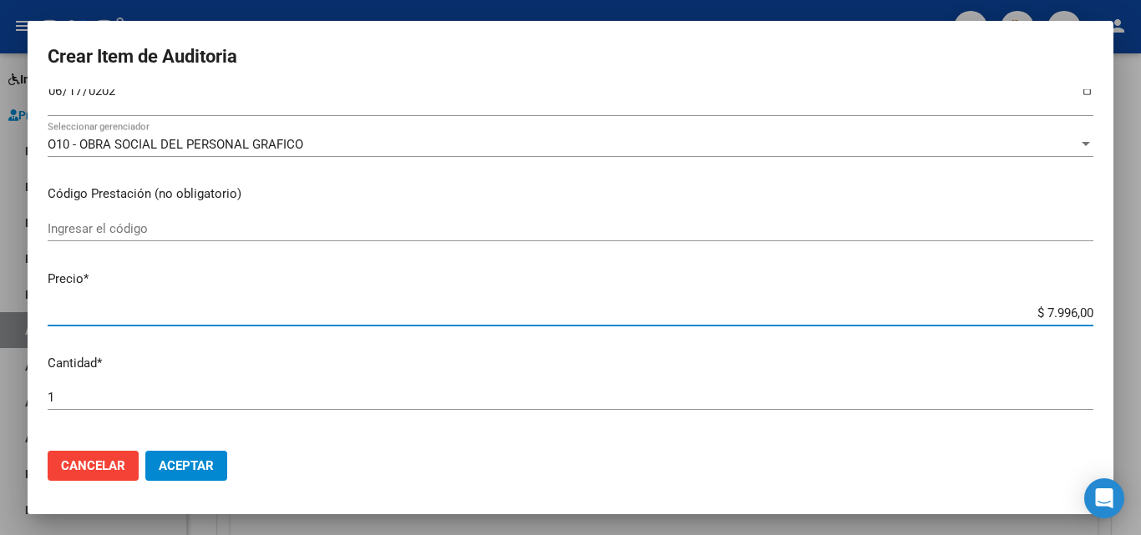
drag, startPoint x: 1028, startPoint y: 310, endPoint x: 1060, endPoint y: 317, distance: 33.4
click at [1060, 317] on input "$ 7.996,00" at bounding box center [570, 313] width 1045 height 15
type input "$ 3,00"
type input "$ 39,00"
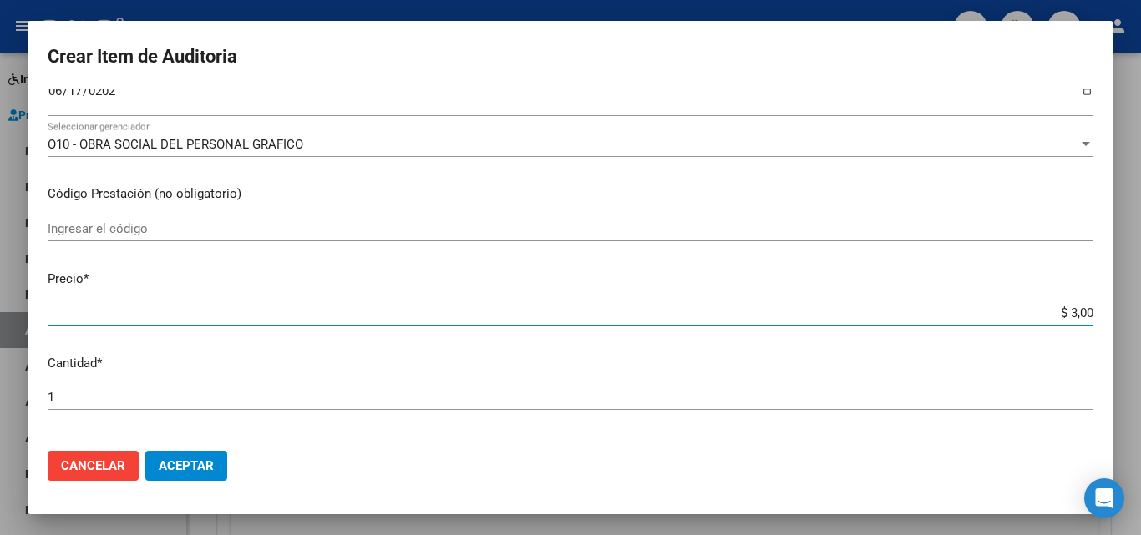
type input "$ 39,00"
type input "$ 399,00"
type input "$ 3.998,00"
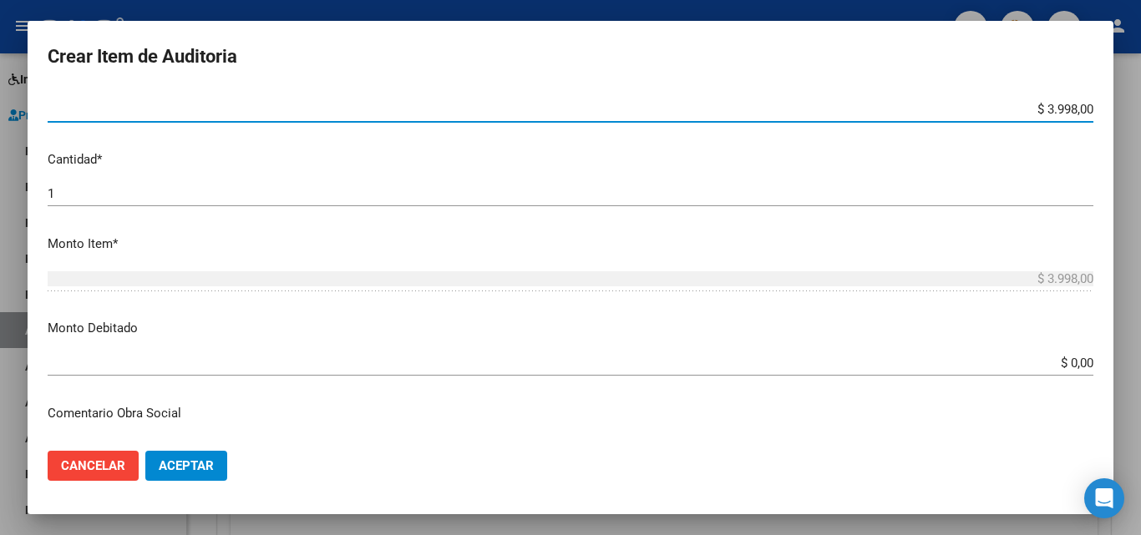
scroll to position [585, 0]
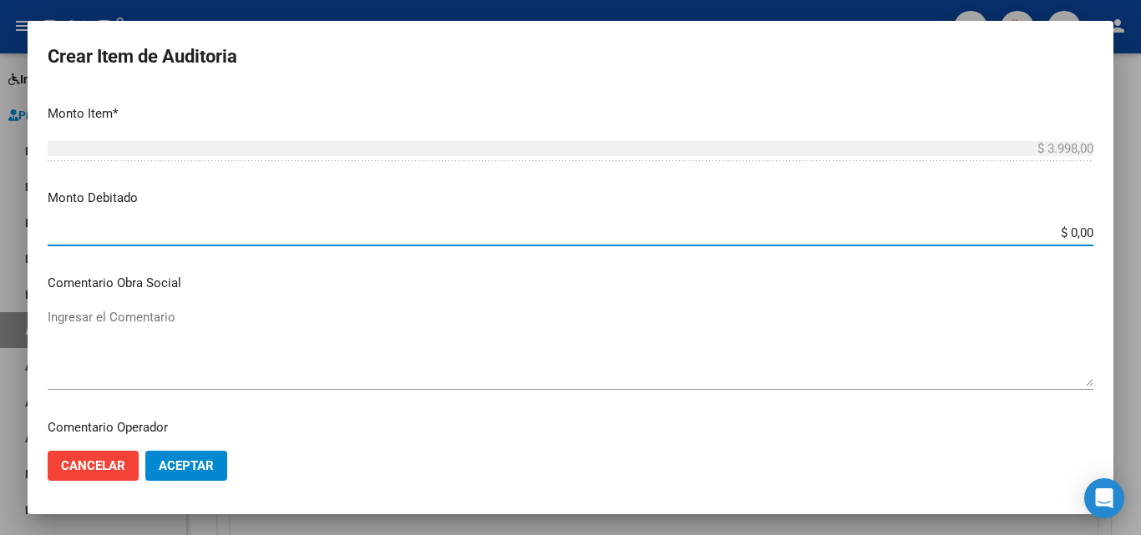
drag, startPoint x: 1053, startPoint y: 233, endPoint x: 1064, endPoint y: 232, distance: 10.9
click at [1064, 232] on input "$ 0,00" at bounding box center [570, 232] width 1045 height 15
type input "$ 3.998,00"
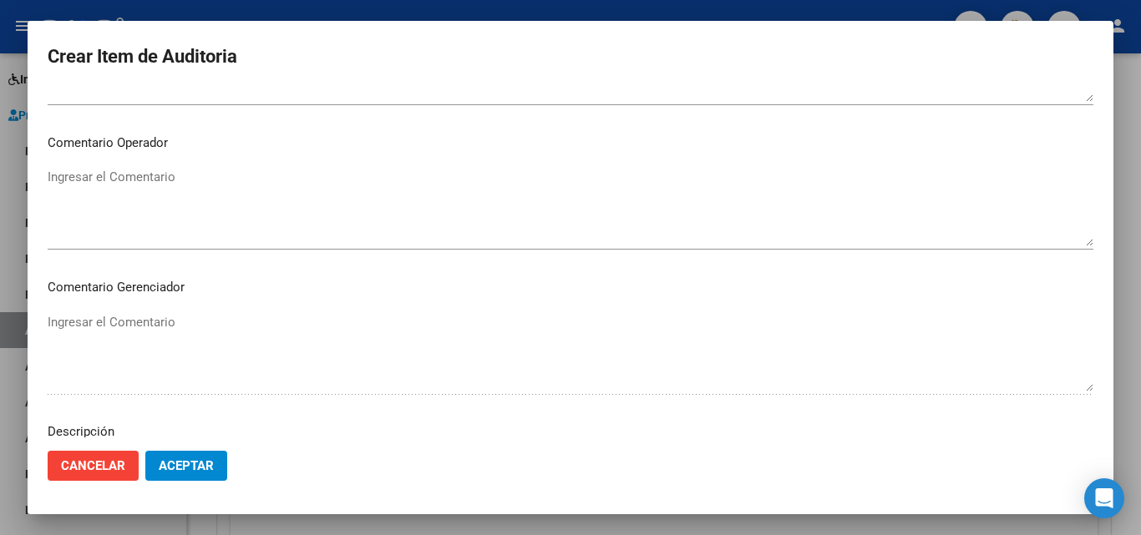
scroll to position [1156, 0]
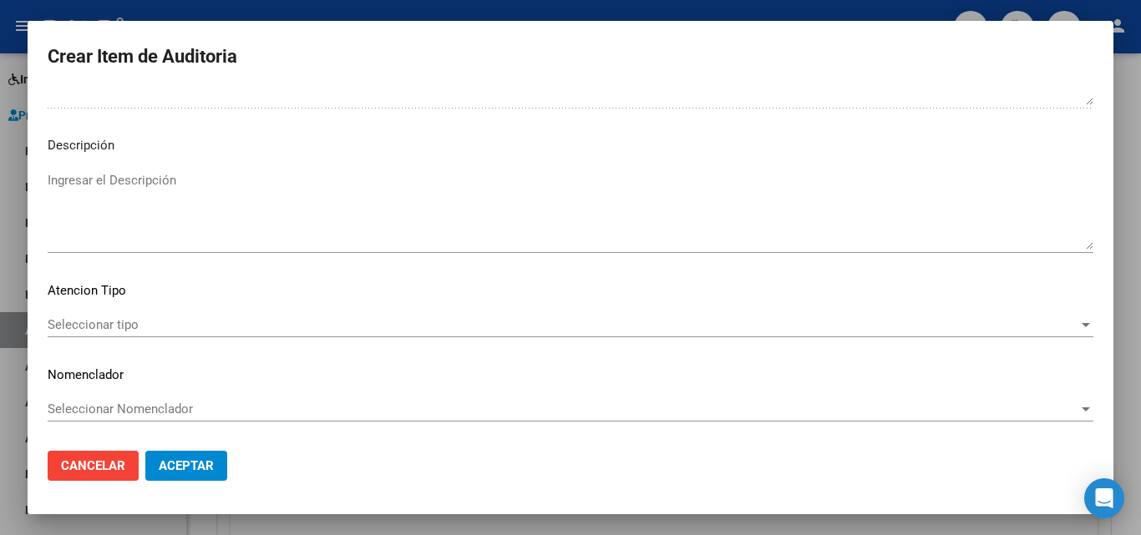
click at [129, 168] on div "Ingresar el Descripción" at bounding box center [570, 210] width 1045 height 85
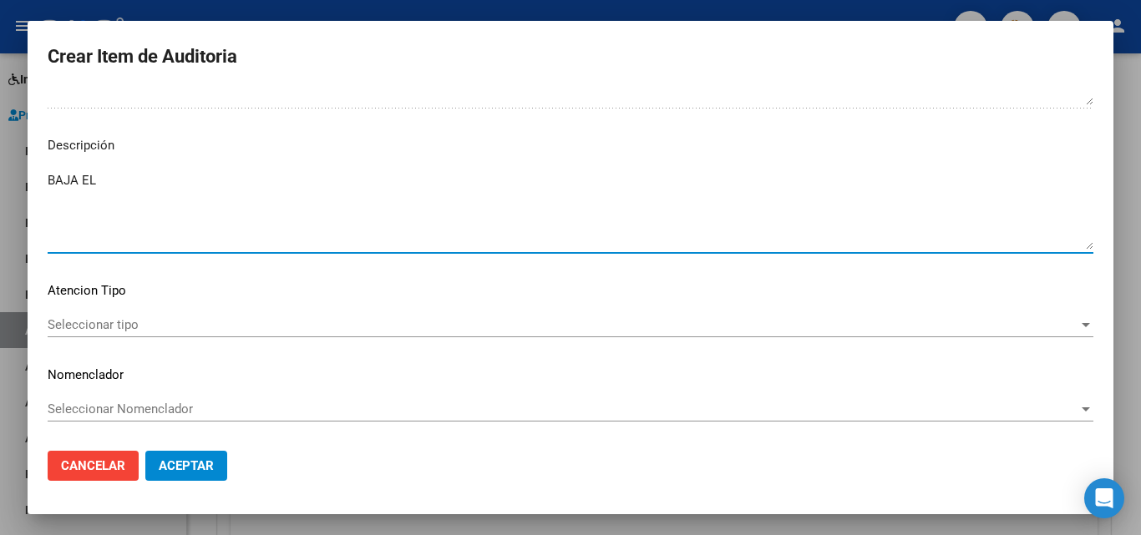
paste textarea "/31-05-2025"
type textarea "BAJA EL [DATE]"
click at [205, 333] on div "Seleccionar tipo Seleccionar tipo" at bounding box center [570, 324] width 1045 height 25
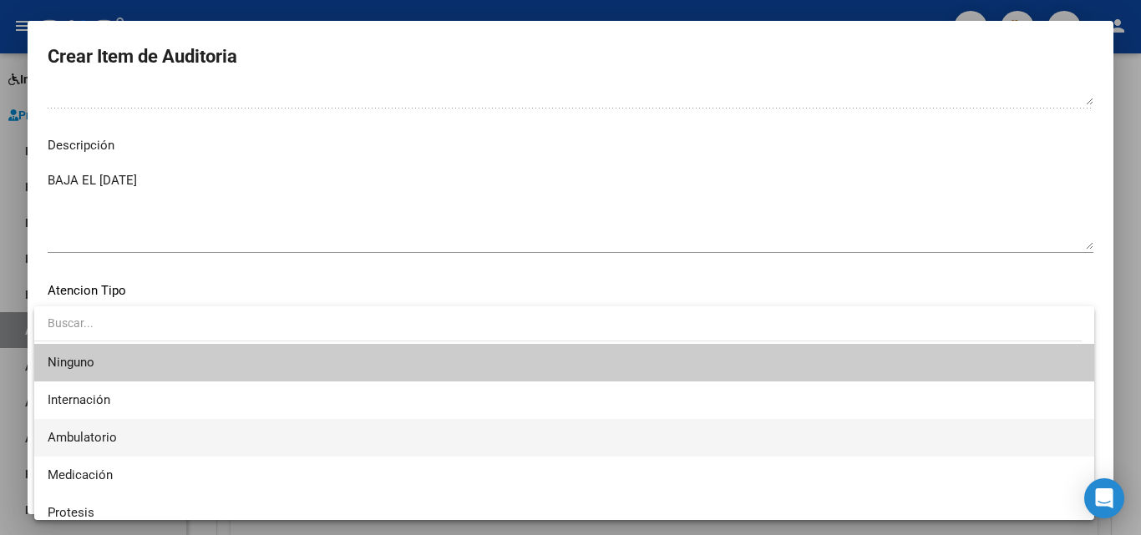
click at [130, 448] on span "Ambulatorio" at bounding box center [564, 438] width 1033 height 38
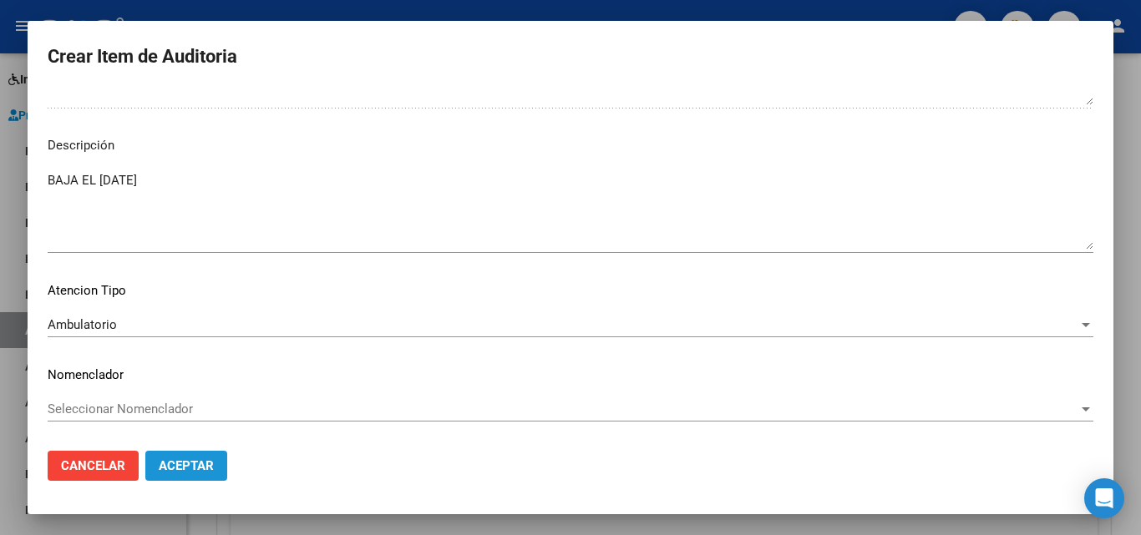
click at [184, 471] on span "Aceptar" at bounding box center [186, 465] width 55 height 15
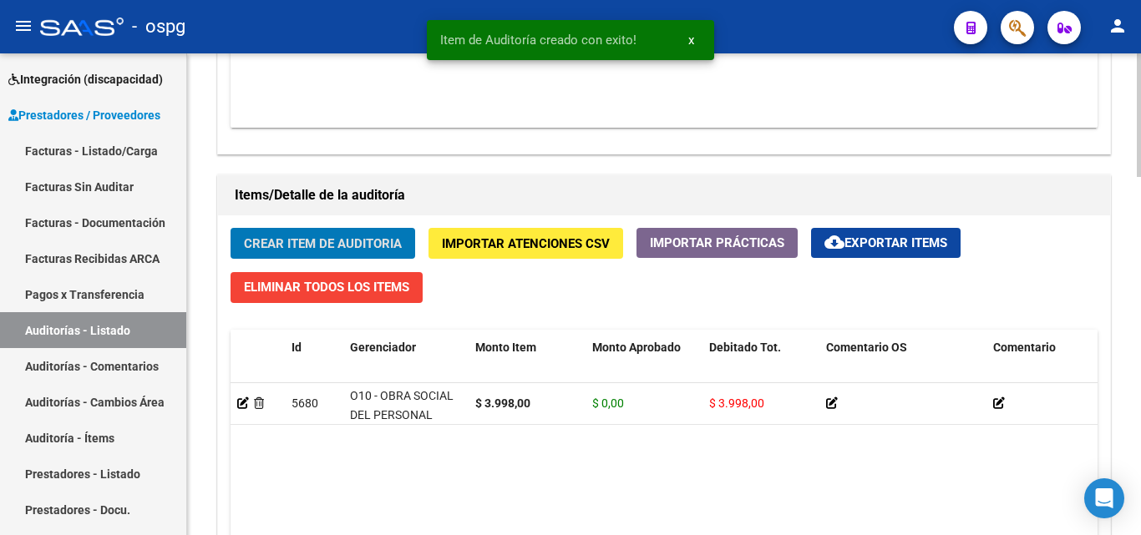
scroll to position [1086, 0]
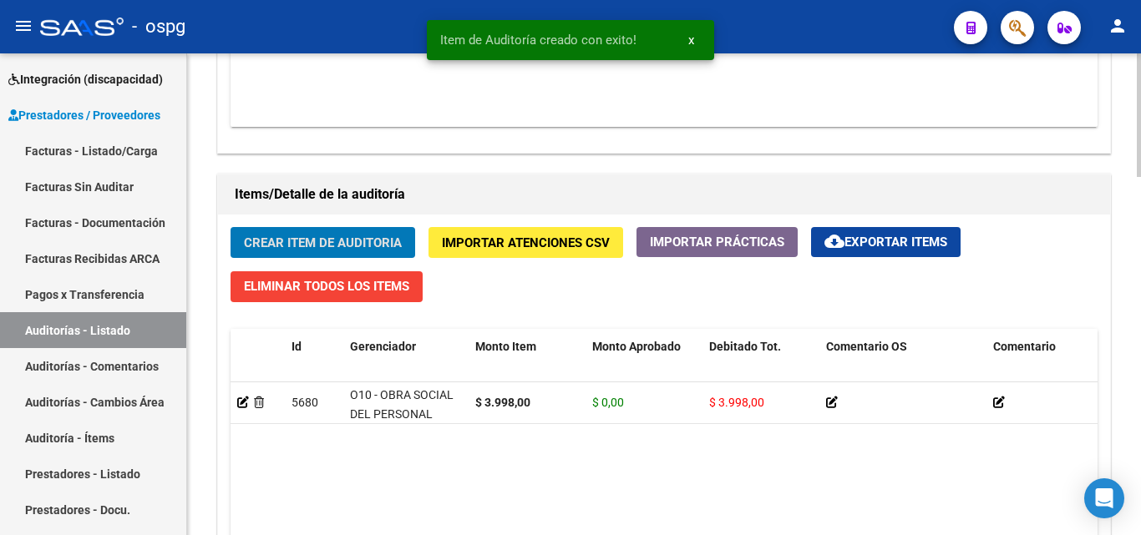
click at [331, 255] on button "Crear Item de Auditoria" at bounding box center [322, 242] width 185 height 31
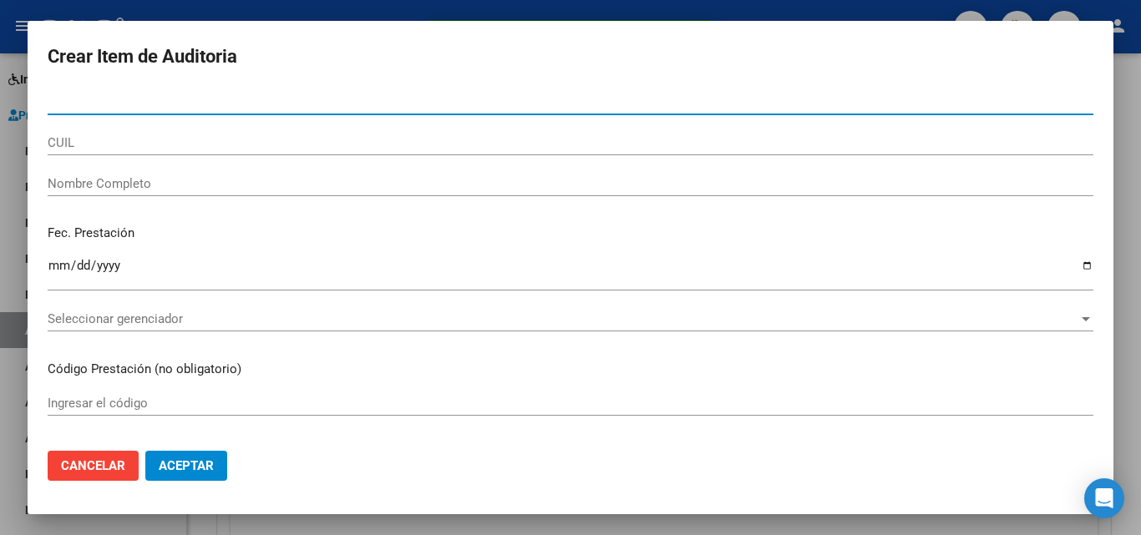
type input "1"
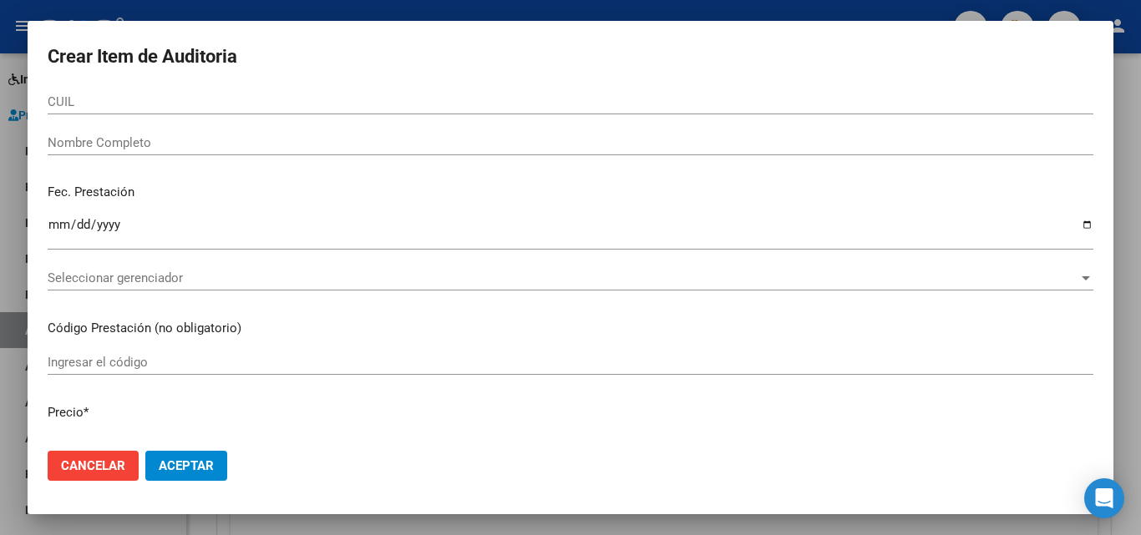
scroll to position [0, 0]
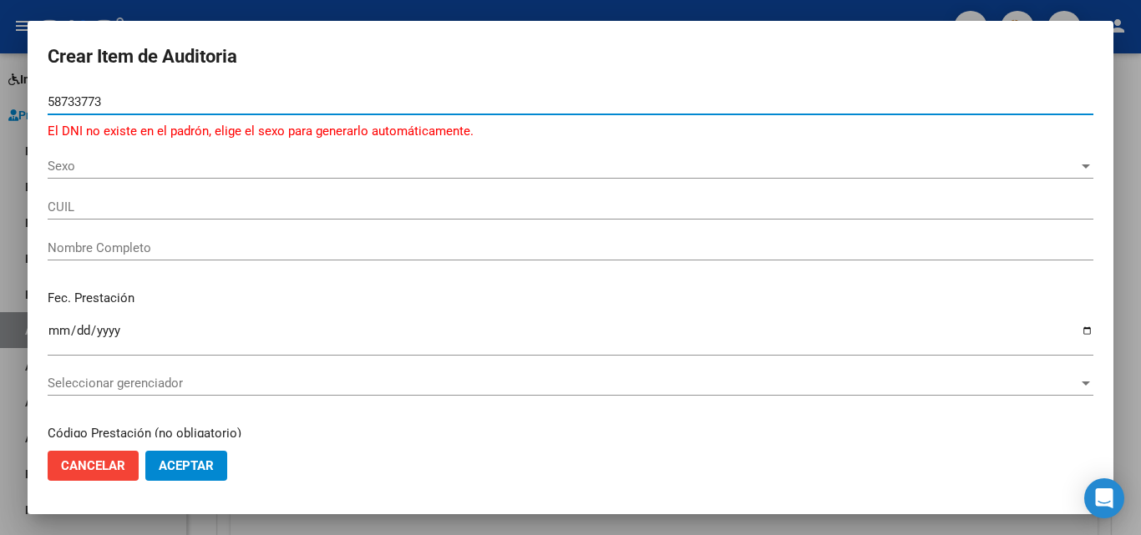
click at [84, 99] on input "58733773" at bounding box center [570, 101] width 1045 height 15
type input "58799773"
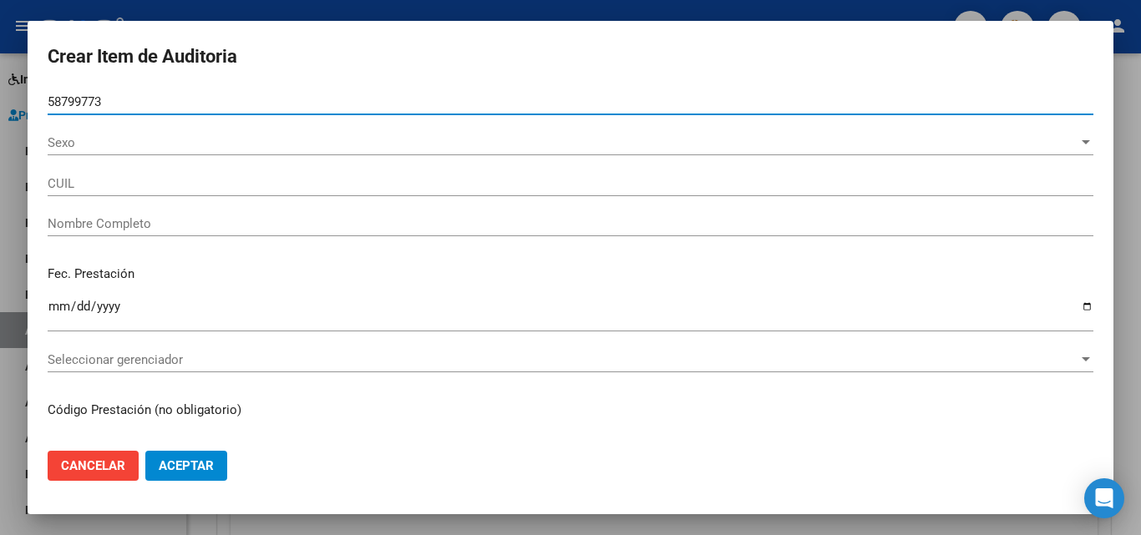
type input "27587997733"
type input "[PERSON_NAME] [PERSON_NAME]"
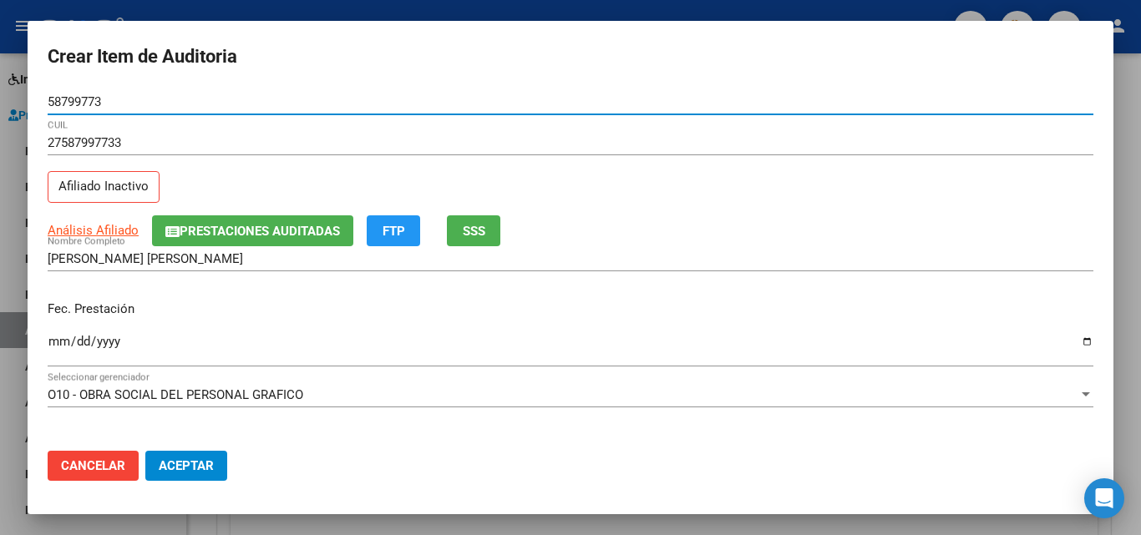
type input "58799773"
click at [59, 339] on input "Ingresar la fecha" at bounding box center [570, 348] width 1045 height 27
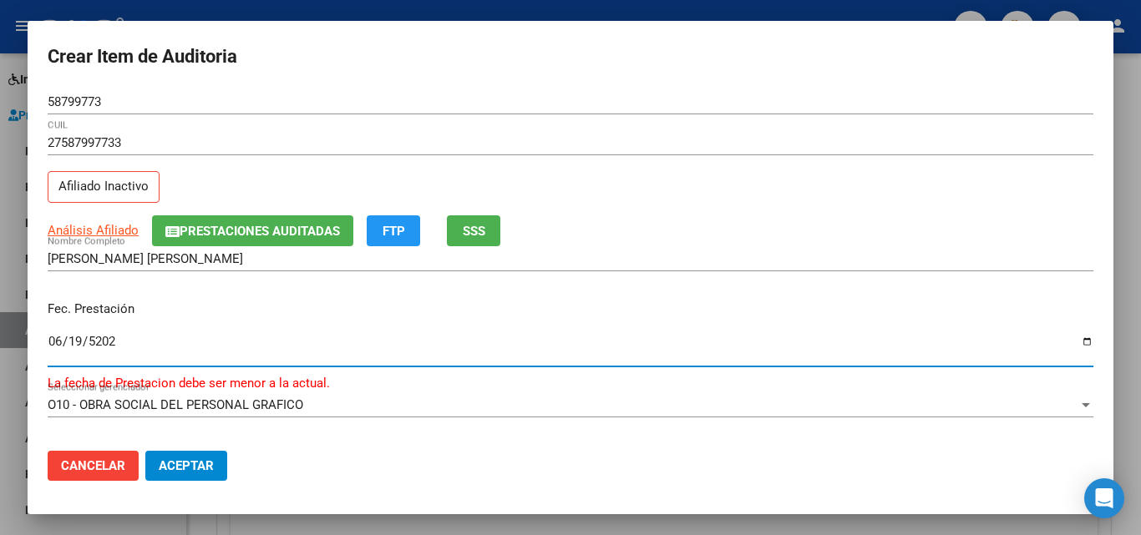
type input "[DATE]"
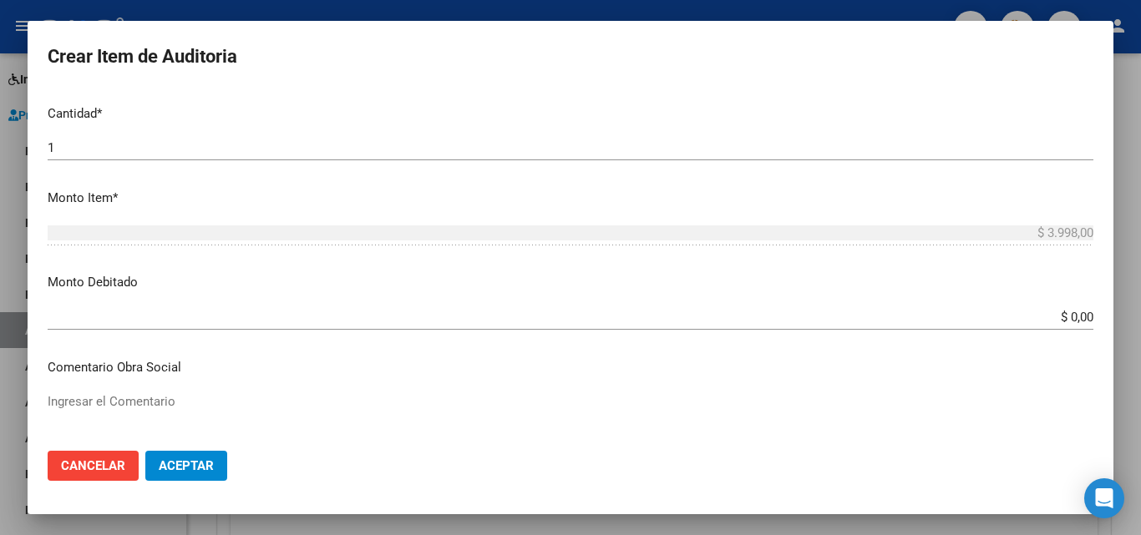
scroll to position [501, 0]
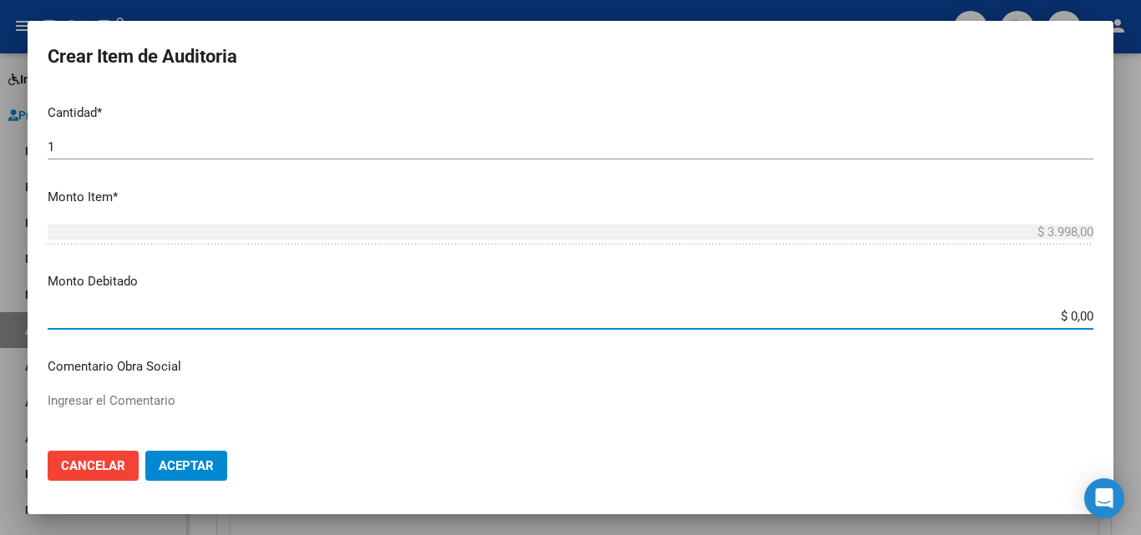
click at [1064, 319] on input "$ 0,00" at bounding box center [570, 316] width 1045 height 15
type input "$ 3.998,00"
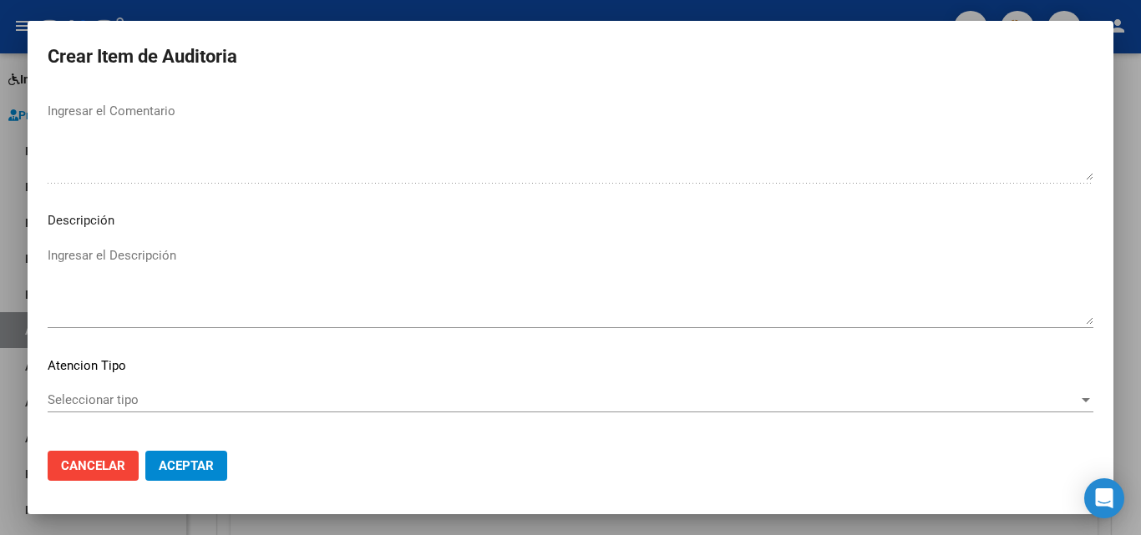
scroll to position [1156, 0]
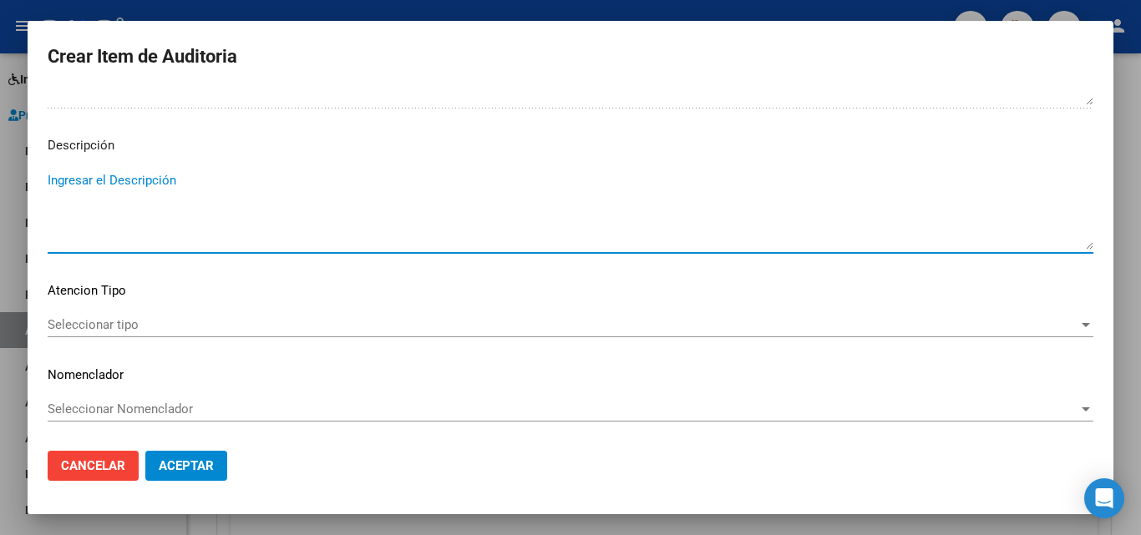
click at [149, 179] on textarea "Ingresar el Descripción" at bounding box center [570, 210] width 1045 height 78
type textarea "BAJA EL [DATE]"
click at [116, 317] on span "Seleccionar tipo" at bounding box center [563, 324] width 1030 height 15
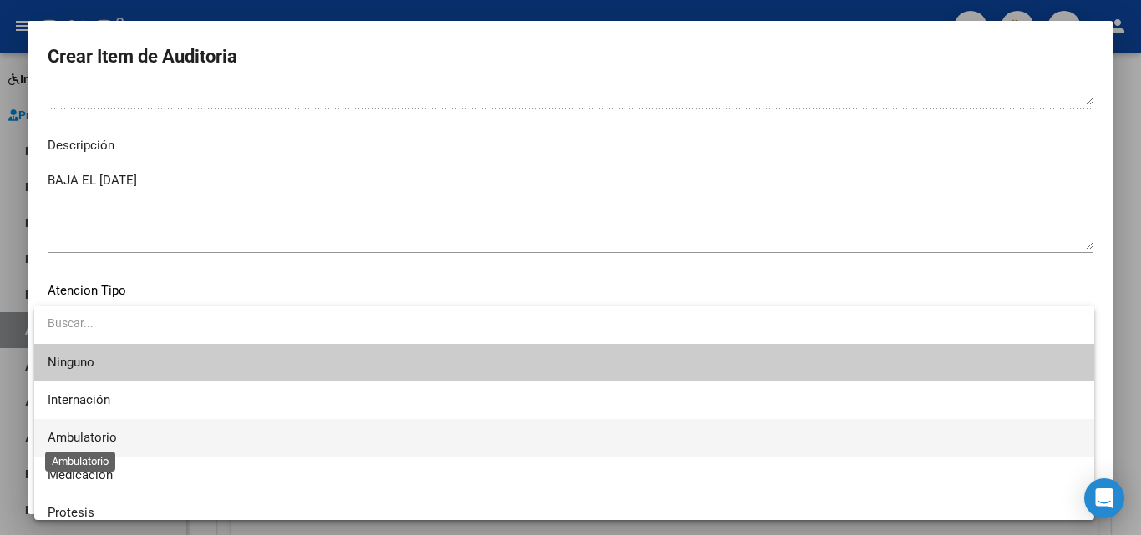
click at [86, 433] on span "Ambulatorio" at bounding box center [82, 437] width 69 height 15
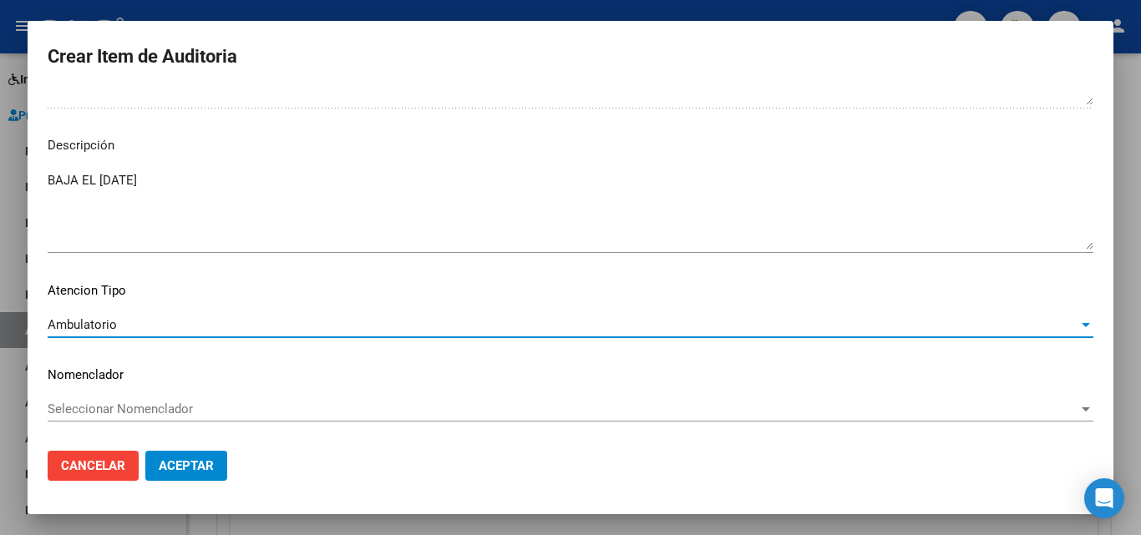
click at [195, 461] on span "Aceptar" at bounding box center [186, 465] width 55 height 15
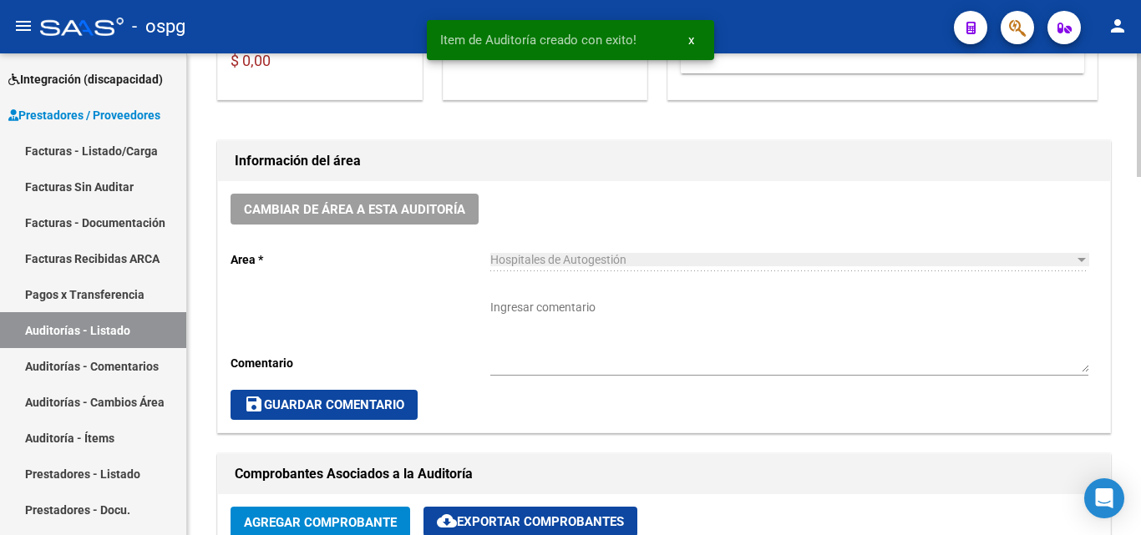
scroll to position [0, 0]
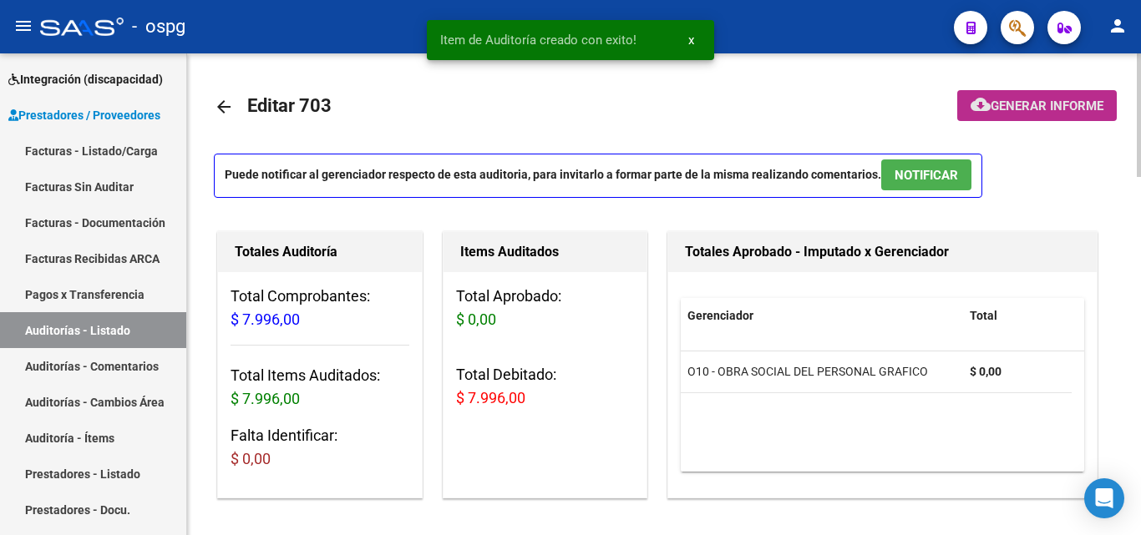
click at [1088, 98] on span "cloud_download Generar informe" at bounding box center [1036, 105] width 133 height 15
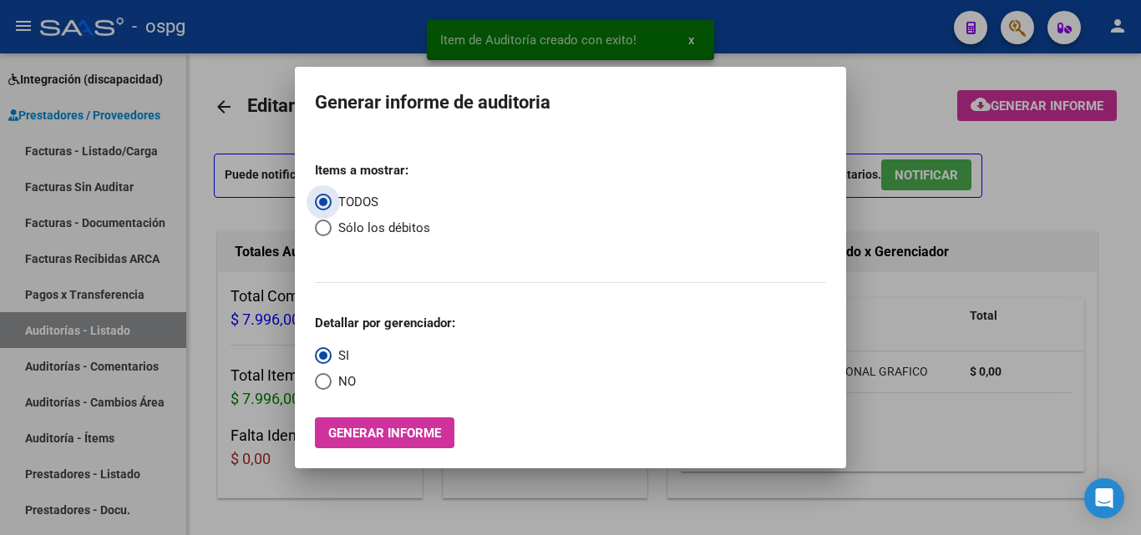
click at [343, 390] on span "NO" at bounding box center [344, 381] width 24 height 19
click at [332, 390] on input "NO" at bounding box center [323, 381] width 17 height 17
radio input "true"
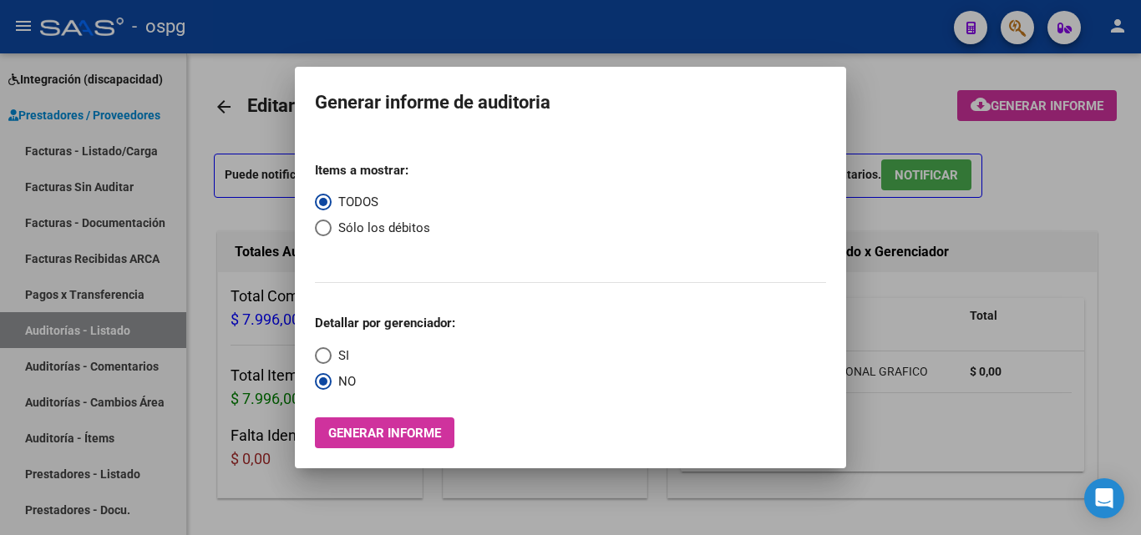
click at [350, 453] on mat-dialog-container "Generar informe de auditoria Items a mostrar: TODOS Sólo los débitos Detallar p…" at bounding box center [570, 268] width 551 height 402
click at [337, 430] on span "Generar informe" at bounding box center [384, 433] width 113 height 15
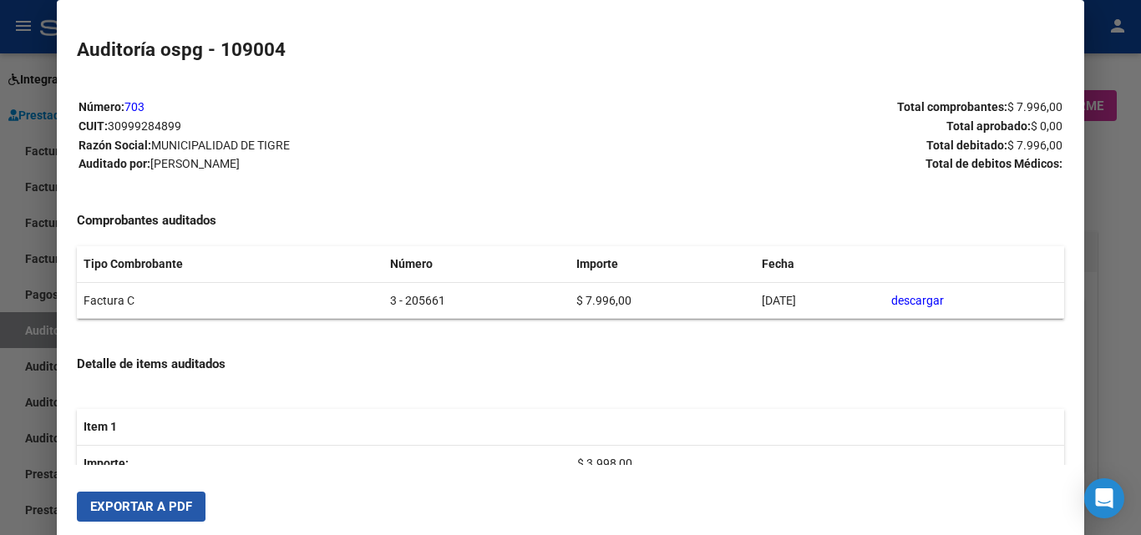
click at [133, 499] on span "Exportar a PDF" at bounding box center [141, 506] width 102 height 15
